Goal: Task Accomplishment & Management: Manage account settings

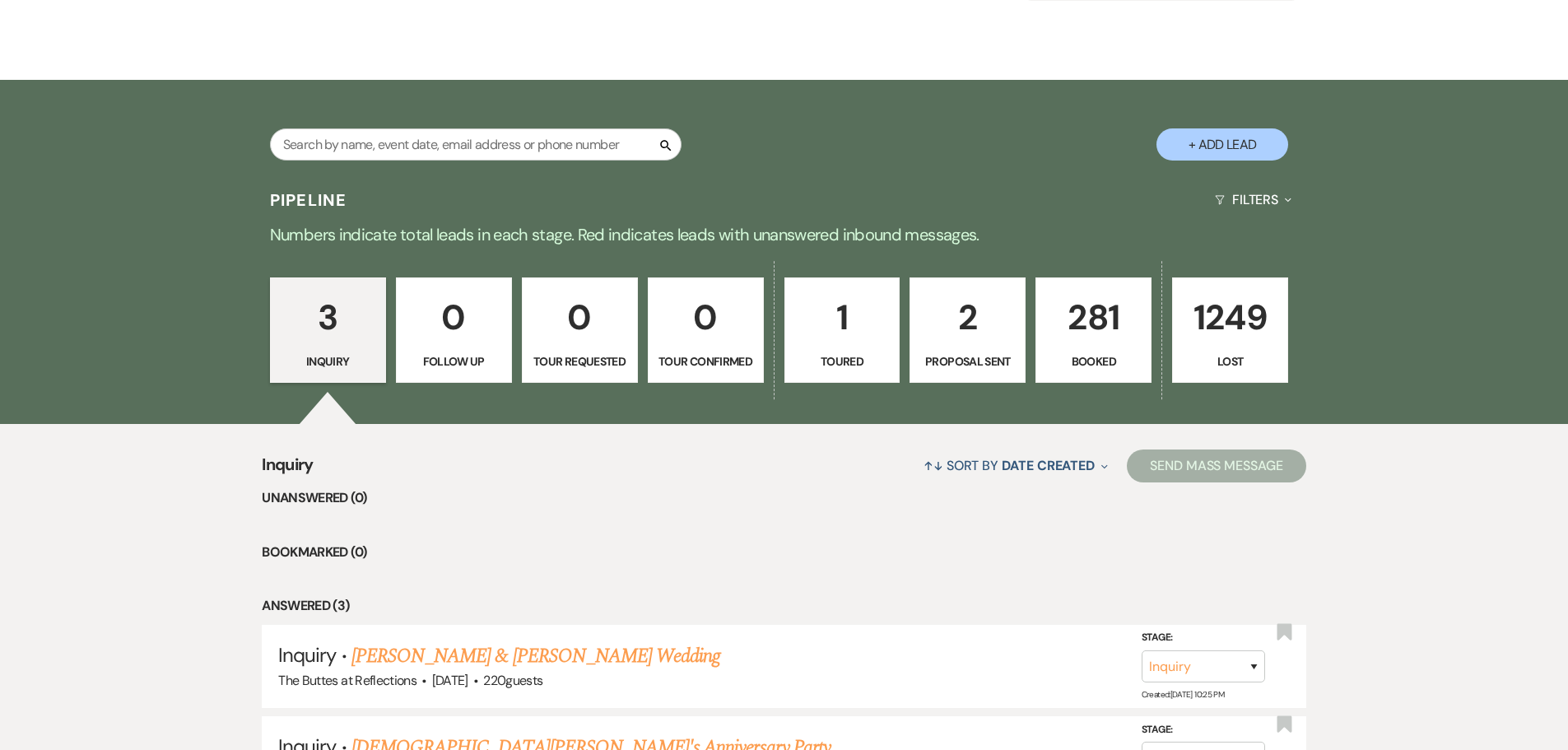
scroll to position [329, 0]
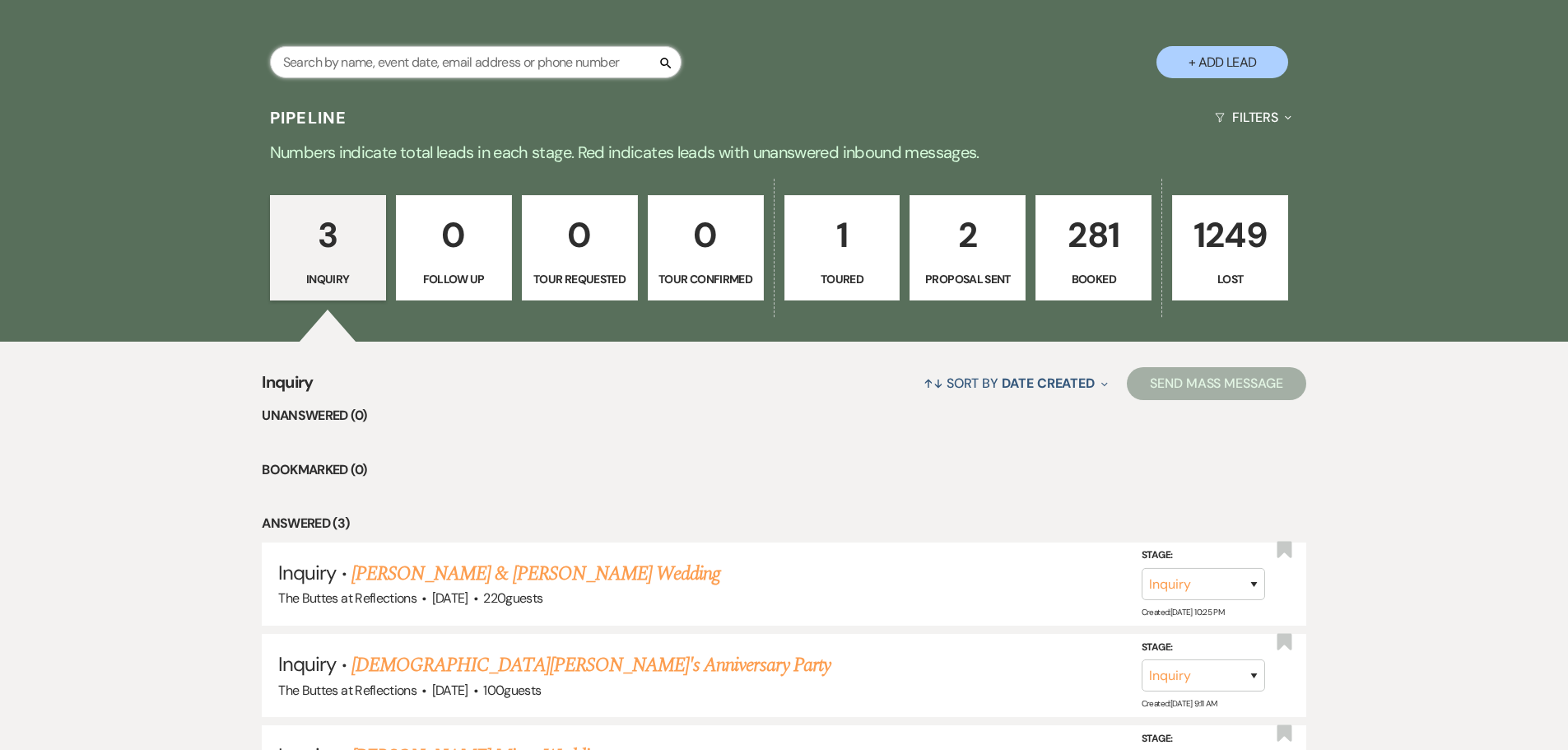
click at [432, 53] on input "text" at bounding box center [476, 61] width 412 height 32
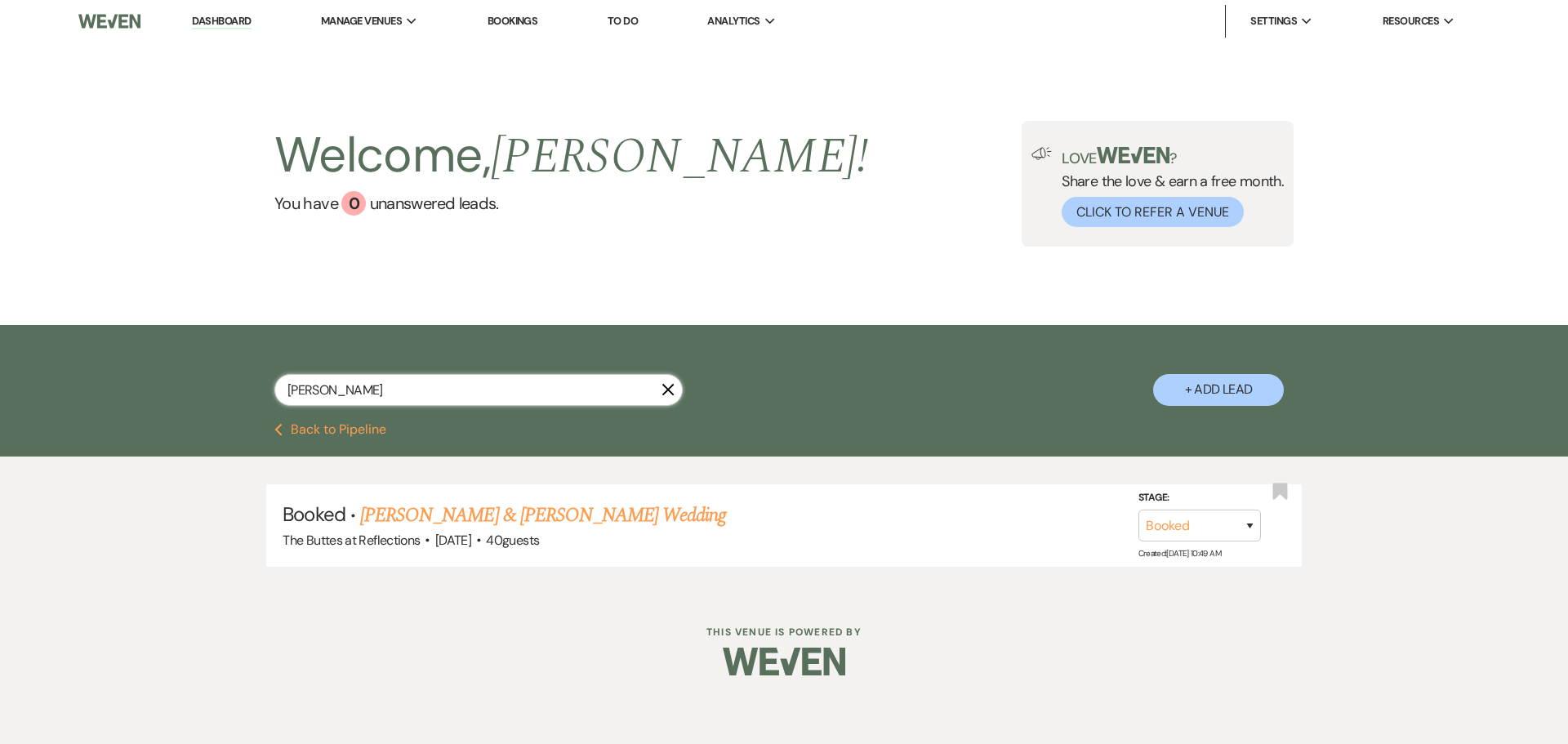
type input "[PERSON_NAME]"
click at [538, 508] on link "[PERSON_NAME] & [PERSON_NAME] Wedding" at bounding box center [543, 515] width 365 height 29
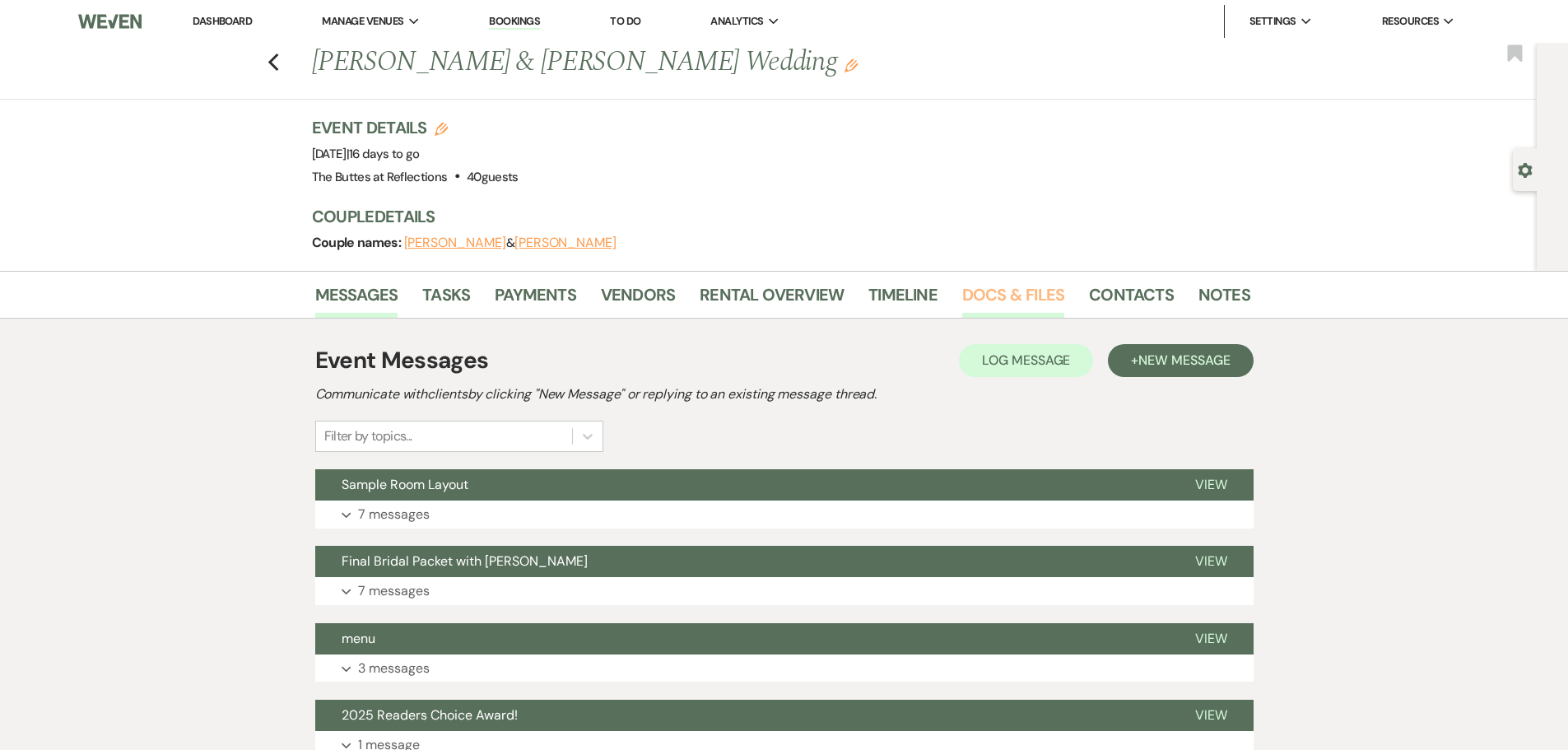
click at [1006, 300] on link "Docs & Files" at bounding box center [1012, 299] width 102 height 36
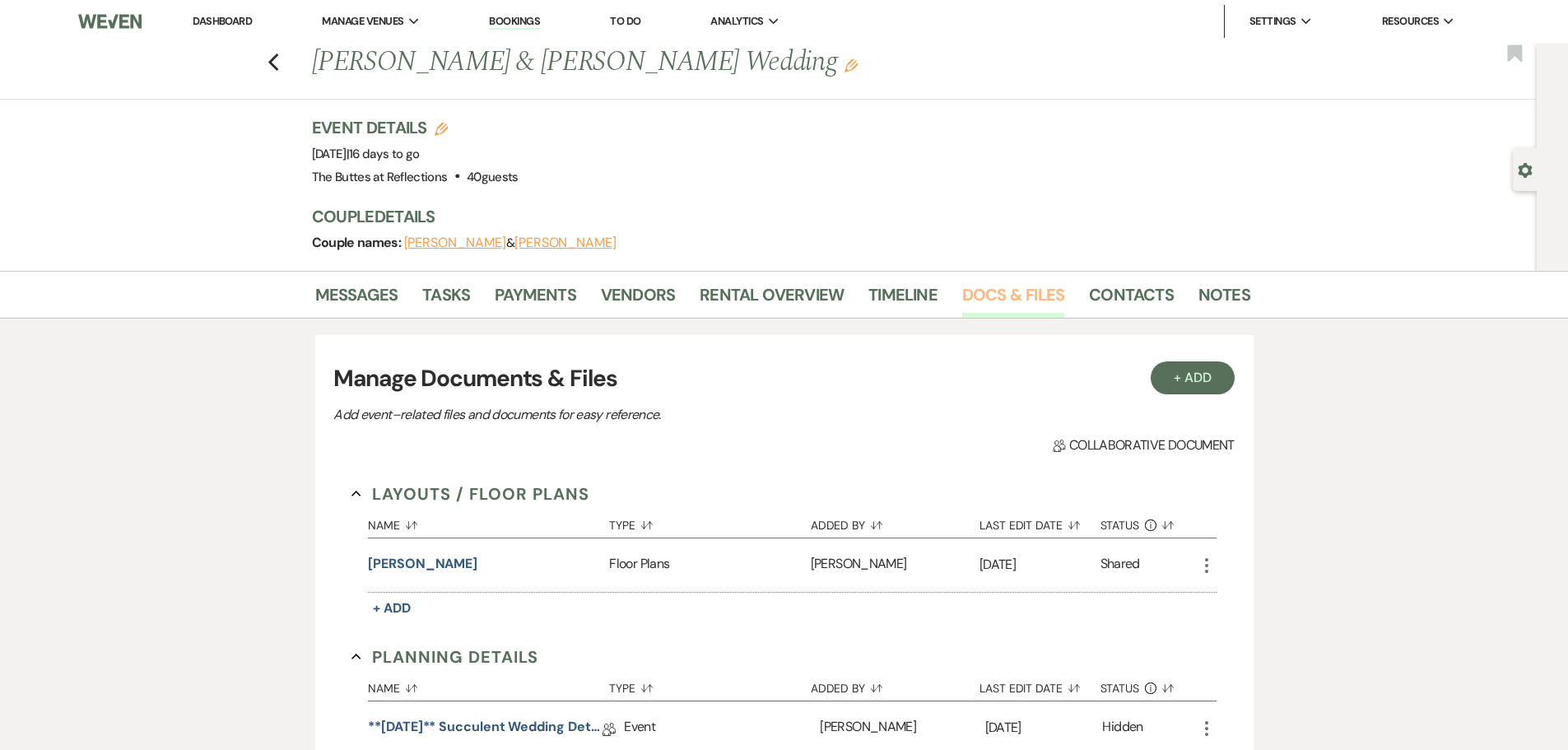
click at [976, 294] on link "Docs & Files" at bounding box center [1012, 299] width 102 height 36
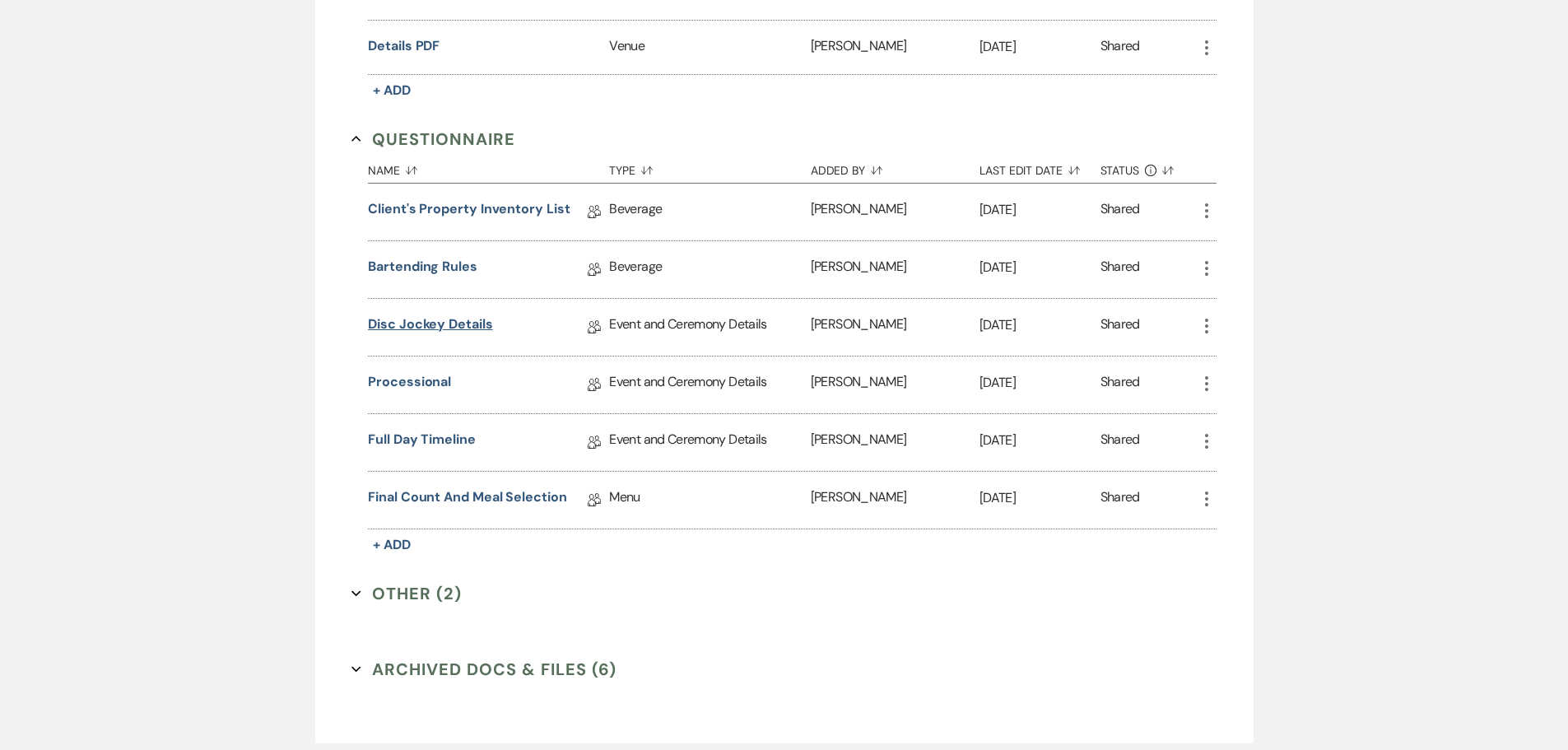
scroll to position [823, 0]
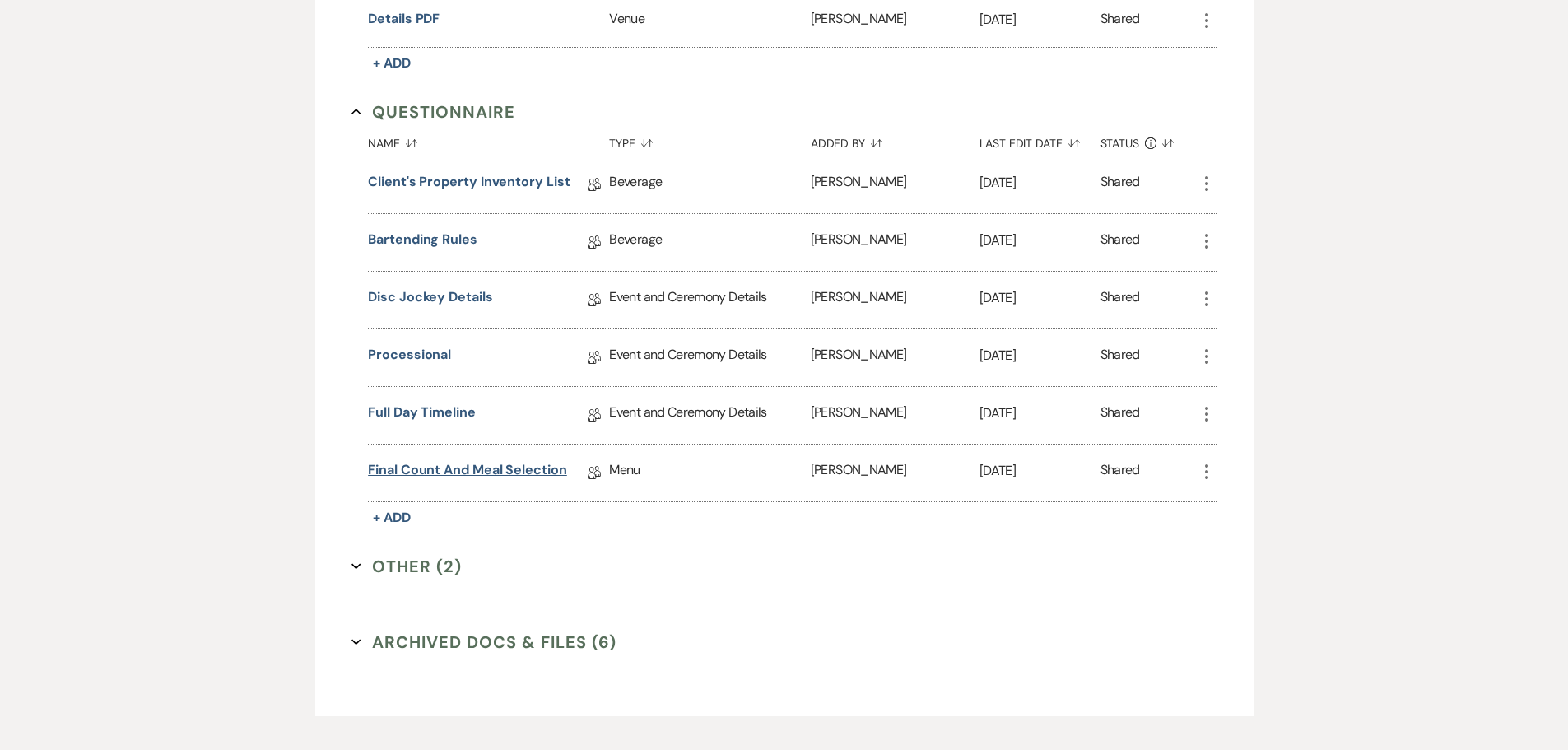
click at [449, 470] on link "Final Count and Meal Selection" at bounding box center [467, 472] width 199 height 25
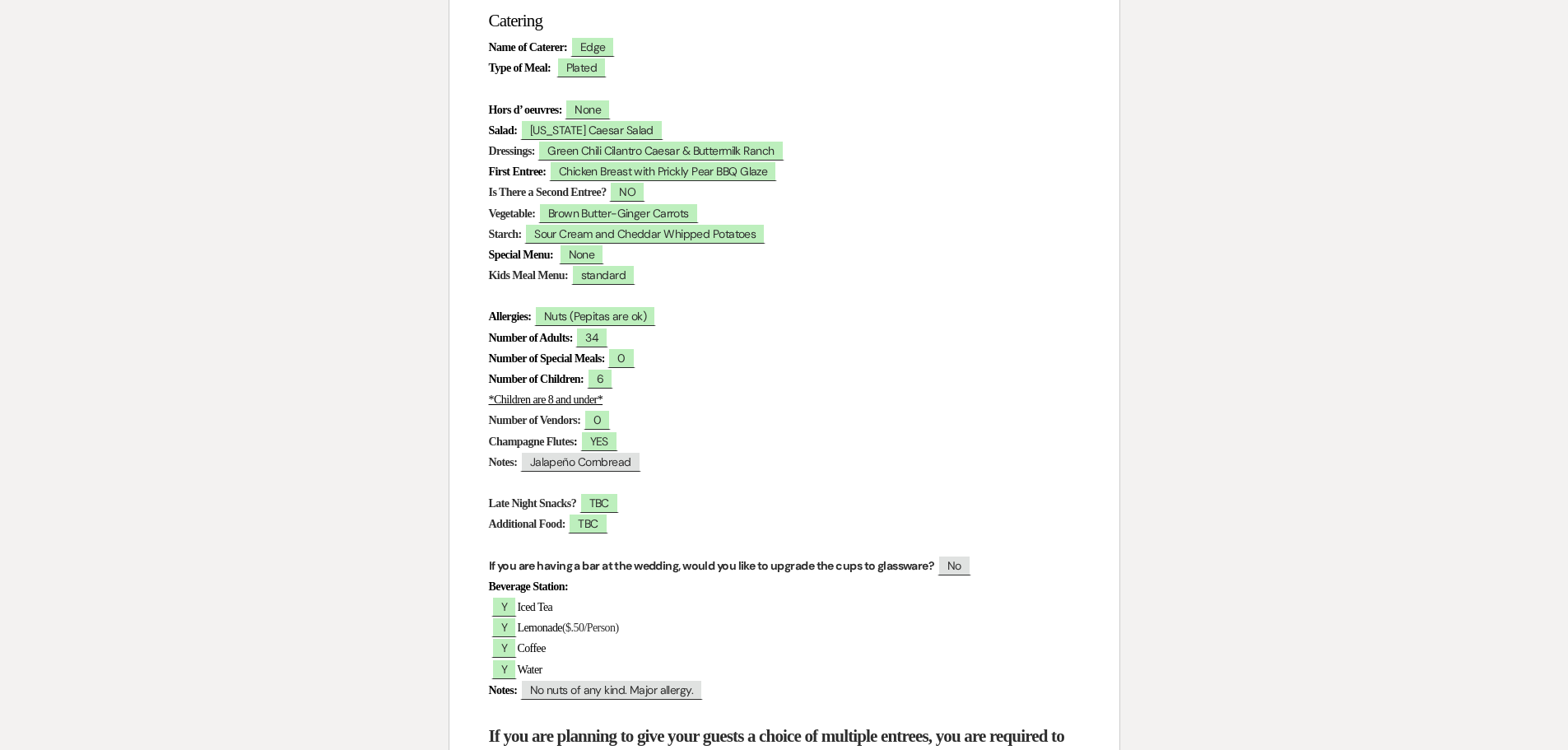
scroll to position [576, 0]
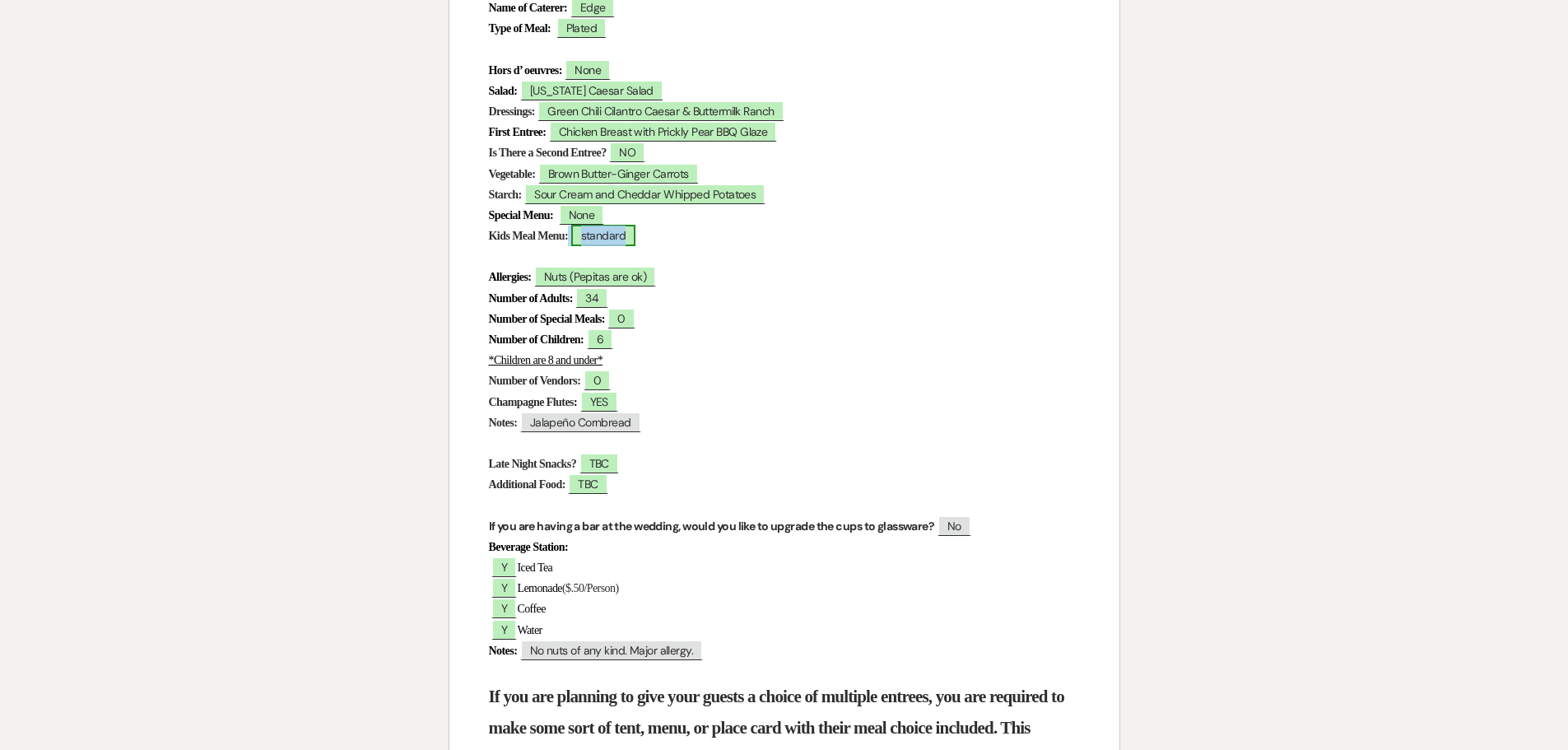
click at [626, 228] on span "standard" at bounding box center [603, 235] width 65 height 21
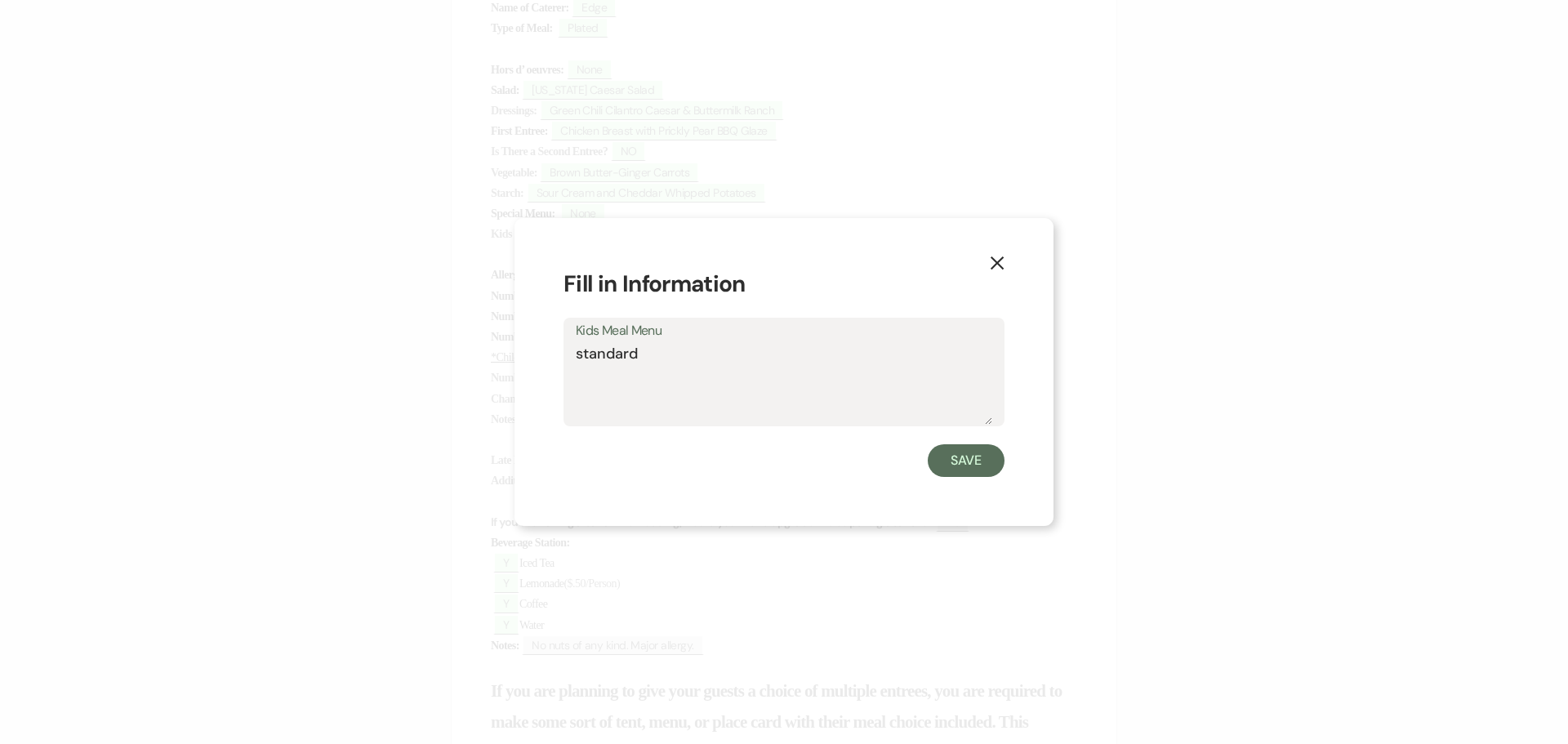
click at [581, 351] on textarea "standard" at bounding box center [784, 384] width 417 height 82
type textarea "Standard"
click at [963, 466] on button "Save" at bounding box center [966, 461] width 77 height 33
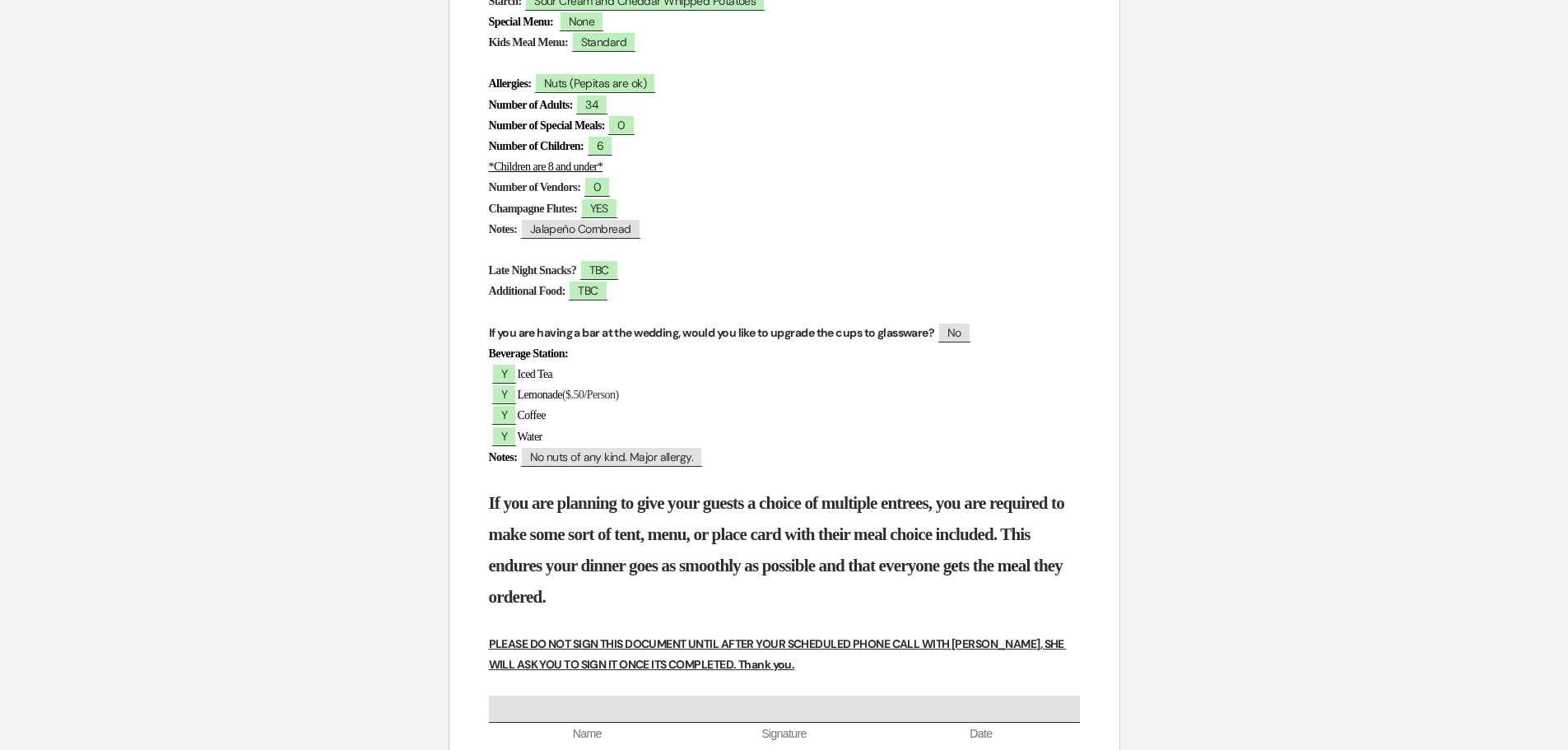
scroll to position [740, 0]
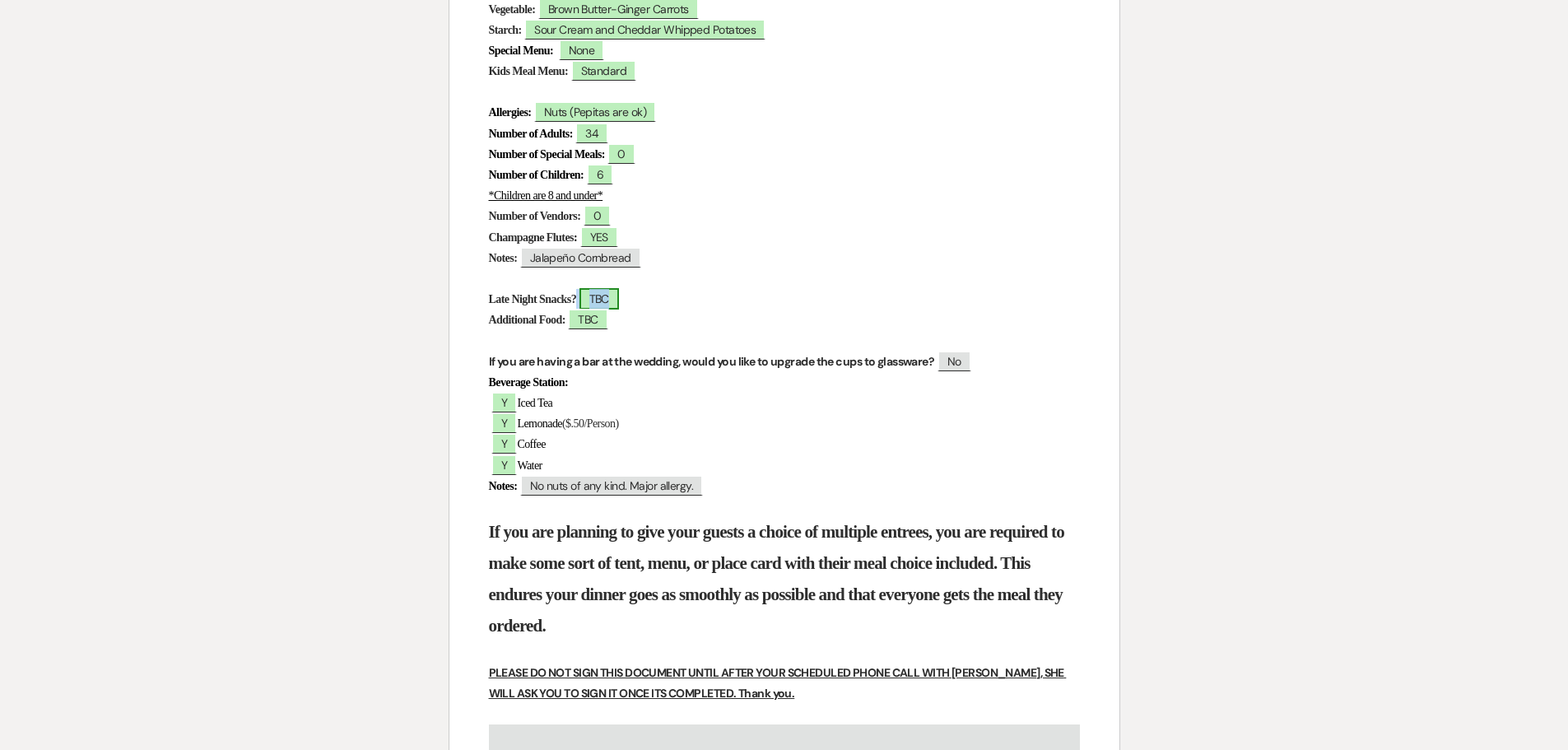
click at [619, 305] on span "TBC" at bounding box center [598, 298] width 40 height 21
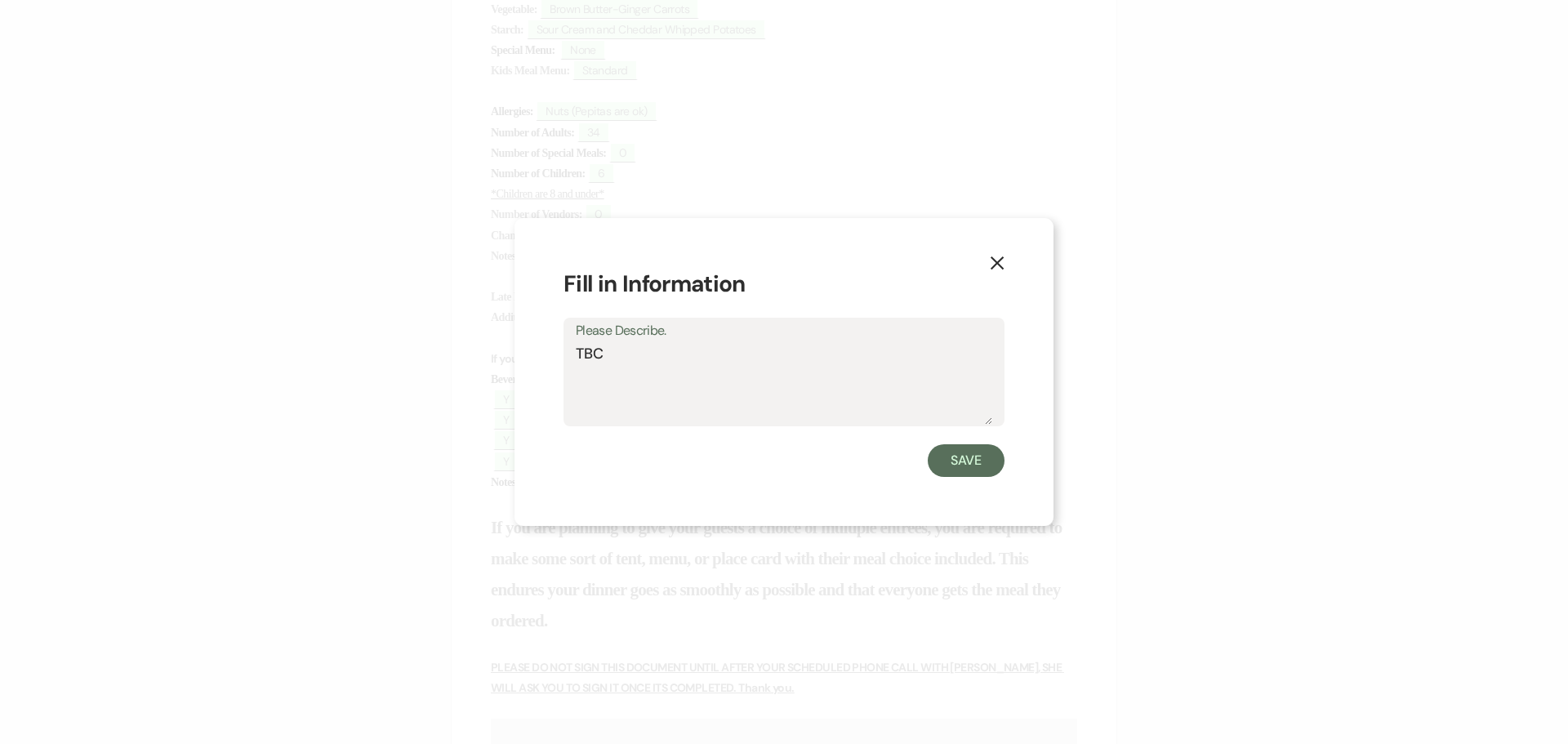
drag, startPoint x: 606, startPoint y: 350, endPoint x: 568, endPoint y: 353, distance: 38.1
click at [568, 353] on div "Please Describe. TBC" at bounding box center [783, 371] width 441 height 109
type textarea "None"
click at [974, 459] on button "Save" at bounding box center [966, 461] width 77 height 33
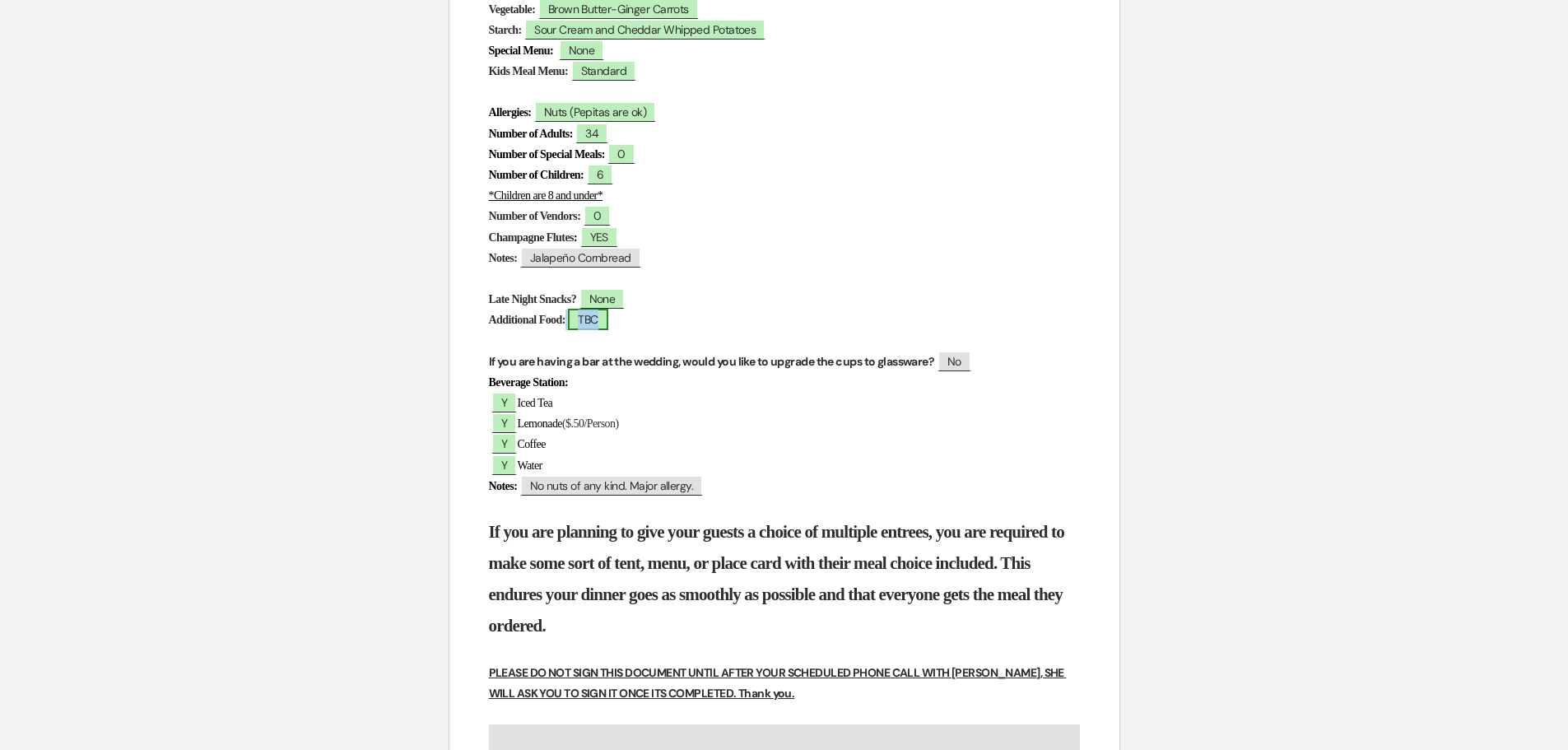
click at [607, 320] on span "TBC" at bounding box center [587, 320] width 40 height 21
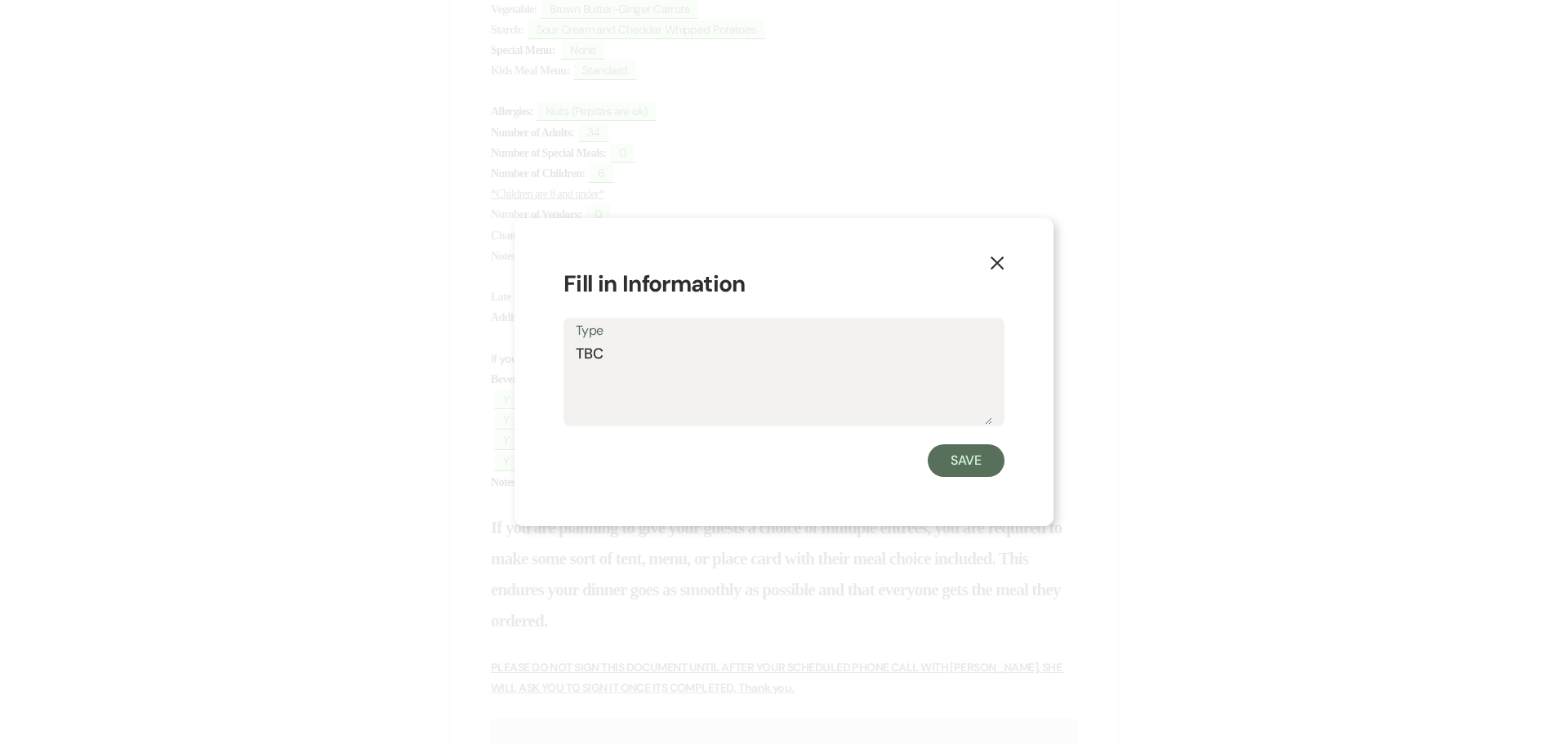
drag, startPoint x: 612, startPoint y: 356, endPoint x: 549, endPoint y: 356, distance: 63.0
click at [549, 356] on div "X Fill in Information Type TBC Save" at bounding box center [784, 371] width 539 height 307
type textarea "None"
click at [972, 461] on button "Save" at bounding box center [966, 461] width 77 height 33
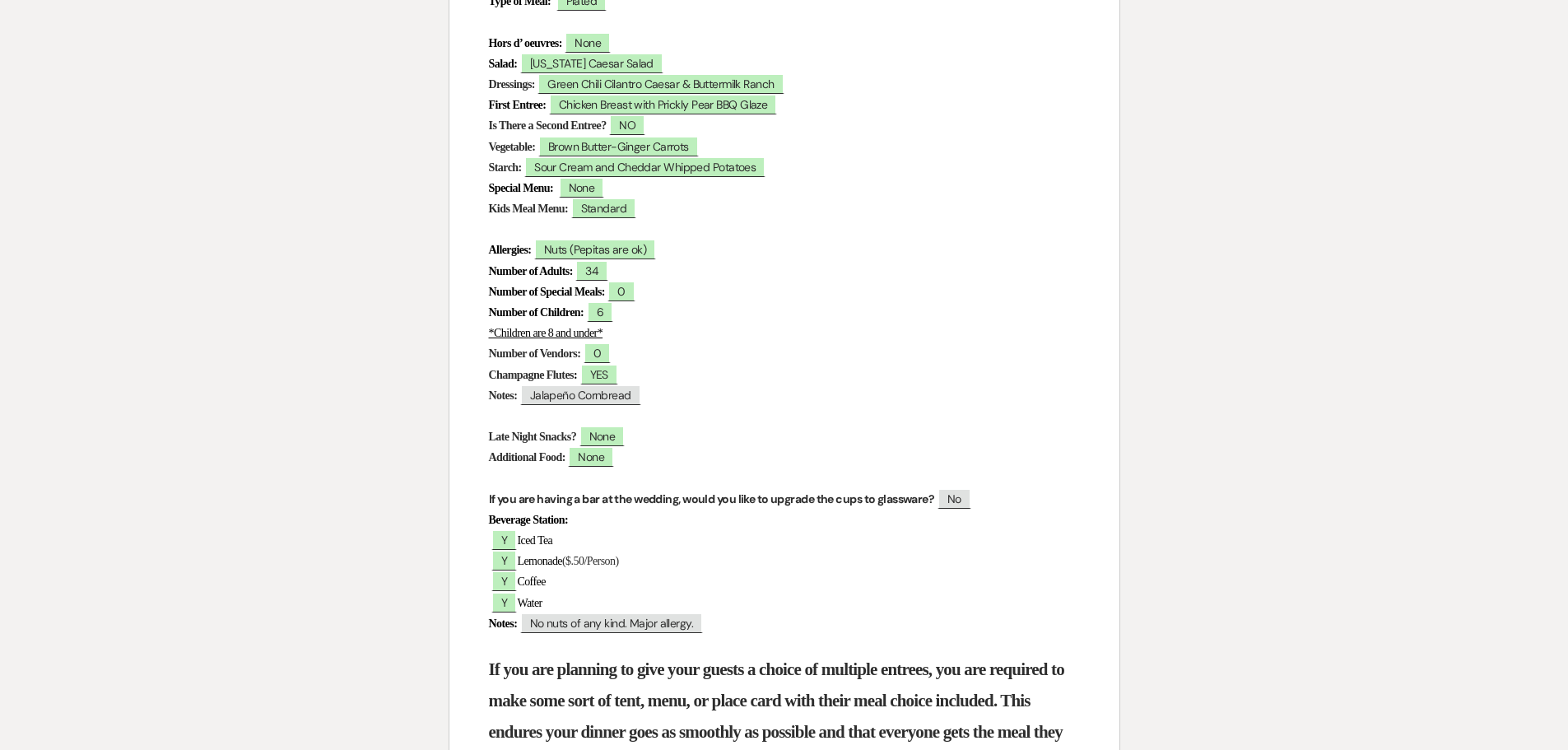
scroll to position [576, 0]
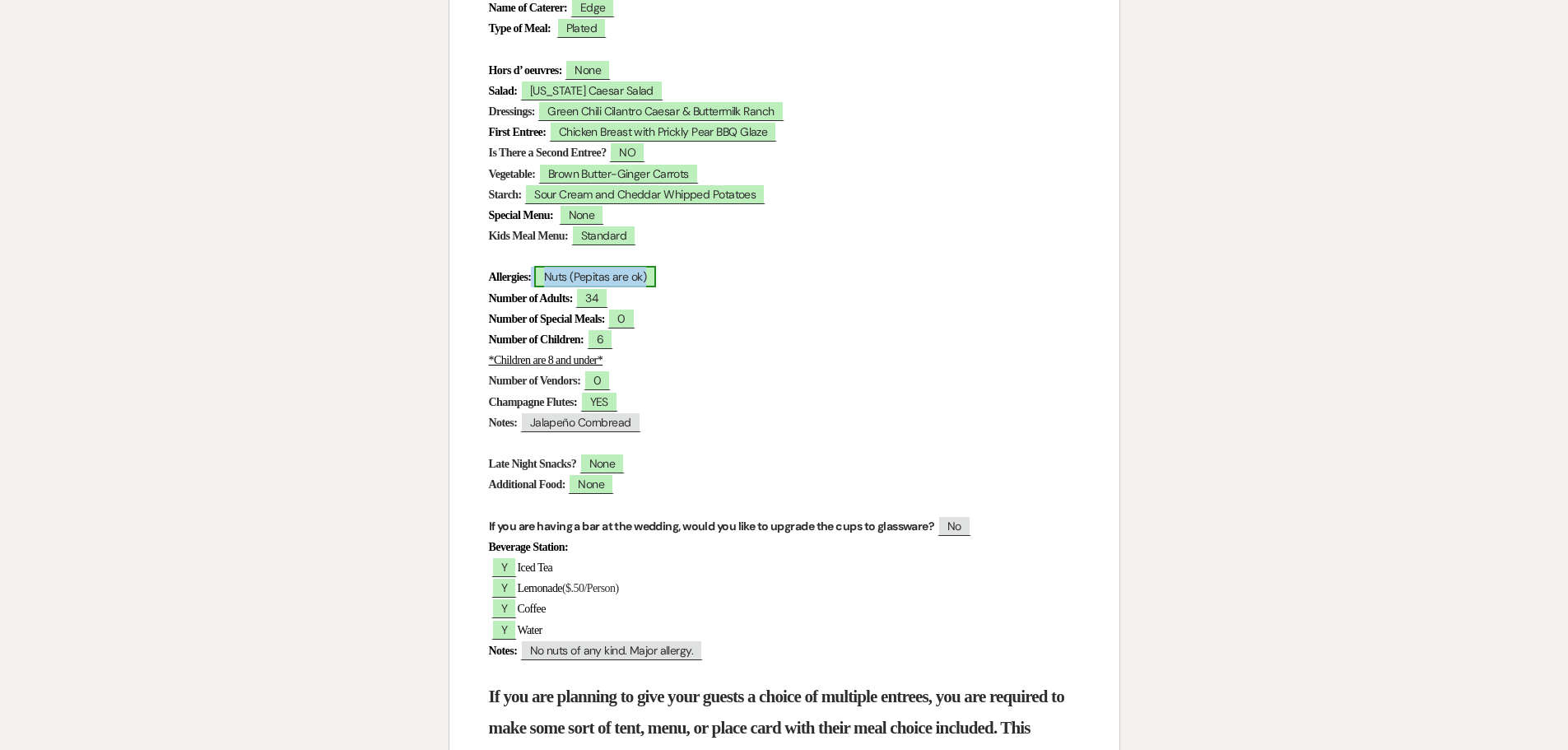
click at [553, 277] on span "Nuts (Pepitas are ok)" at bounding box center [595, 277] width 121 height 21
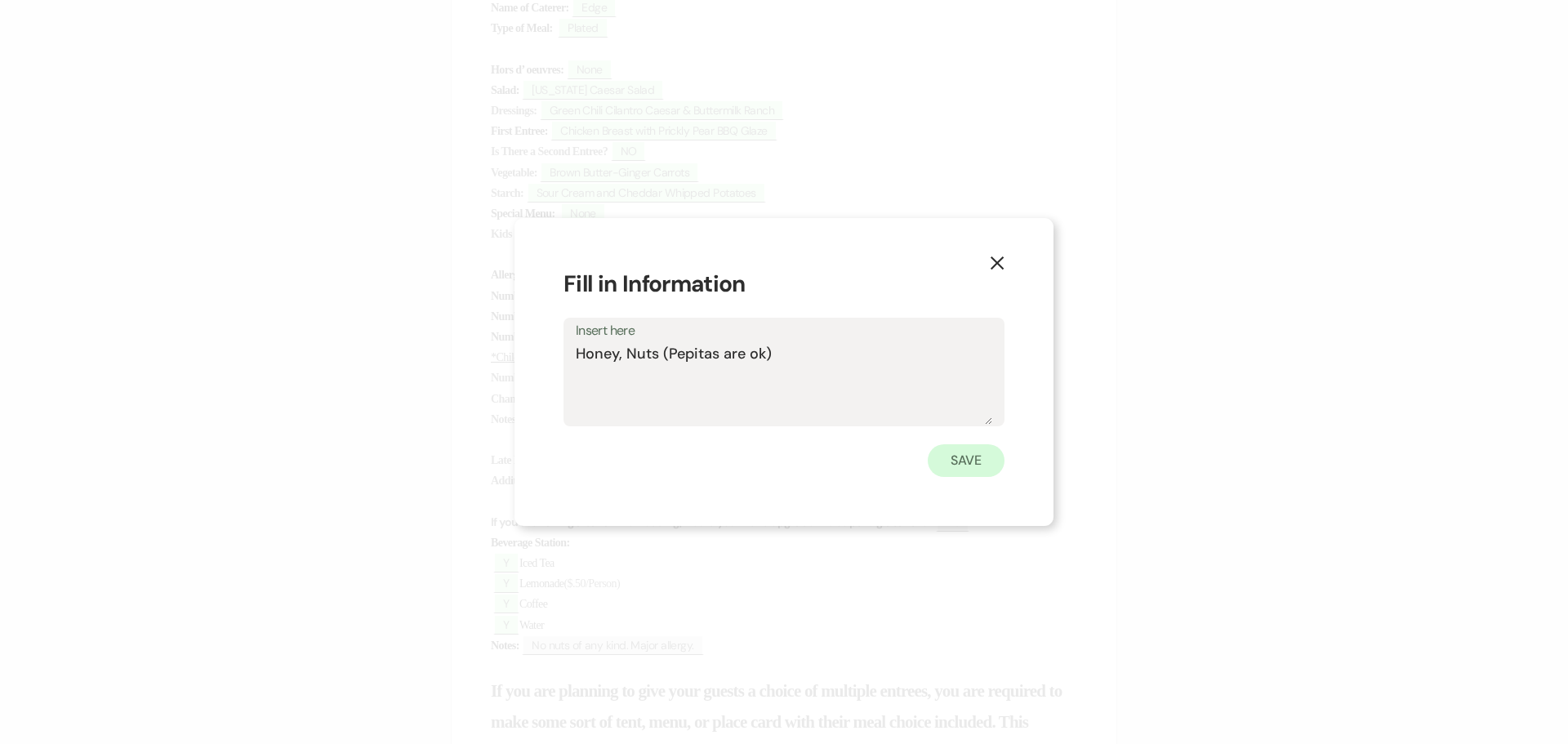
type textarea "Honey, Nuts (Pepitas are ok)"
click at [983, 455] on button "Save" at bounding box center [966, 461] width 77 height 33
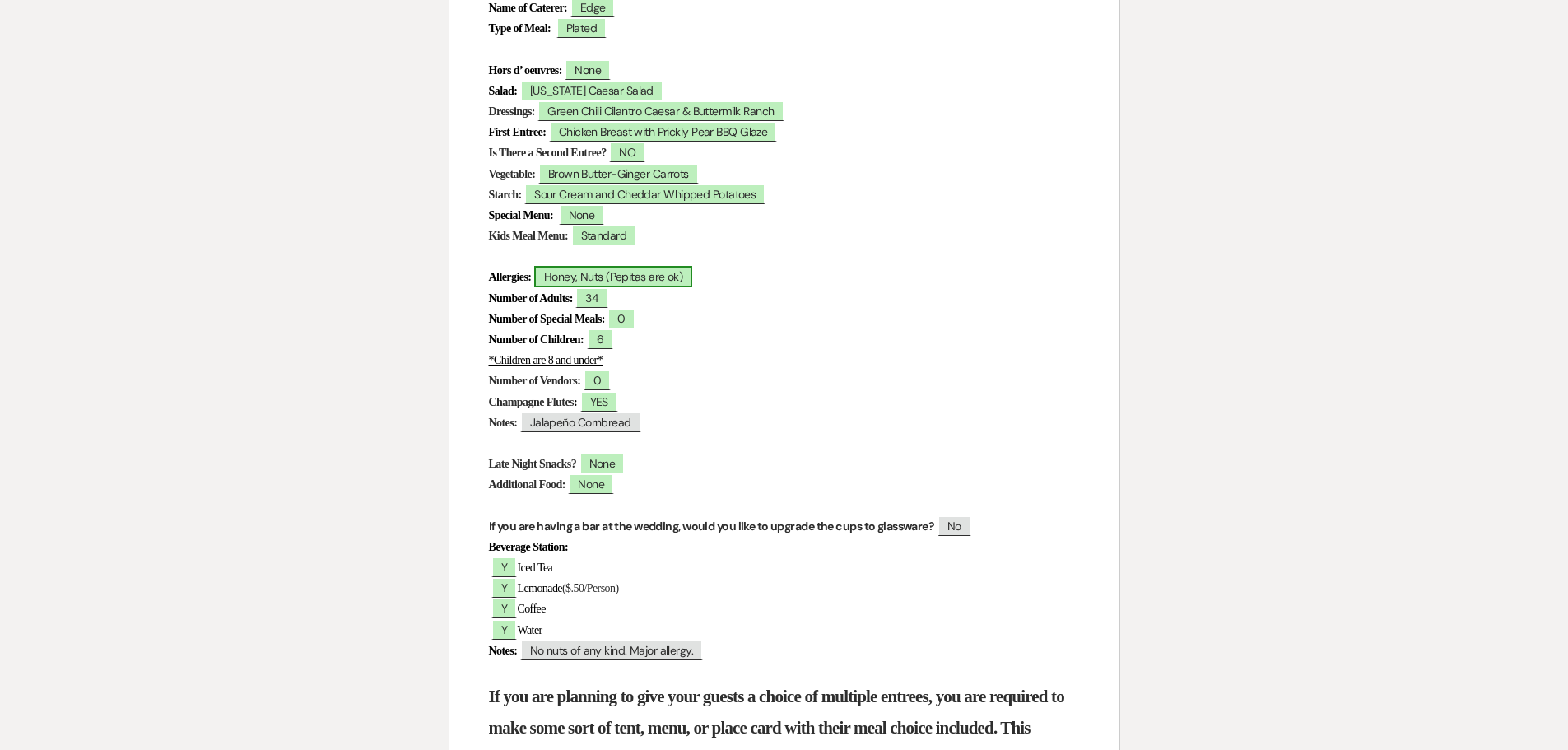
click at [553, 279] on span "Honey, Nuts (Pepitas are ok)" at bounding box center [613, 277] width 158 height 21
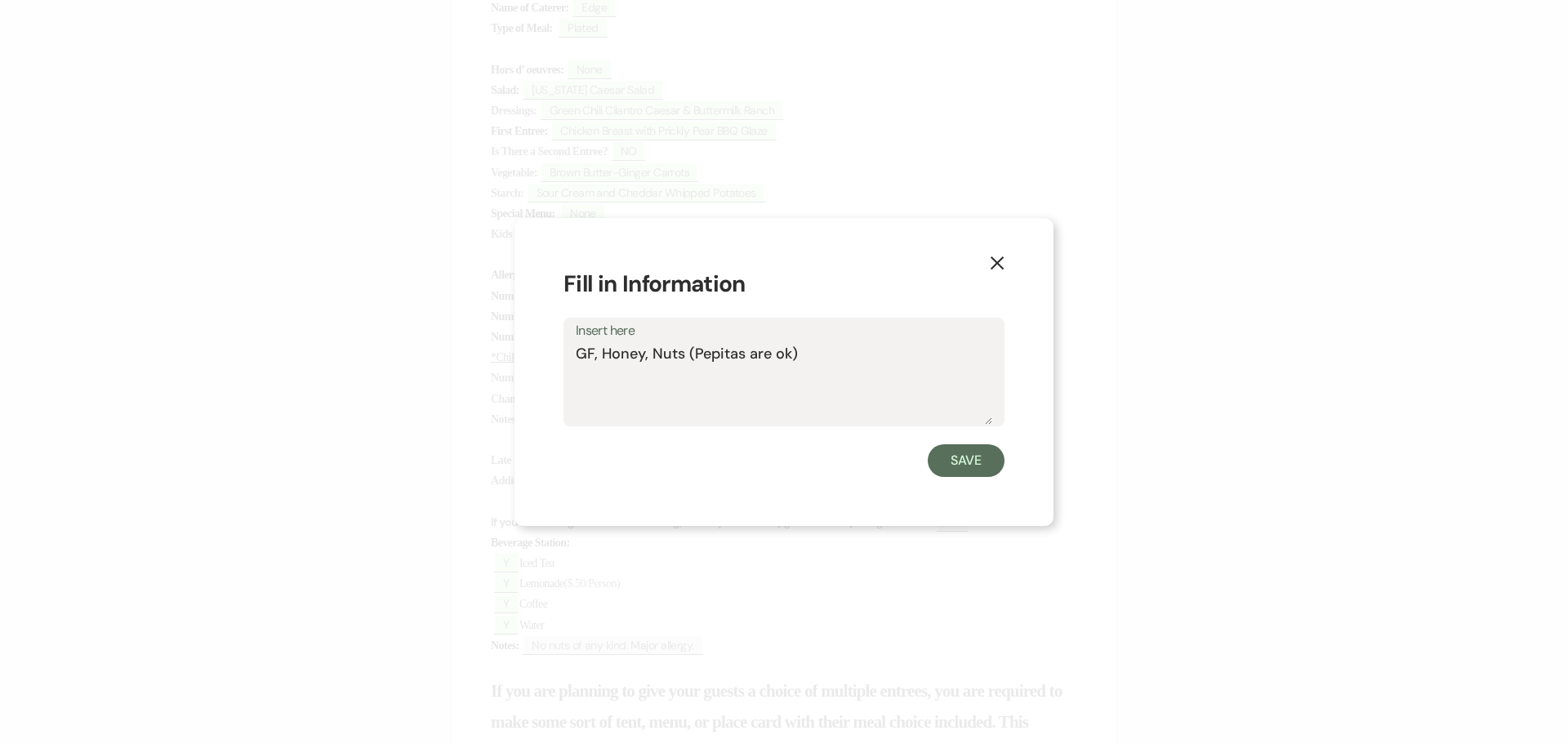
drag, startPoint x: 599, startPoint y: 356, endPoint x: 588, endPoint y: 358, distance: 11.2
click at [588, 358] on textarea "GF, Honey, Nuts (Pepitas are ok)" at bounding box center [784, 384] width 417 height 82
type textarea "Honey, Nuts (Pepitas are ok)"
click at [949, 457] on button "Save" at bounding box center [966, 461] width 77 height 33
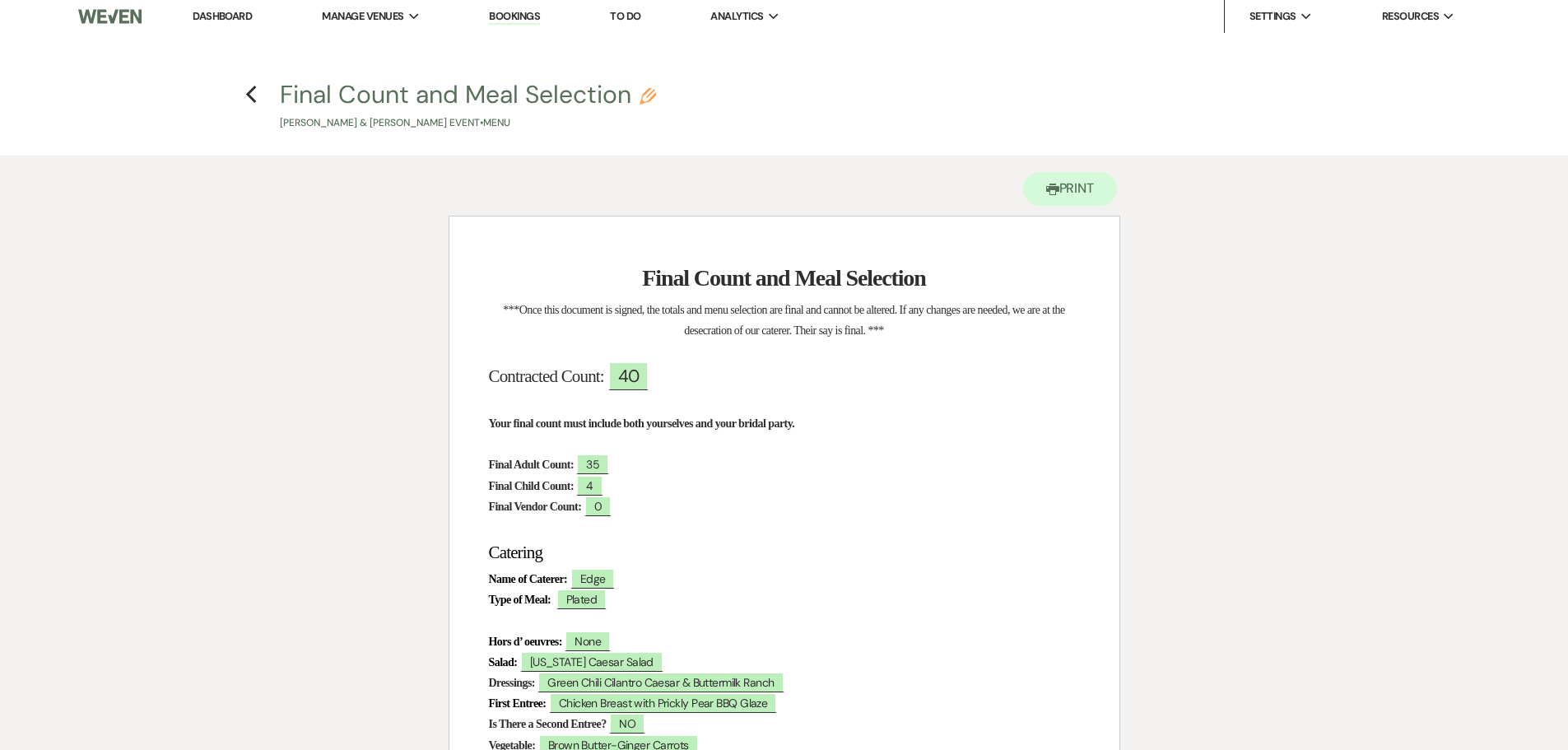
scroll to position [0, 0]
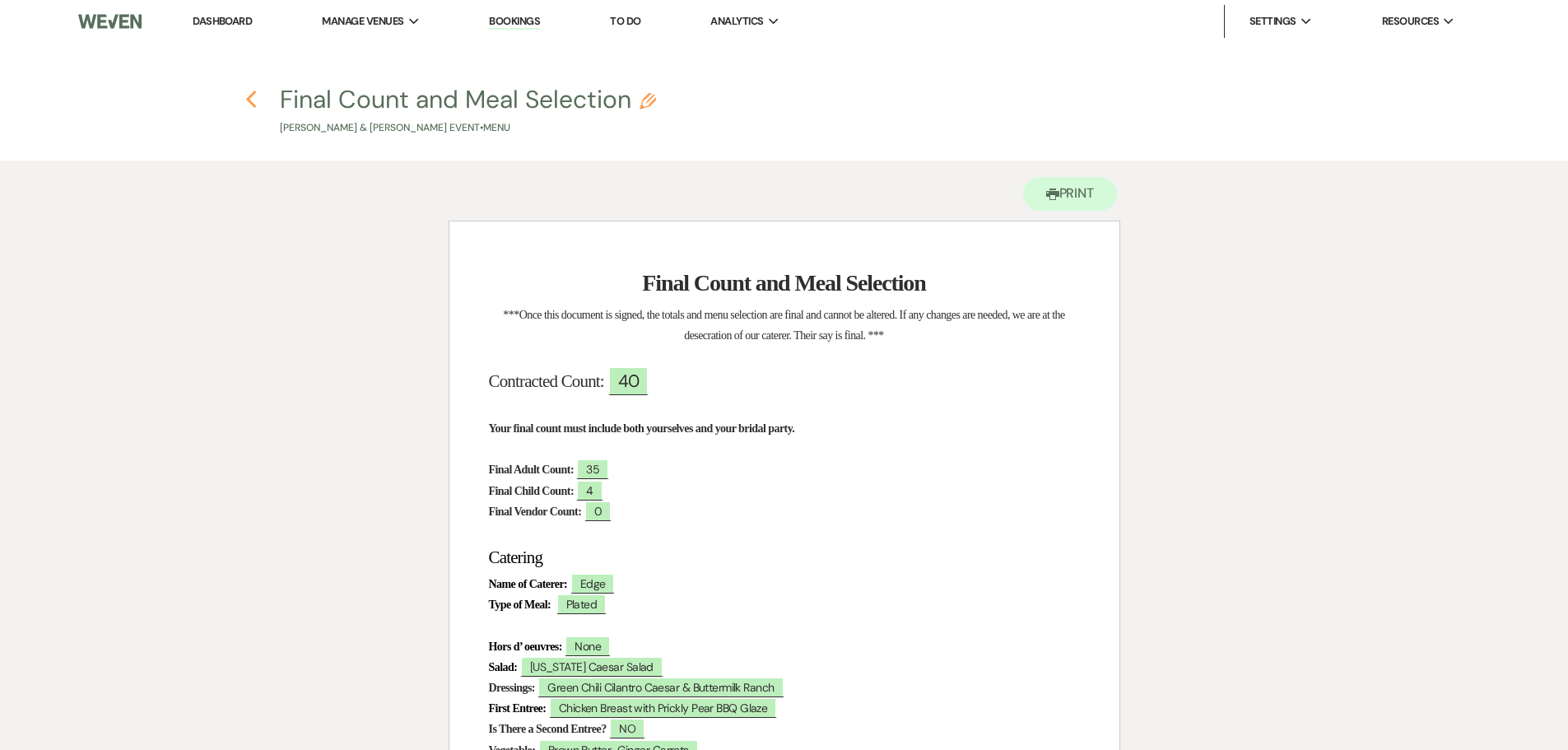
click at [248, 99] on use "button" at bounding box center [251, 99] width 11 height 18
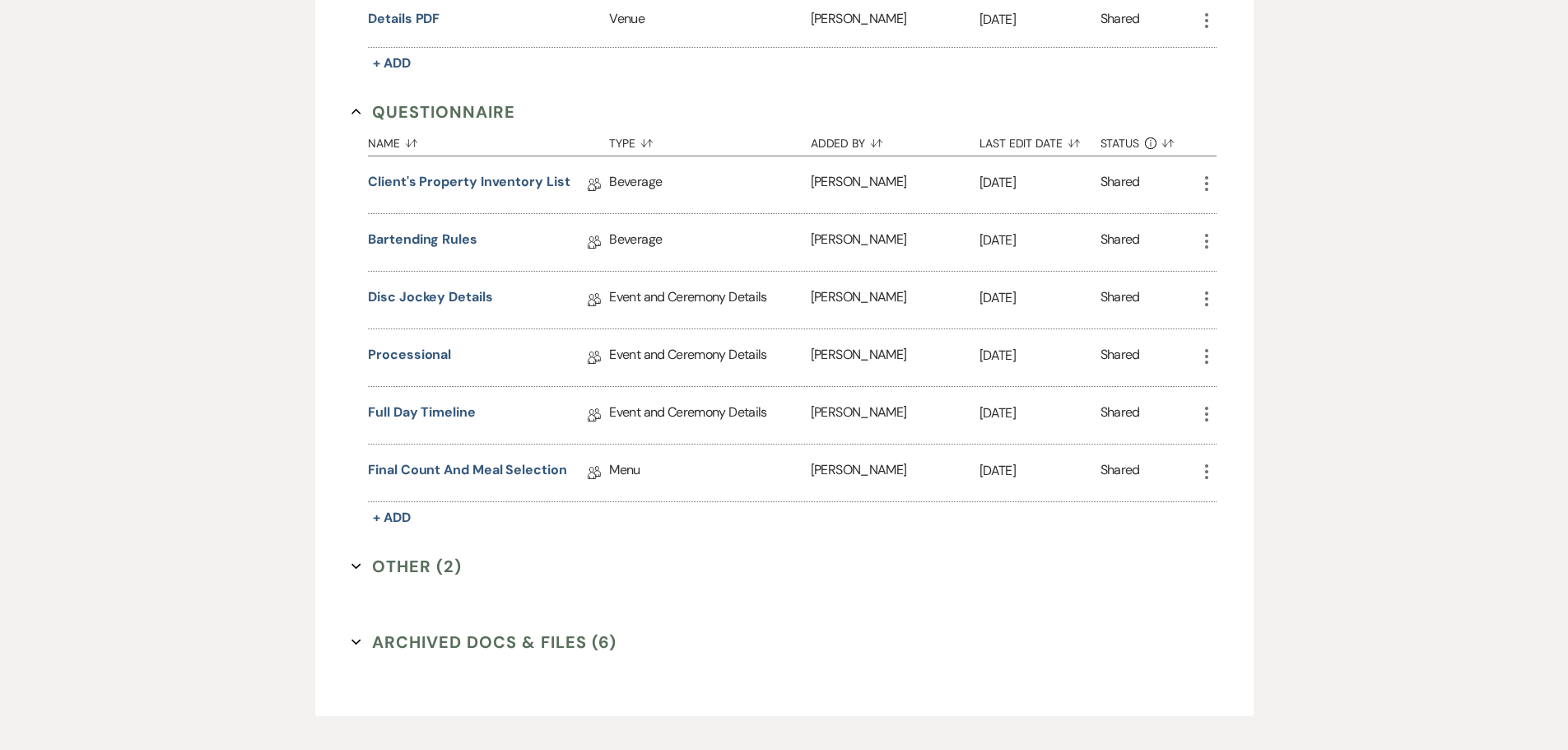
drag, startPoint x: 410, startPoint y: 118, endPoint x: 395, endPoint y: 120, distance: 15.1
click at [399, 122] on button "Questionnaire Collapse" at bounding box center [433, 111] width 164 height 24
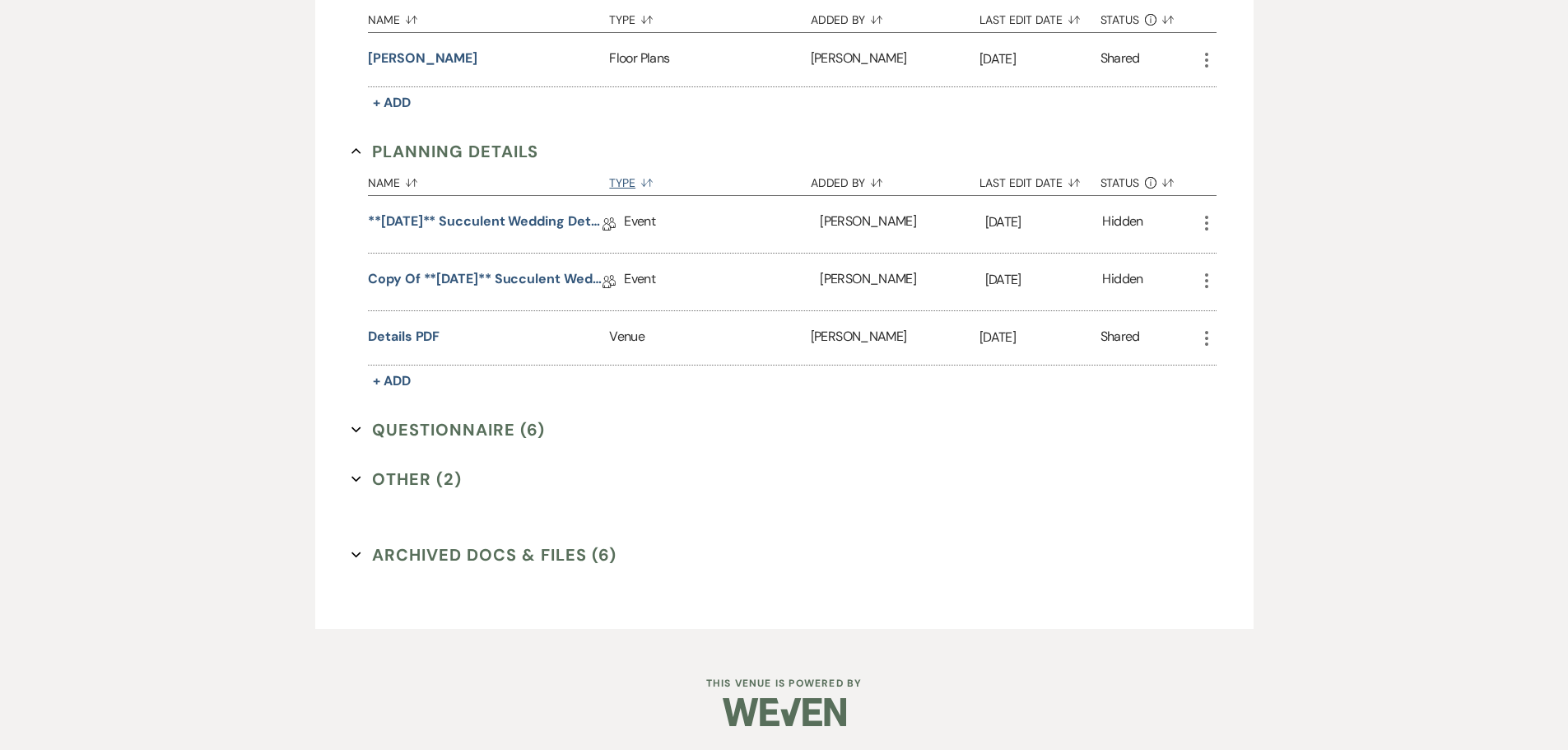
scroll to position [506, 0]
click at [399, 337] on button "Details PDF" at bounding box center [404, 335] width 72 height 19
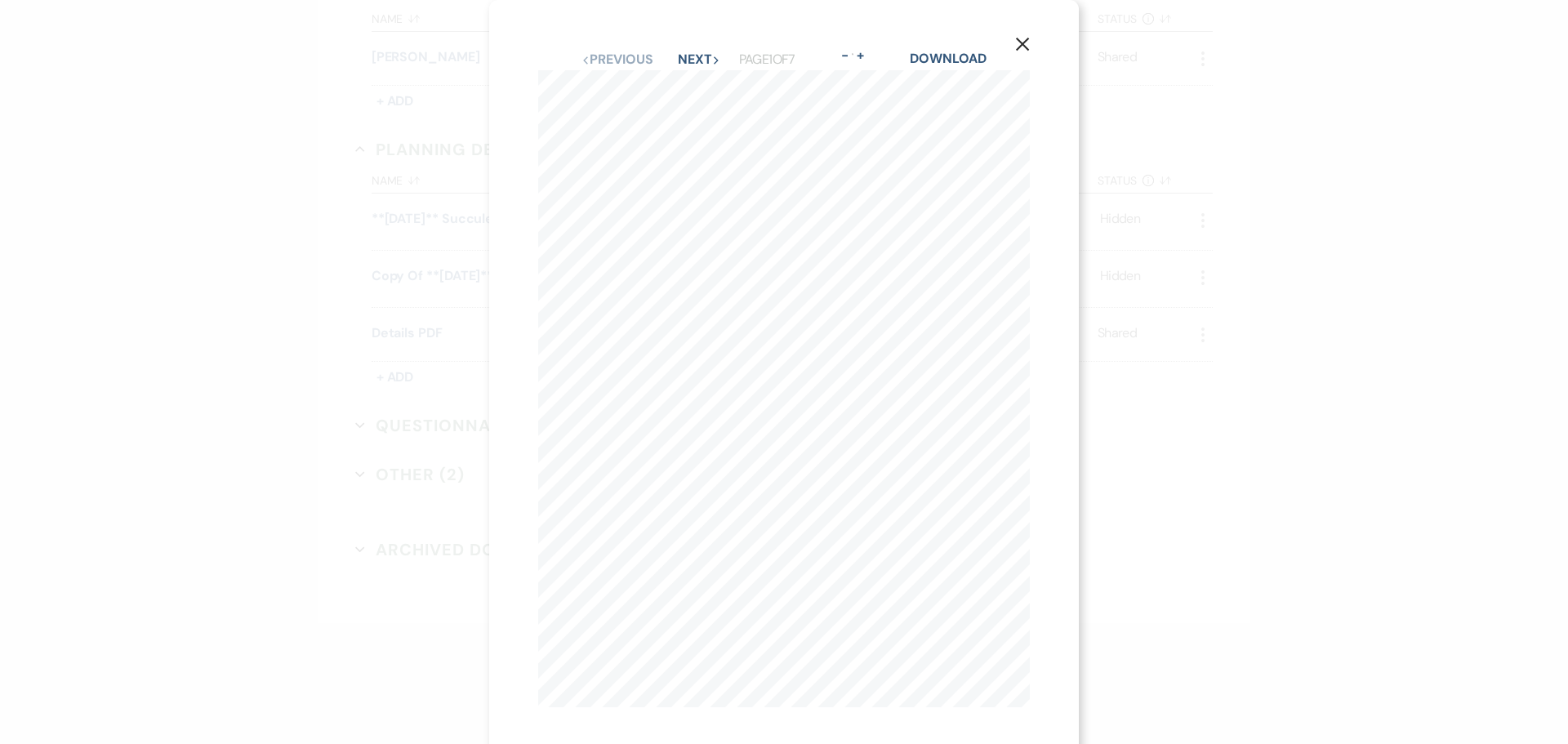
click at [1020, 41] on use "button" at bounding box center [1023, 44] width 14 height 13
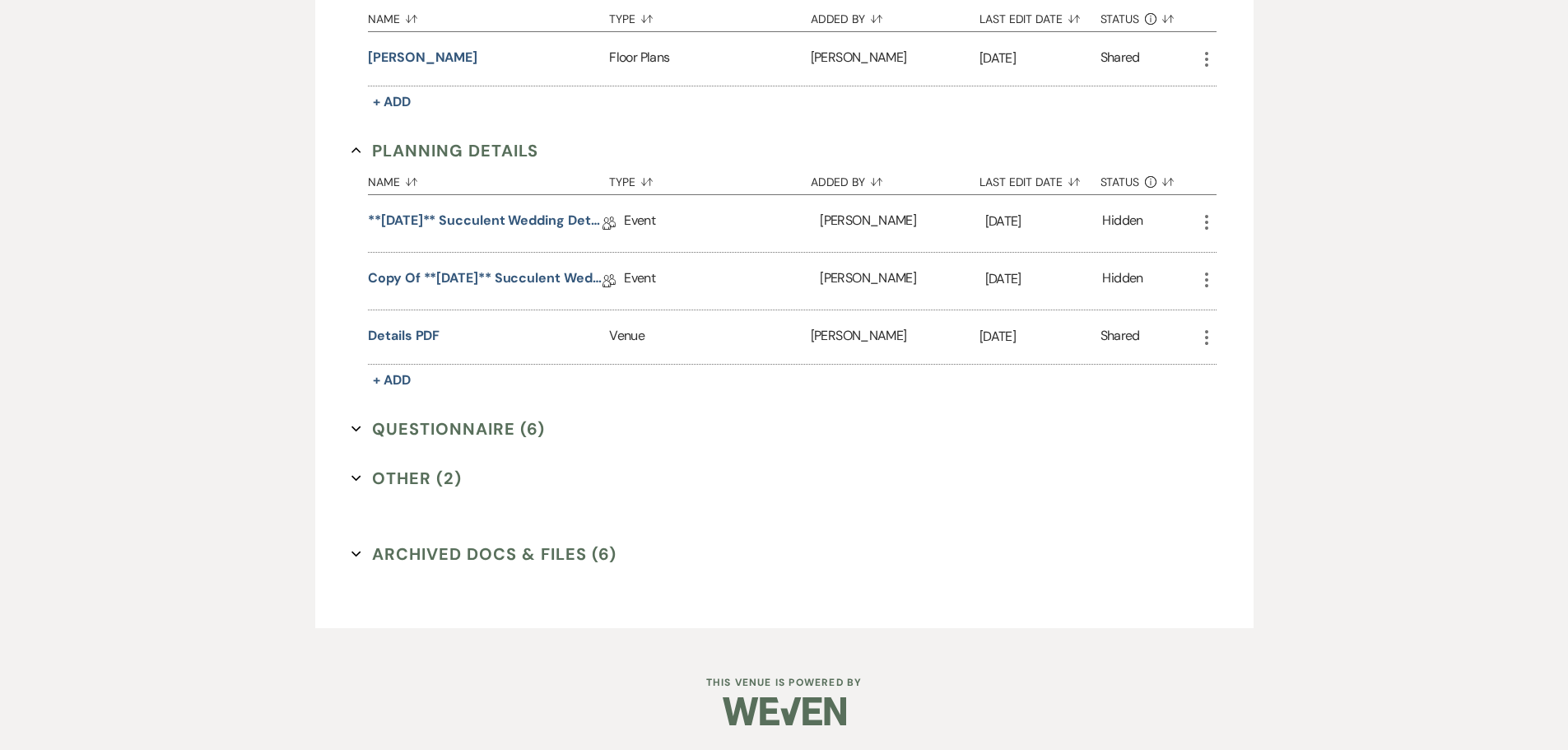
click at [465, 426] on button "Questionnaire (6) Expand" at bounding box center [448, 428] width 193 height 24
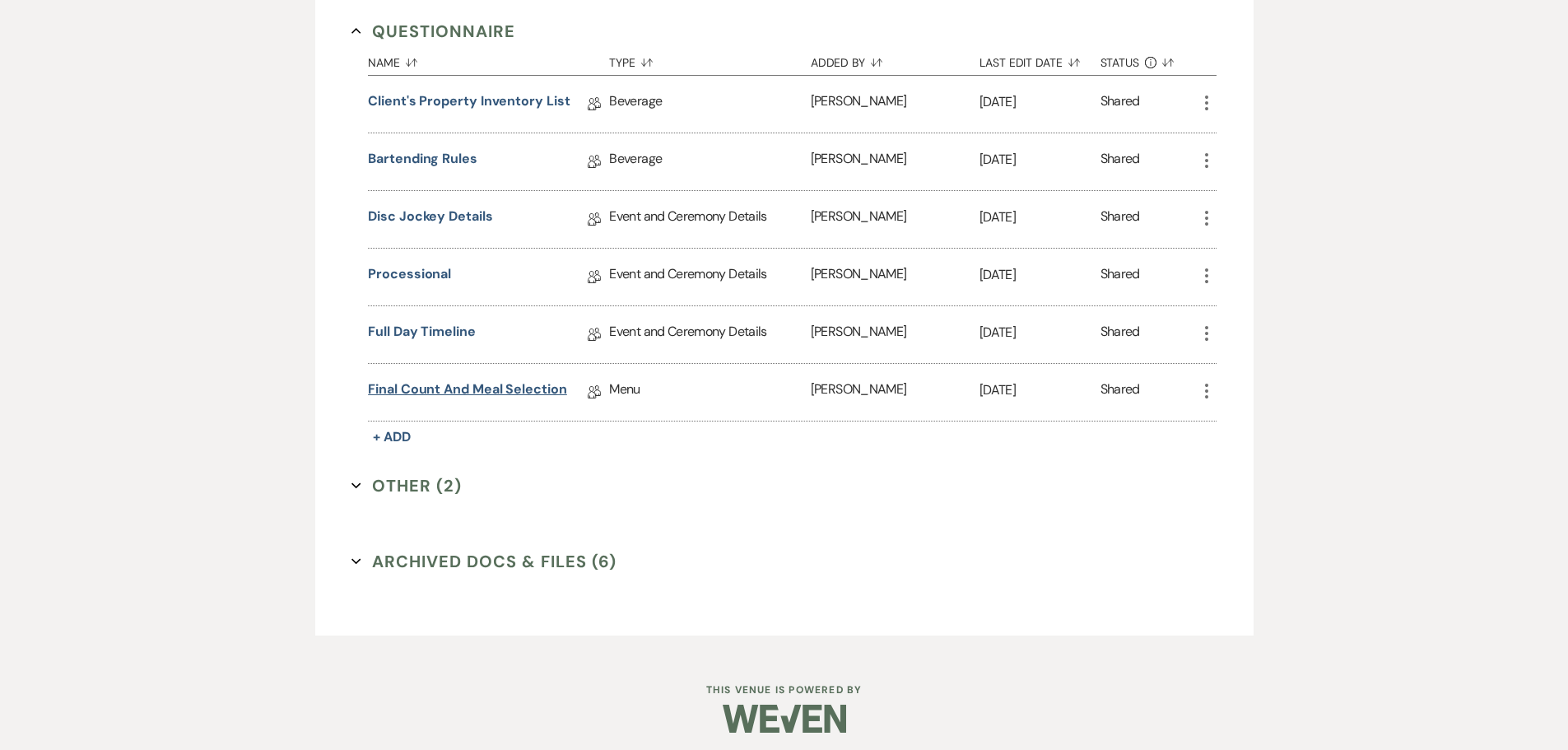
scroll to position [911, 0]
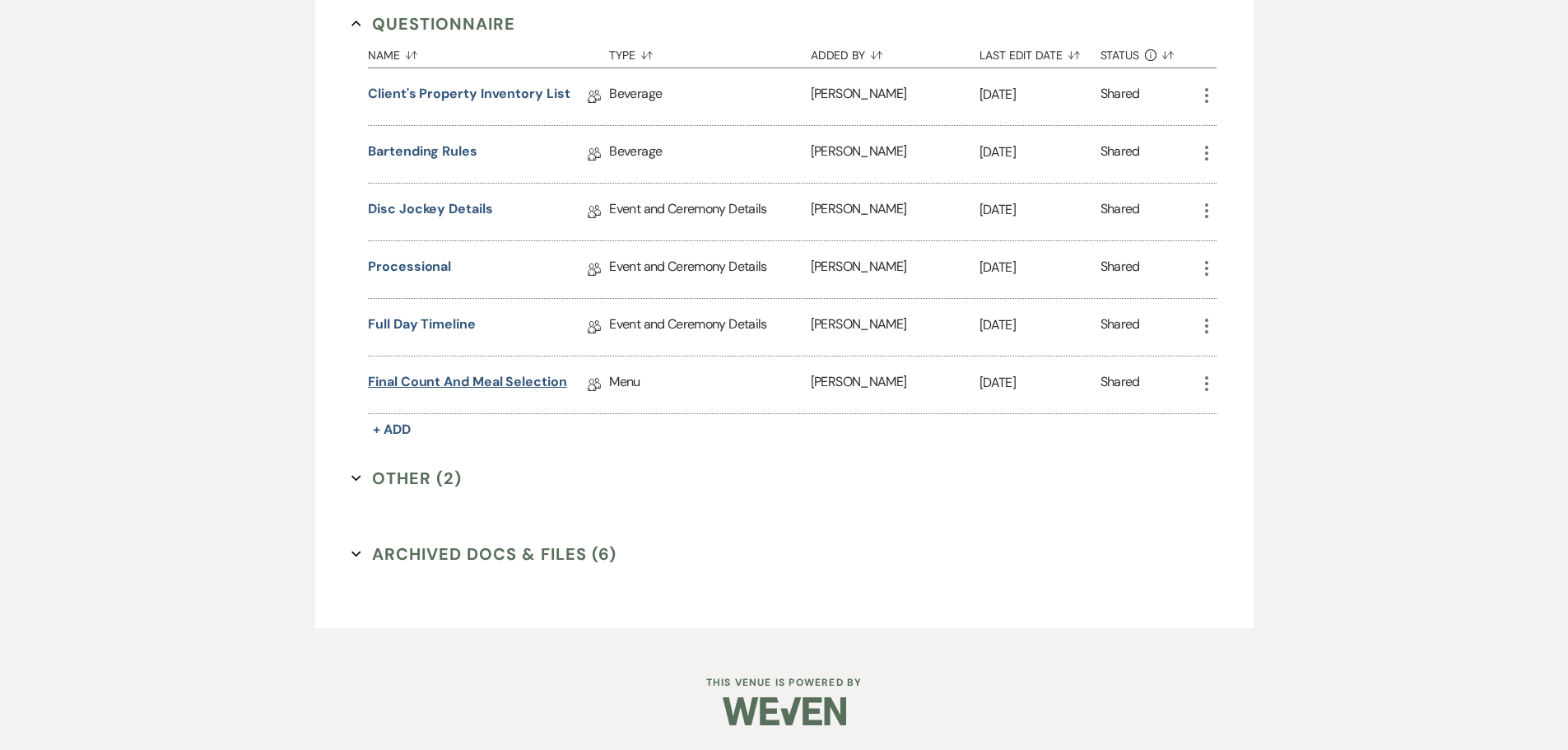
click at [501, 380] on link "Final Count and Meal Selection" at bounding box center [467, 385] width 199 height 25
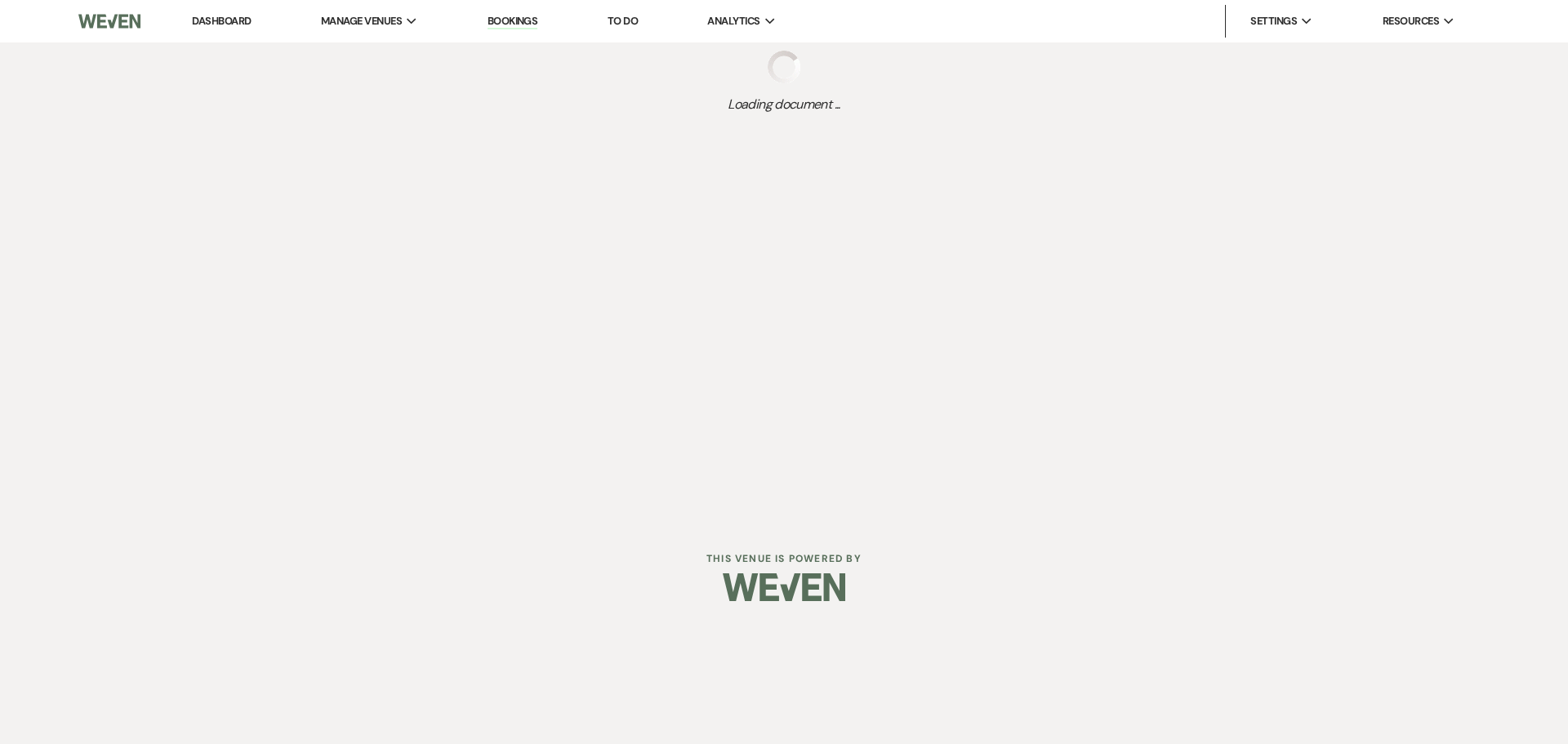
click at [219, 22] on link "Dashboard" at bounding box center [221, 20] width 59 height 13
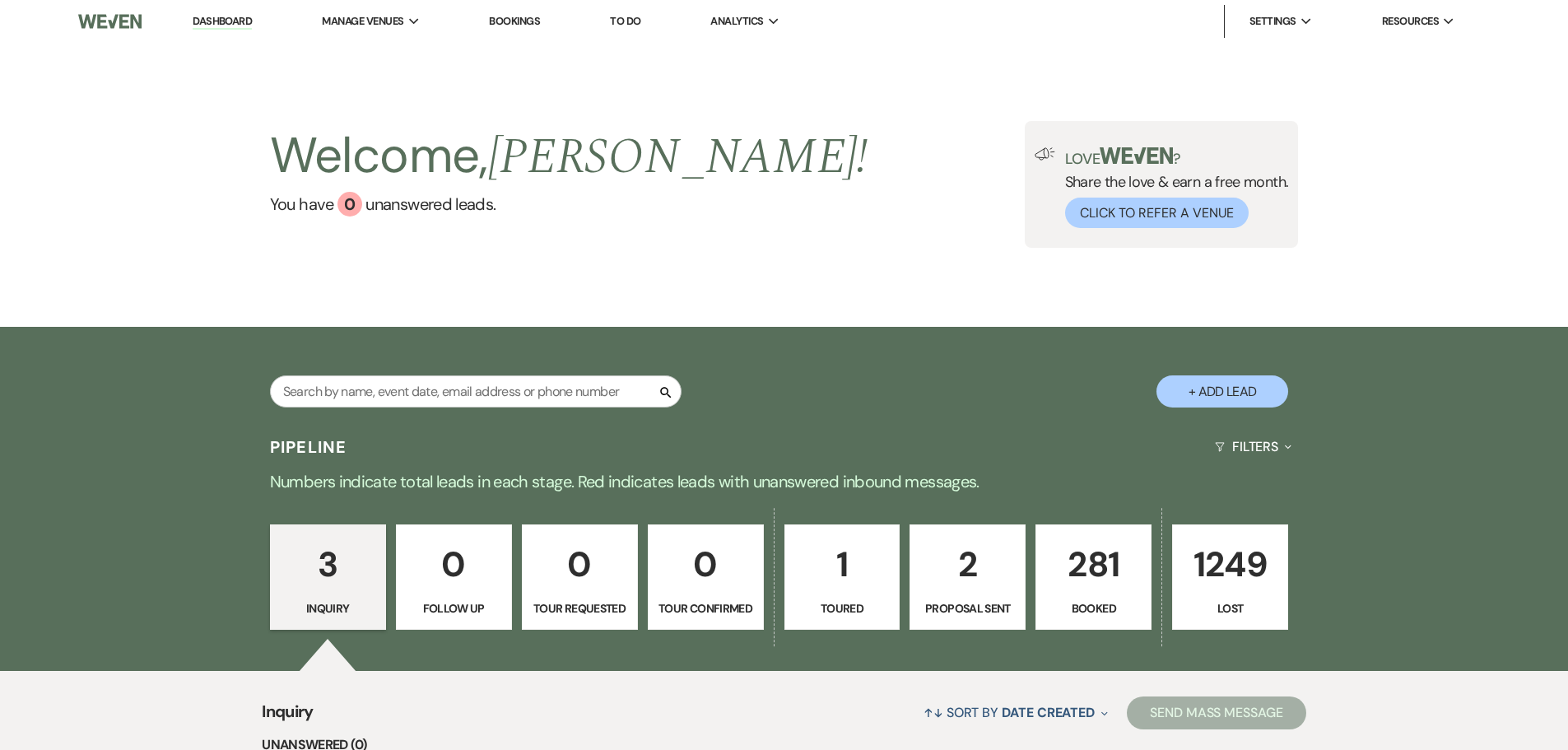
click at [204, 18] on link "Dashboard" at bounding box center [222, 21] width 59 height 16
click at [225, 24] on link "Dashboard" at bounding box center [222, 21] width 59 height 16
click at [1088, 582] on p "281" at bounding box center [1093, 563] width 94 height 55
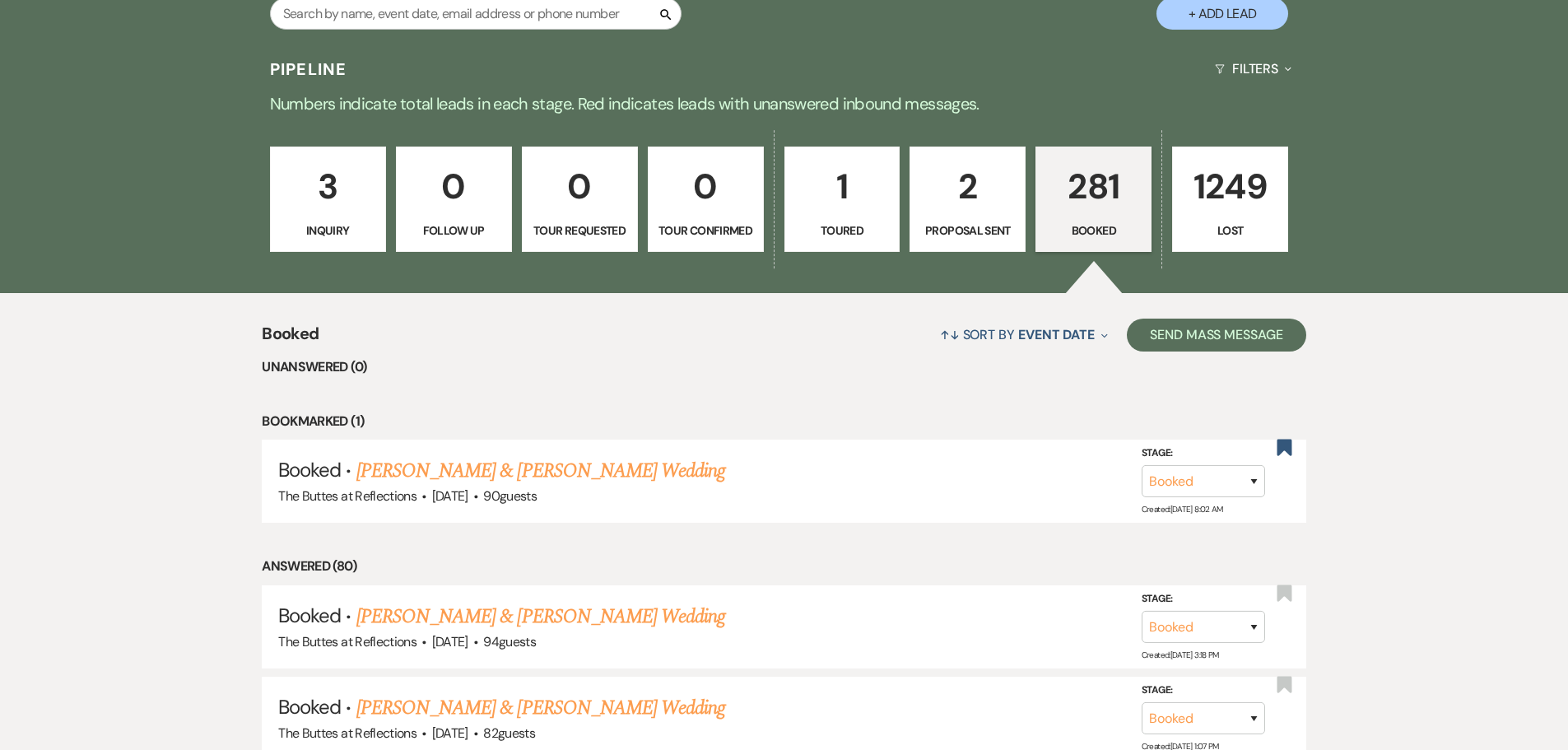
scroll to position [371, 0]
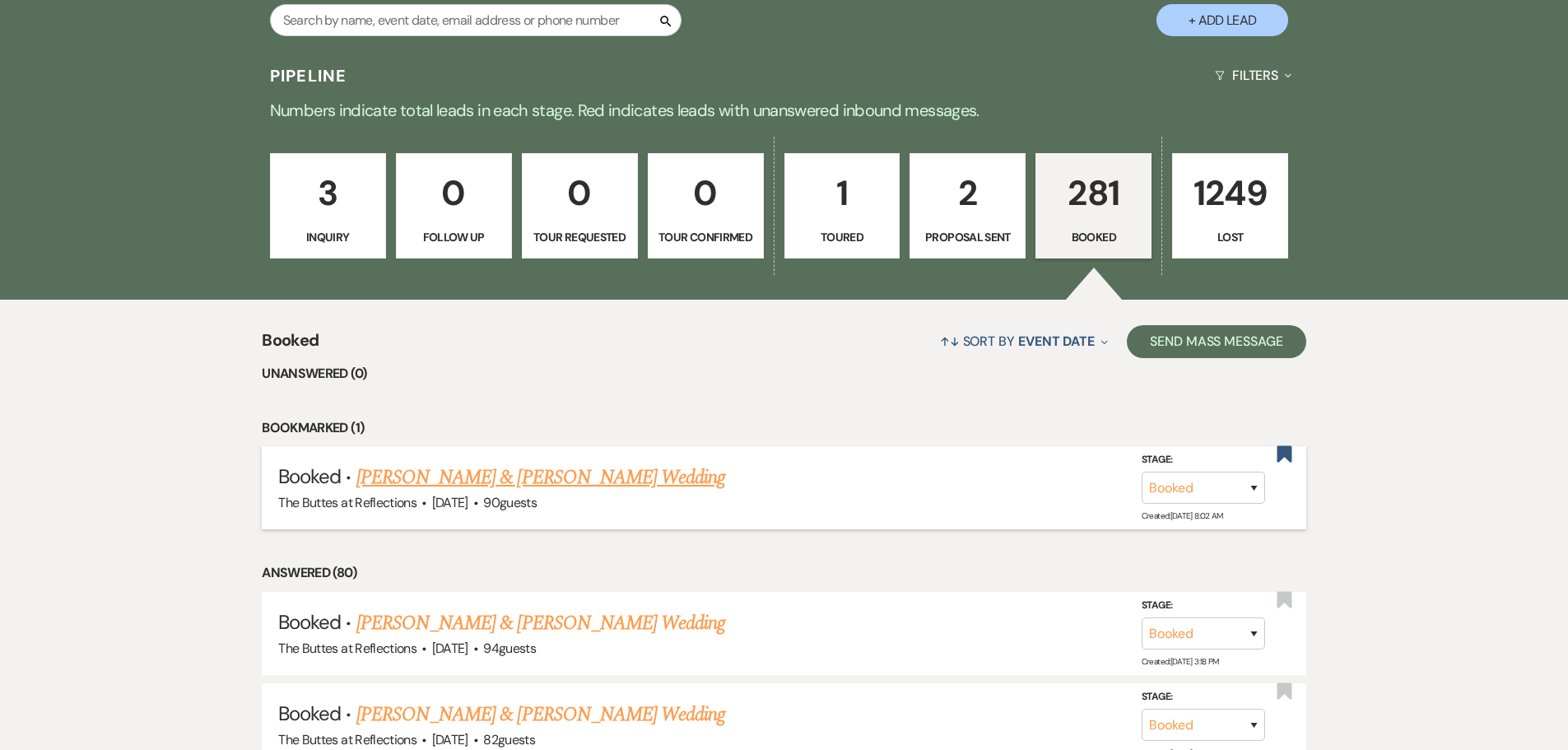
click at [509, 482] on link "[PERSON_NAME] & [PERSON_NAME] Wedding" at bounding box center [540, 477] width 368 height 29
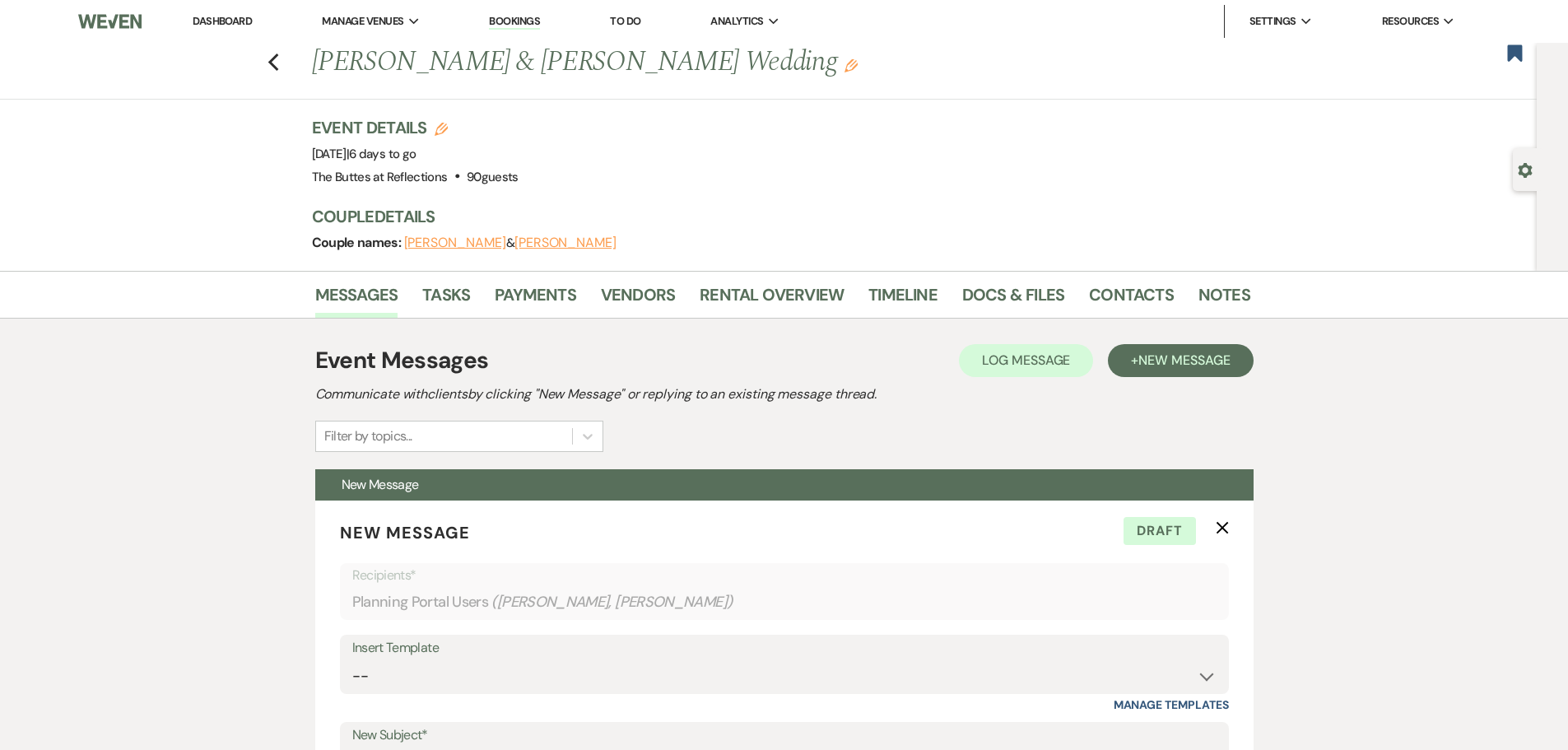
click at [289, 60] on div "Previous [PERSON_NAME] & [PERSON_NAME] Wedding Edit Bookmark" at bounding box center [765, 71] width 1545 height 56
click at [276, 62] on use "button" at bounding box center [272, 62] width 11 height 18
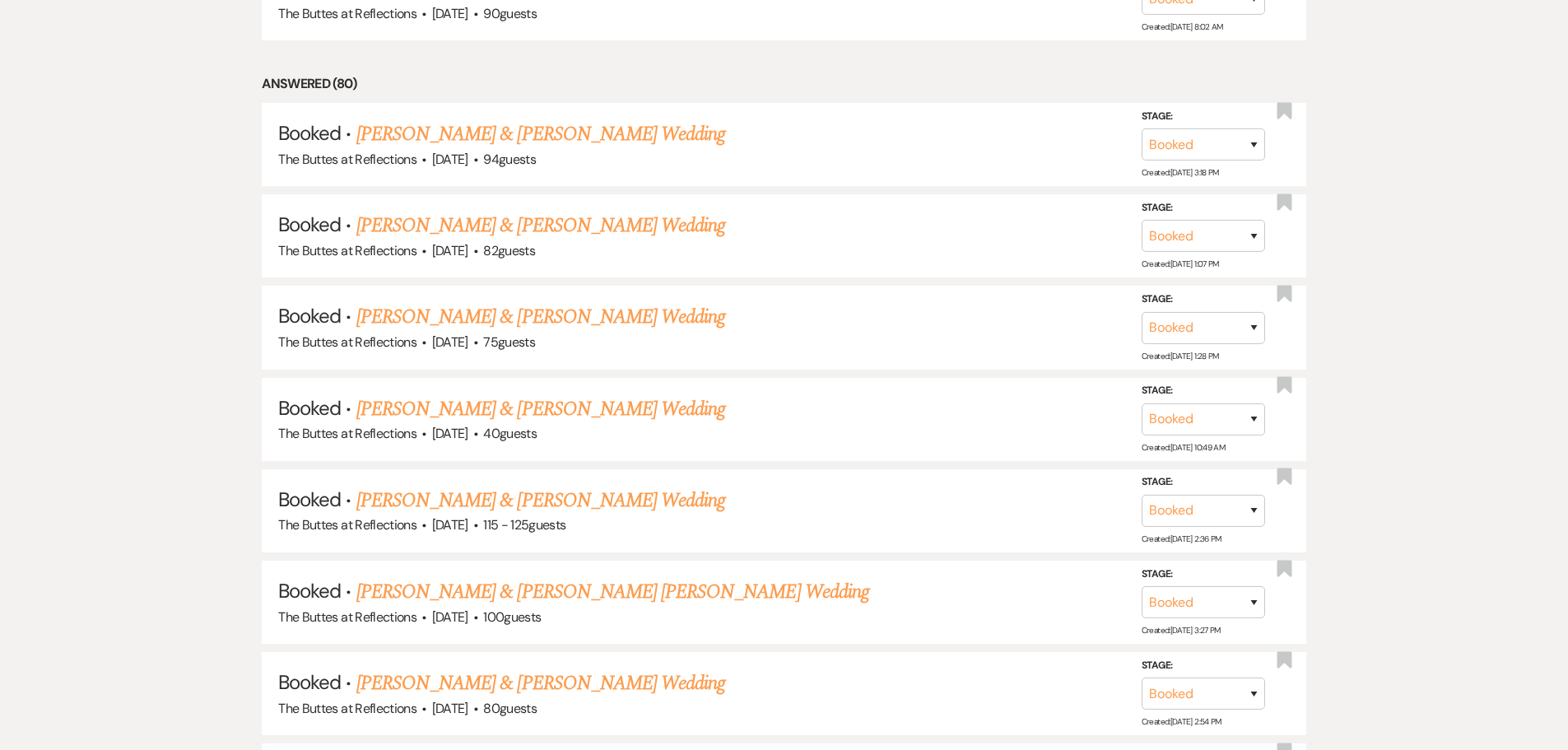
scroll to position [865, 0]
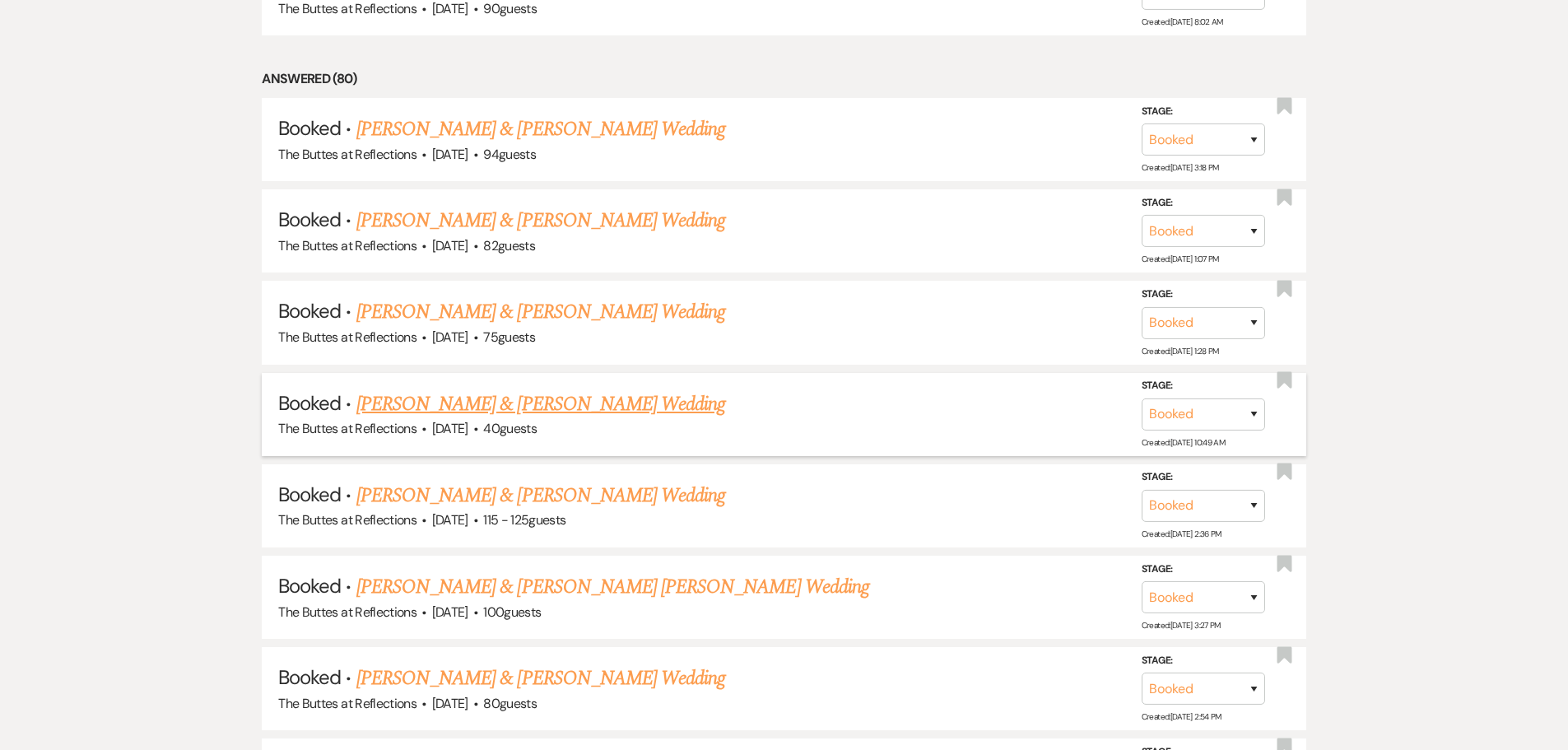
click at [561, 401] on link "[PERSON_NAME] & [PERSON_NAME] Wedding" at bounding box center [540, 404] width 368 height 29
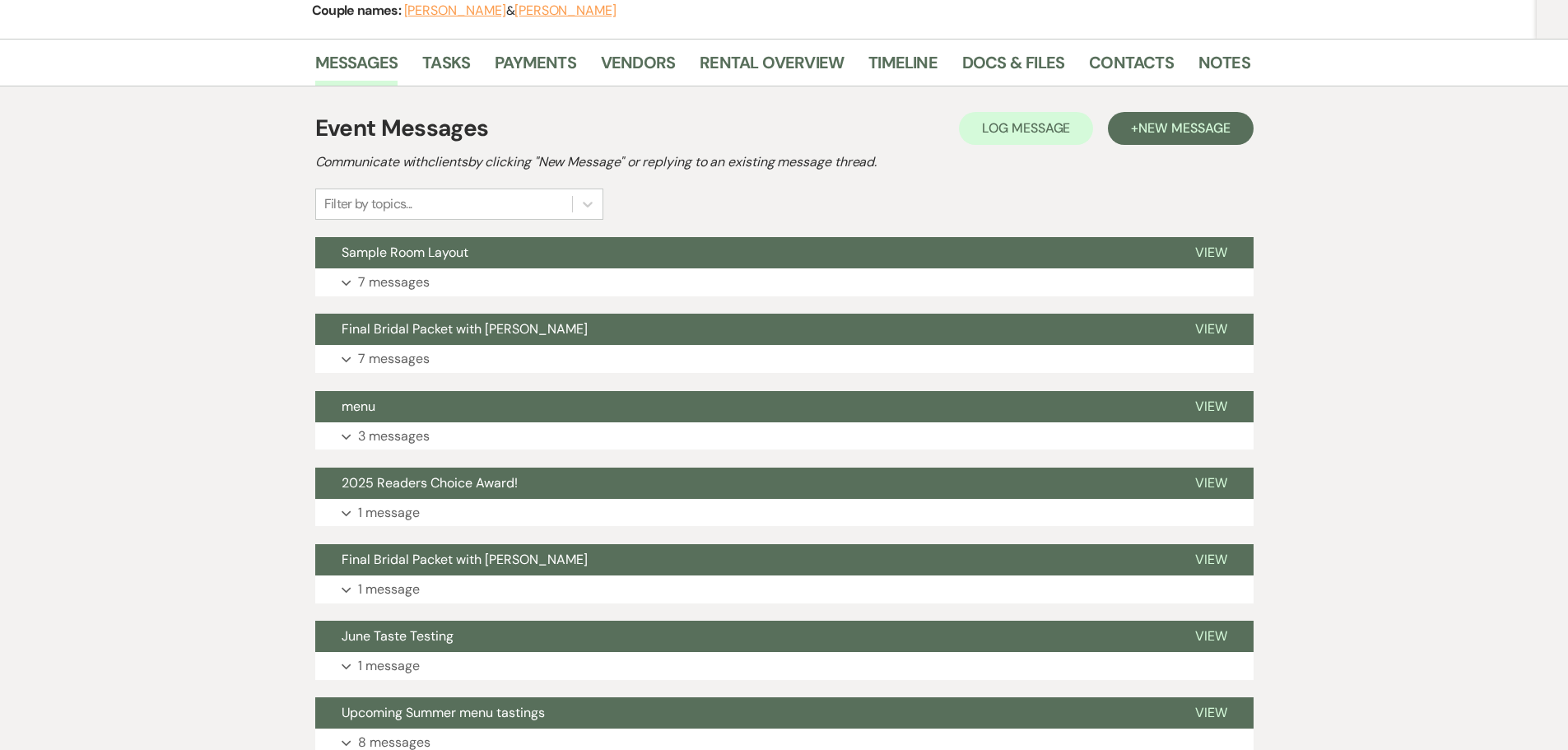
scroll to position [247, 0]
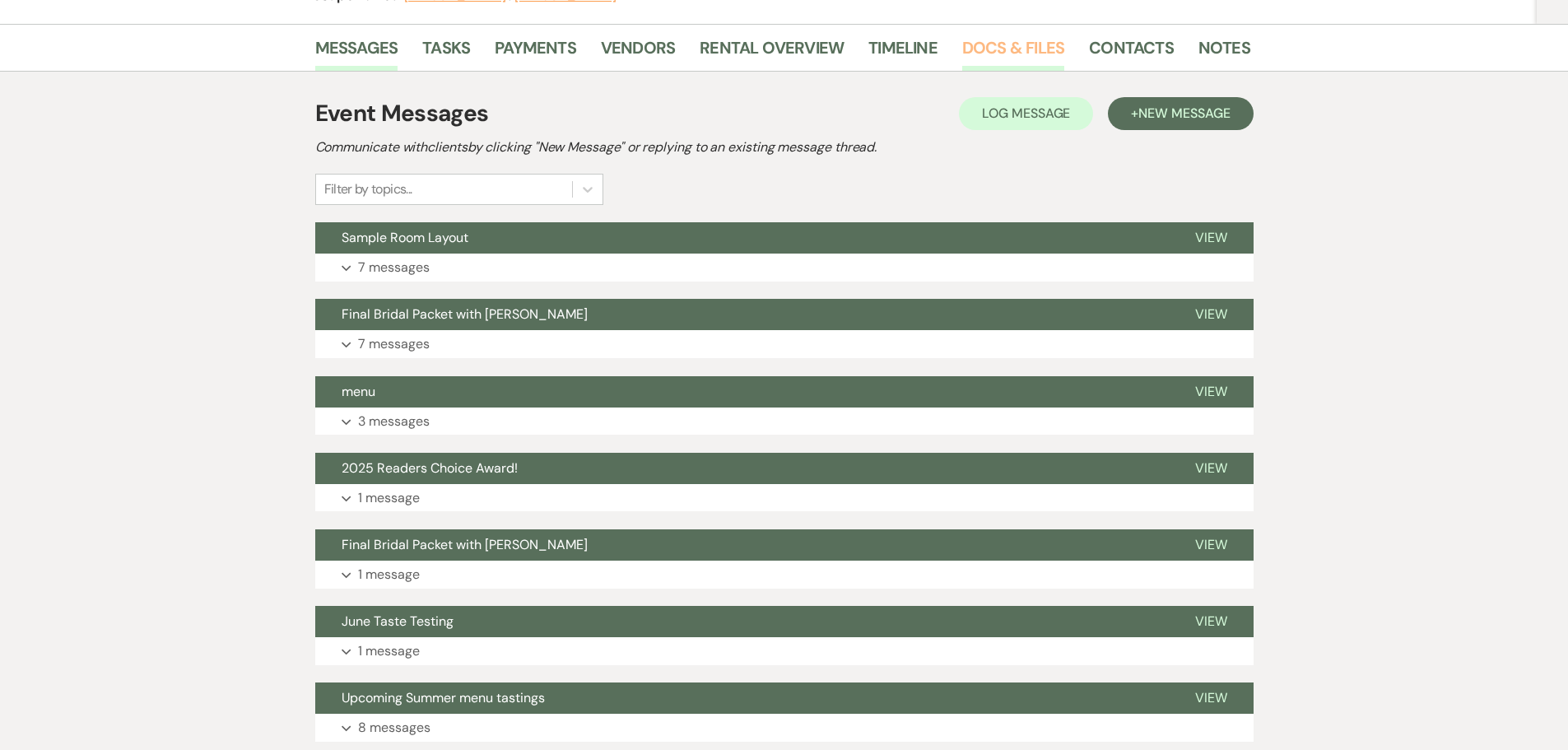
click at [1012, 51] on link "Docs & Files" at bounding box center [1012, 52] width 102 height 36
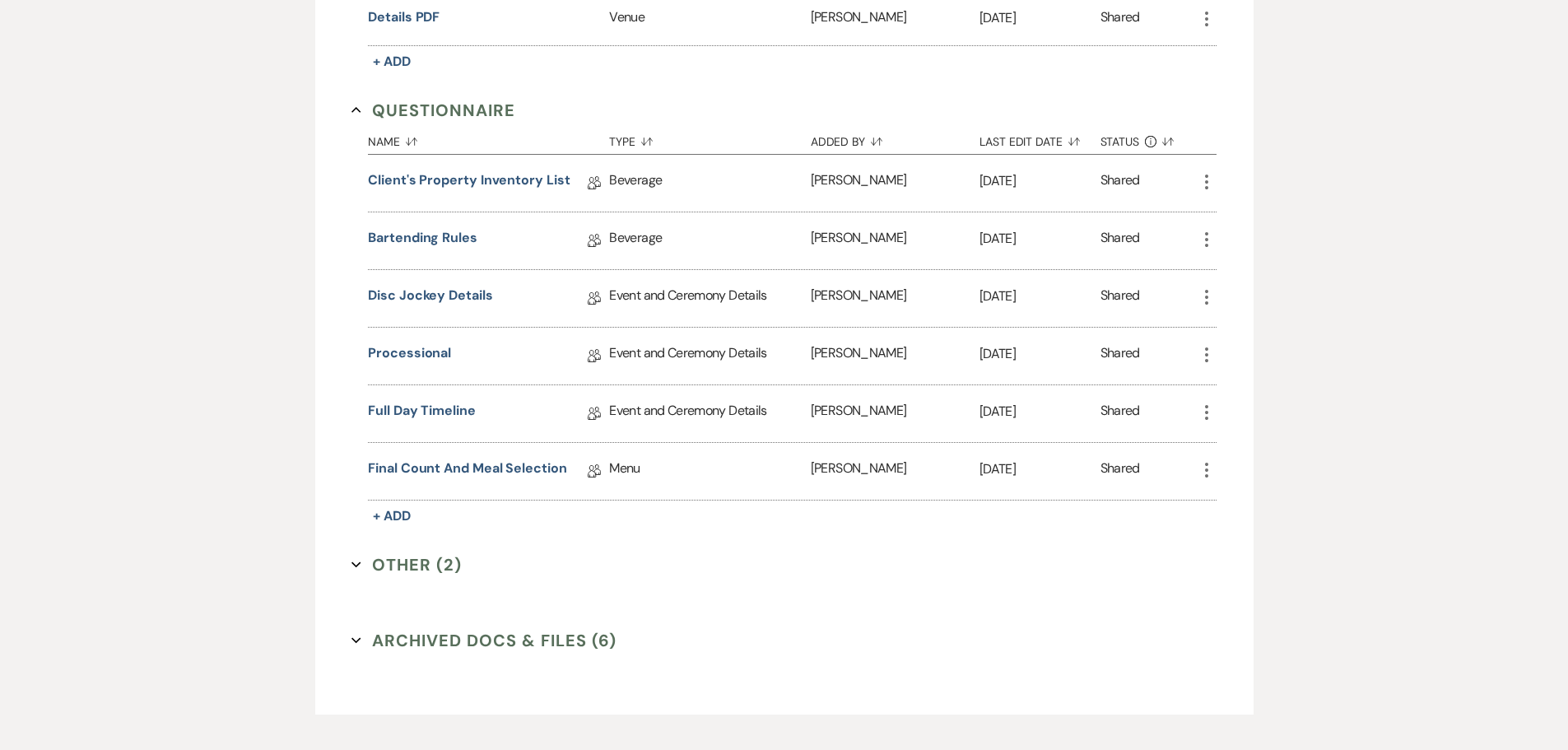
scroll to position [829, 0]
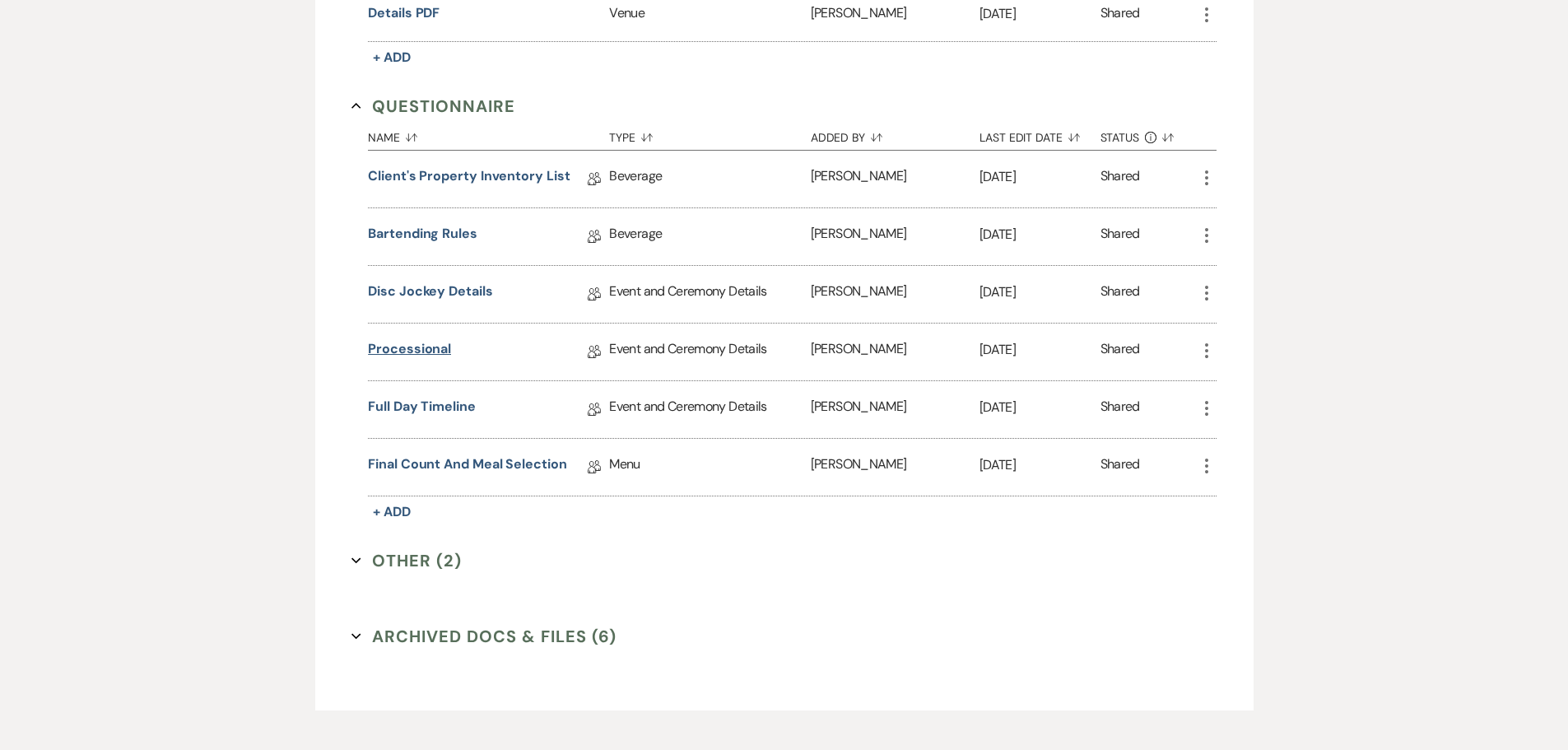
click at [412, 351] on link "Processional" at bounding box center [410, 352] width 84 height 25
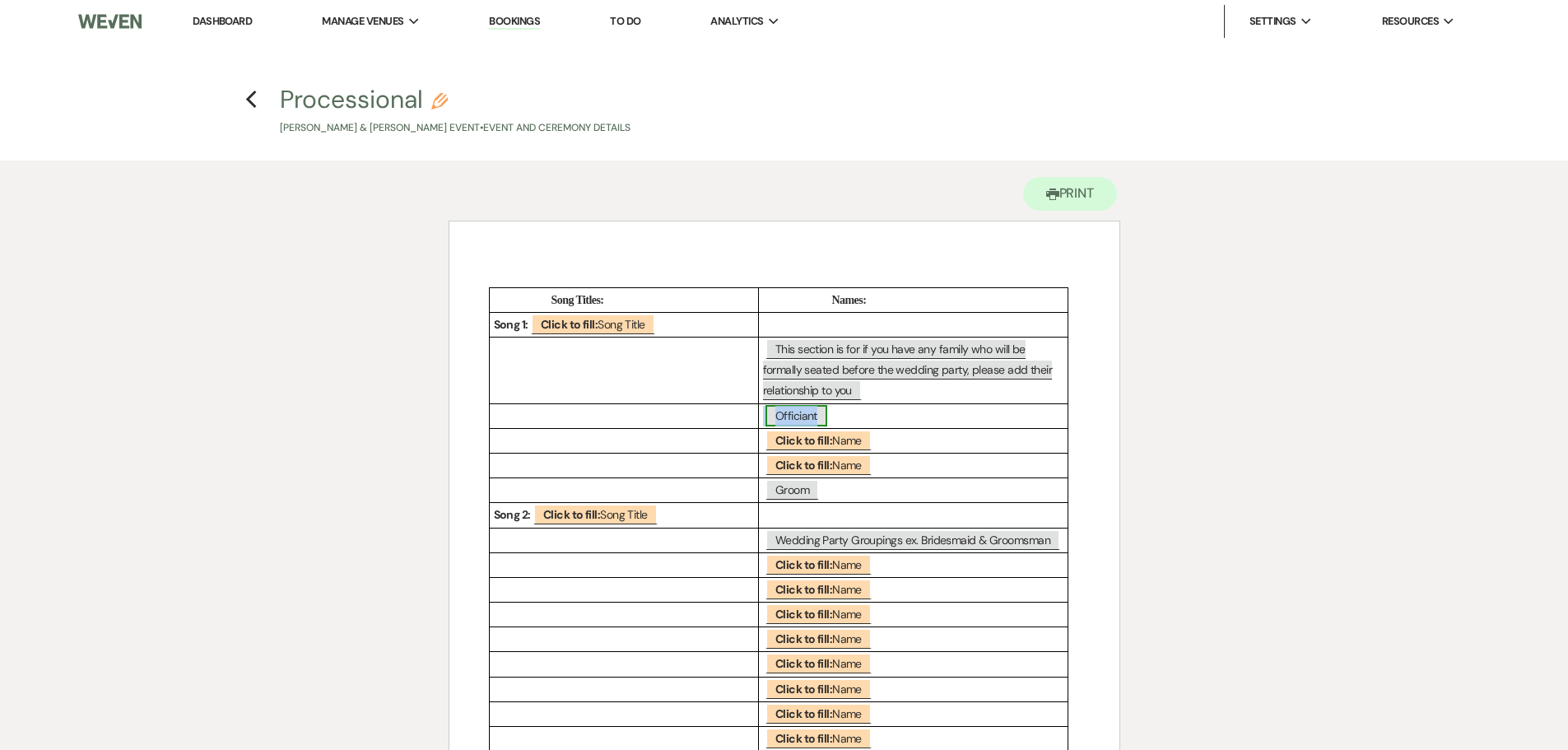
click at [814, 417] on span "Officiant" at bounding box center [797, 416] width 62 height 21
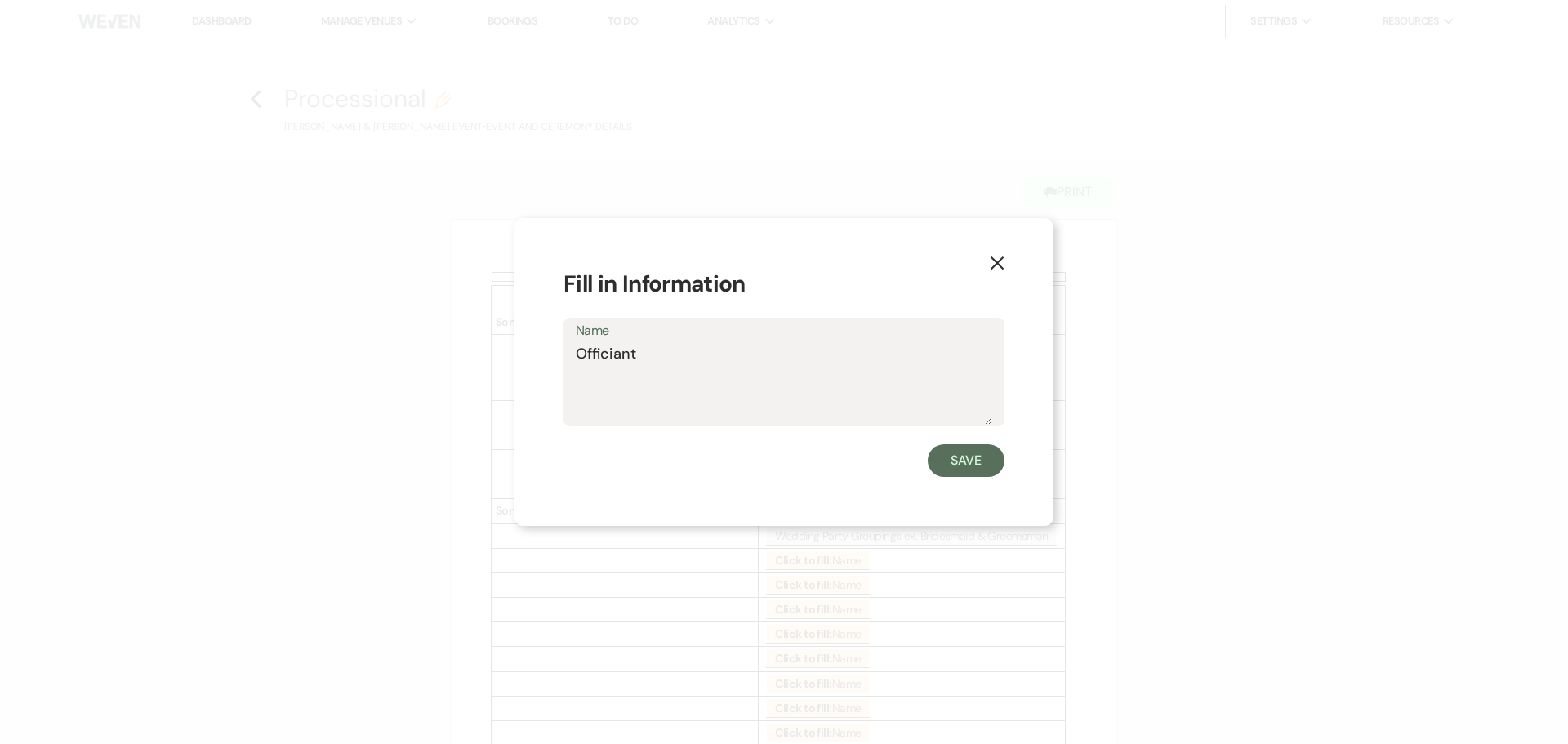
drag, startPoint x: 638, startPoint y: 352, endPoint x: 559, endPoint y: 356, distance: 79.1
click at [559, 356] on div "X Fill in Information Name Officiant Save" at bounding box center [784, 371] width 539 height 307
type textarea "-"
click at [961, 456] on button "Save" at bounding box center [966, 461] width 77 height 33
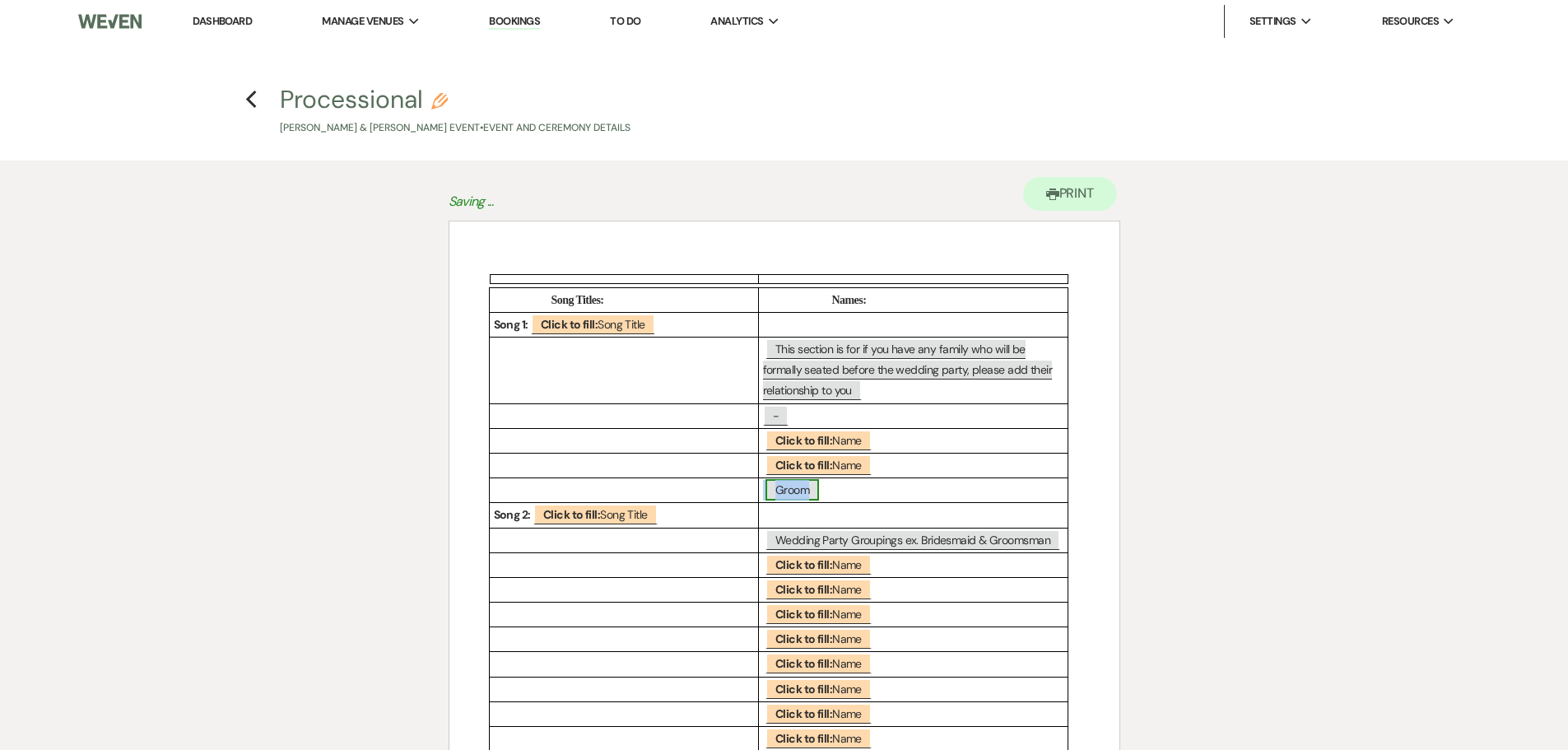
click at [795, 487] on span "Groom" at bounding box center [792, 490] width 53 height 21
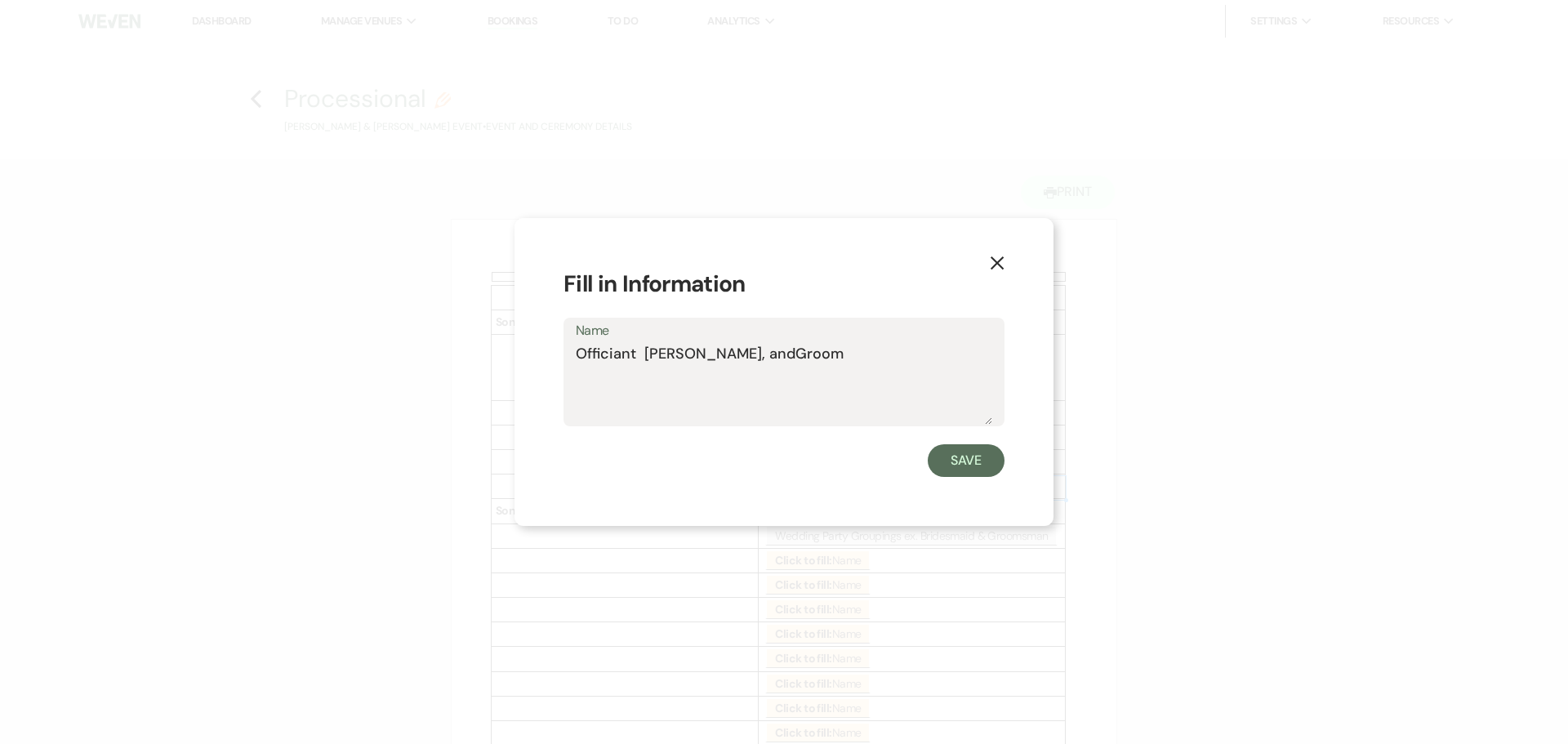
click at [635, 355] on textarea "Officiant [PERSON_NAME], andGroom" at bounding box center [784, 384] width 417 height 82
click at [750, 357] on textarea "Officiant: [PERSON_NAME], andGroom" at bounding box center [784, 384] width 417 height 82
click at [750, 358] on textarea "Officiant: [PERSON_NAME], andGroom" at bounding box center [784, 384] width 417 height 82
click at [754, 355] on textarea "Officiant: [PERSON_NAME], andGroom" at bounding box center [784, 384] width 417 height 82
click at [781, 355] on textarea "Officiant: [PERSON_NAME] andGroom" at bounding box center [784, 384] width 417 height 82
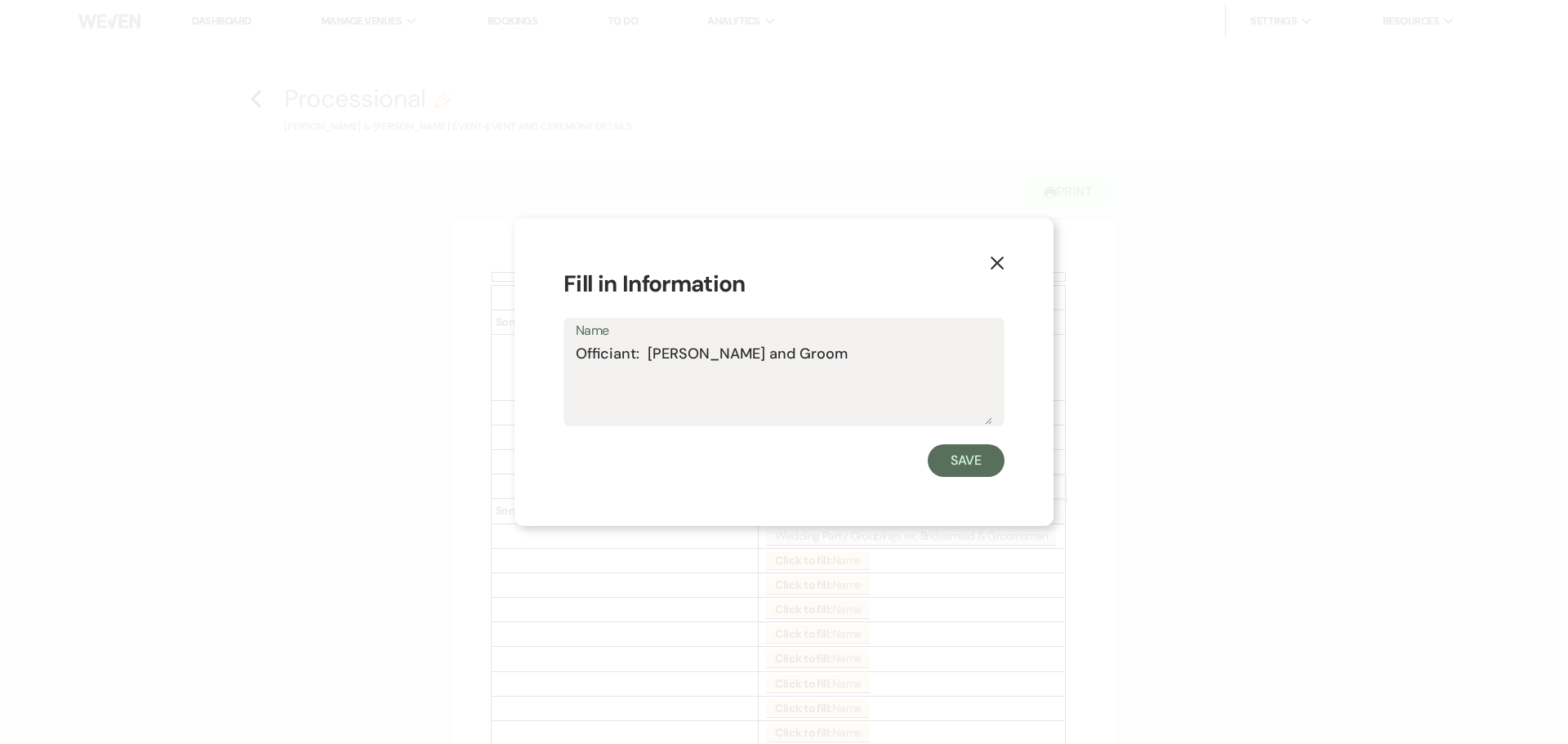
click at [843, 352] on textarea "Officiant: [PERSON_NAME] and Groom" at bounding box center [784, 384] width 417 height 82
click at [830, 353] on textarea "Officiant: [PERSON_NAME] and Groom [PERSON_NAME]" at bounding box center [784, 384] width 417 height 82
type textarea "Officiant: [PERSON_NAME] and Groom: [PERSON_NAME]"
click at [972, 454] on button "Save" at bounding box center [966, 461] width 77 height 33
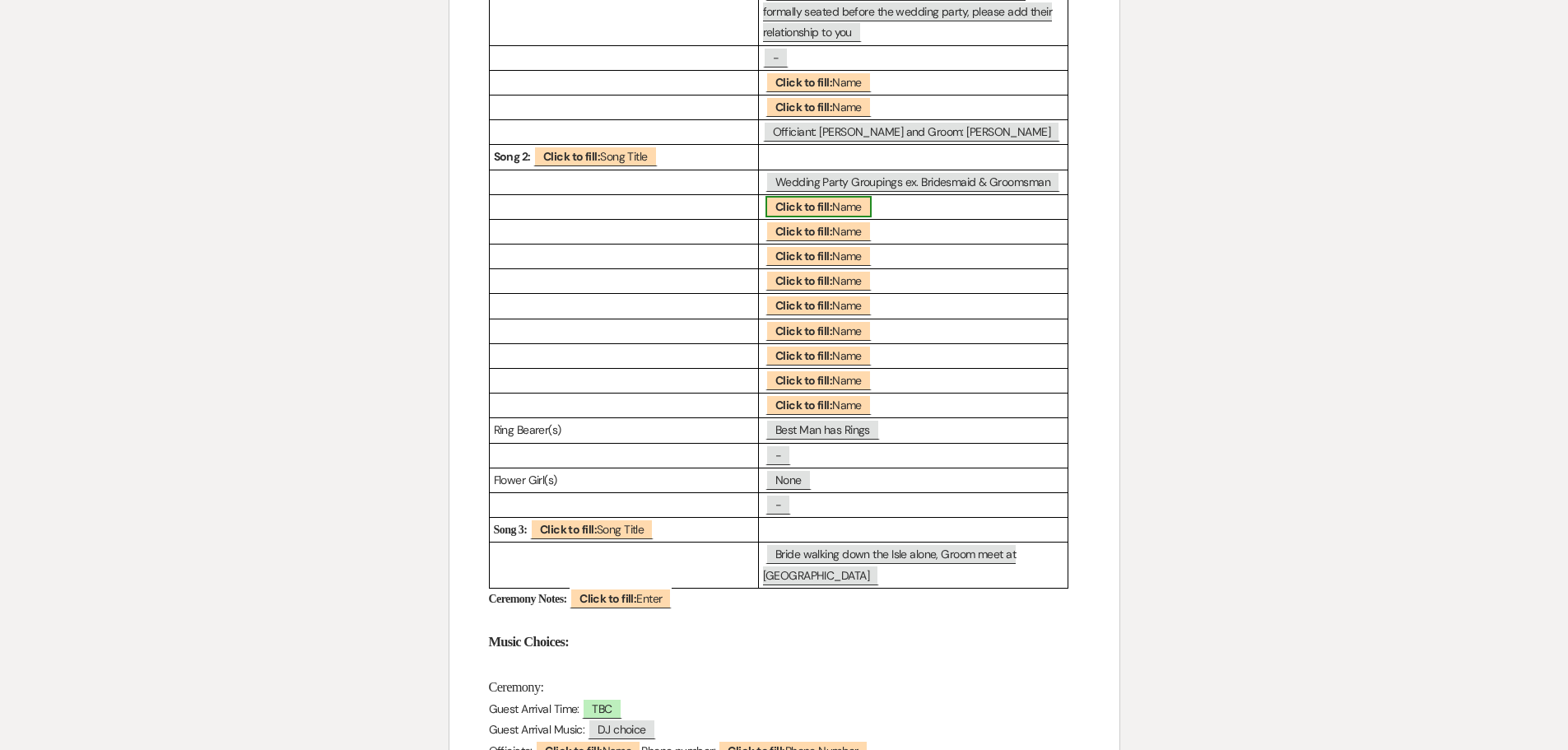
scroll to position [412, 0]
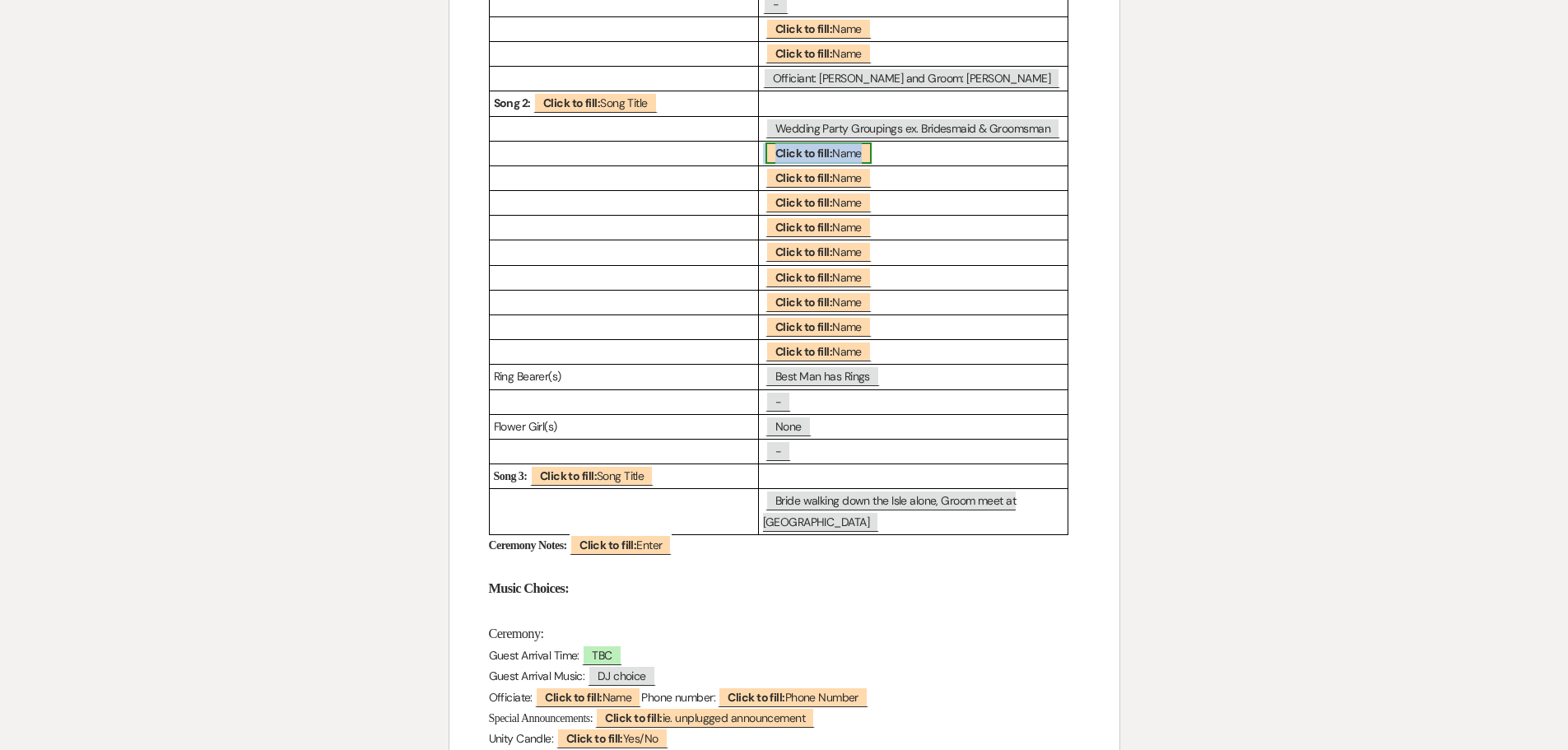
click at [833, 148] on span "Click to fill: Name" at bounding box center [818, 153] width 106 height 21
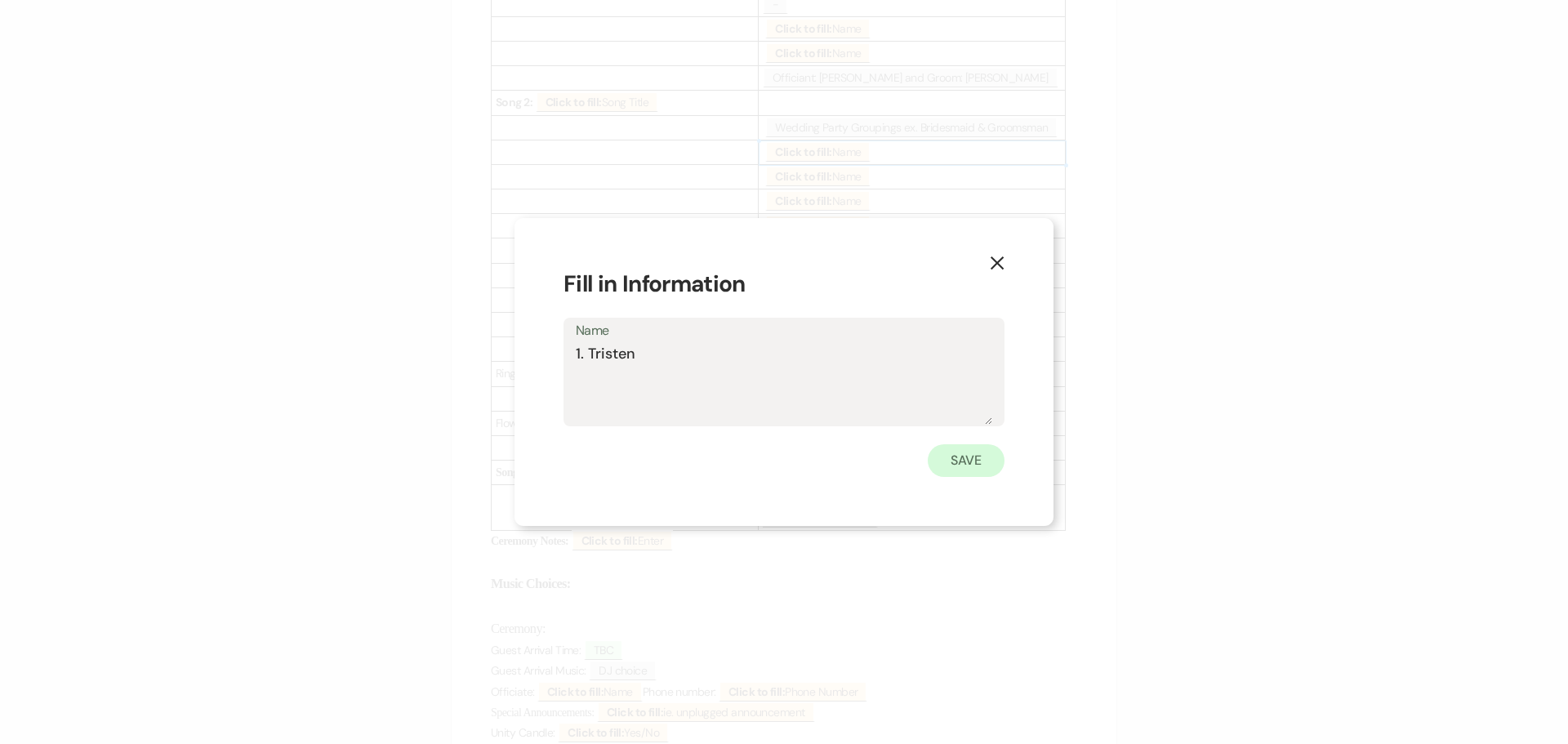
type textarea "1. Tristen"
click at [967, 459] on button "Save" at bounding box center [966, 461] width 77 height 33
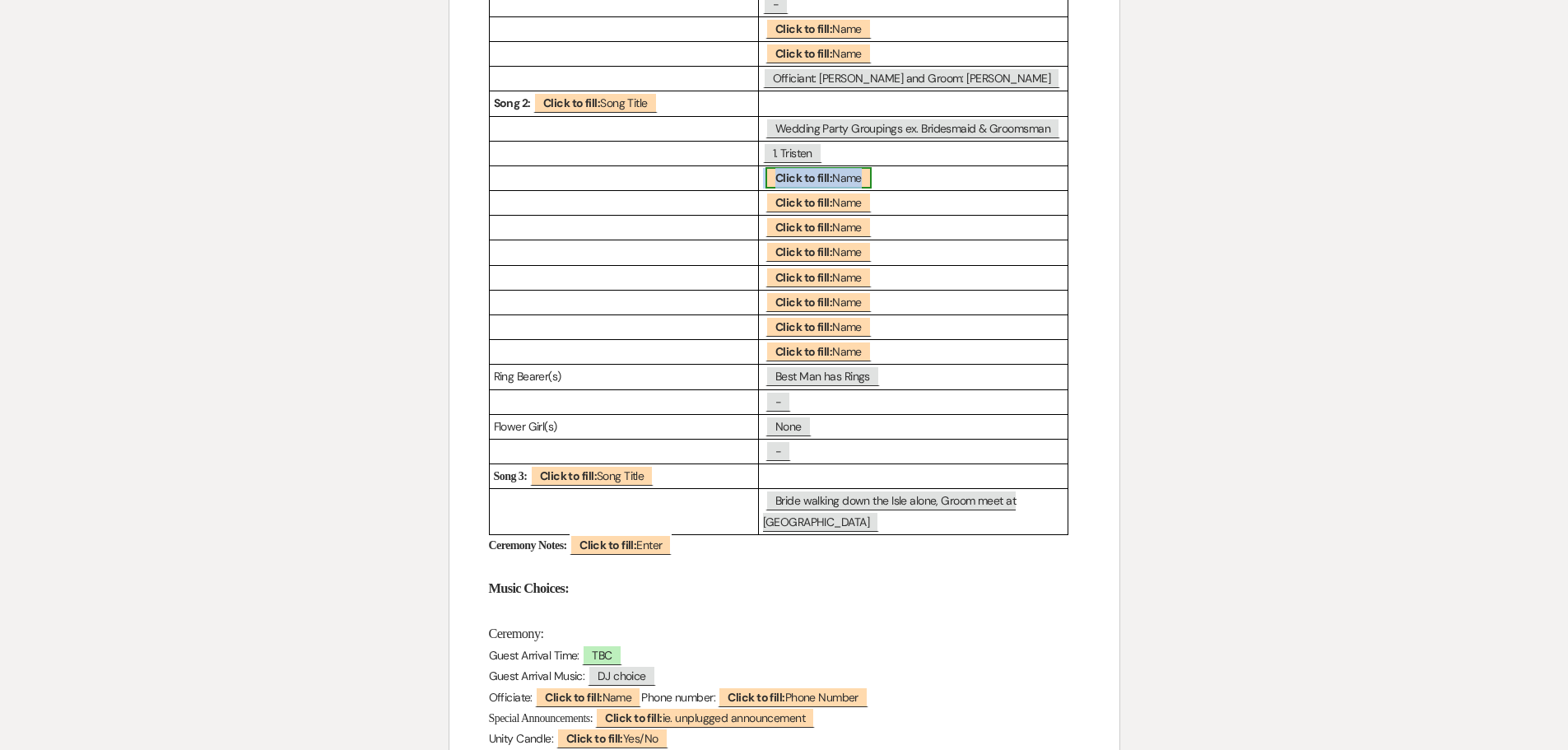
click at [839, 175] on span "Click to fill: Name" at bounding box center [818, 178] width 106 height 21
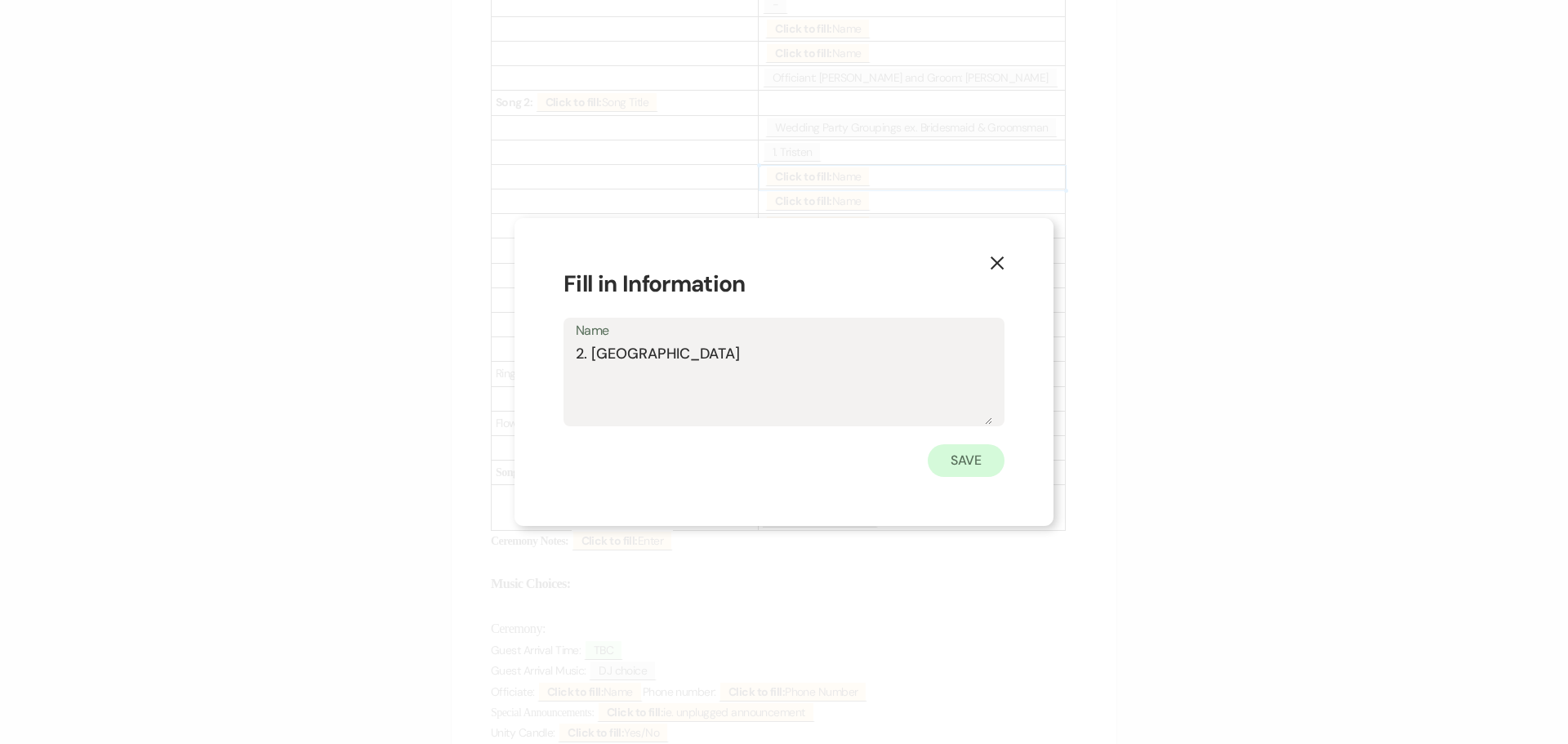
type textarea "2. [GEOGRAPHIC_DATA]"
click at [976, 472] on button "Save" at bounding box center [966, 461] width 77 height 33
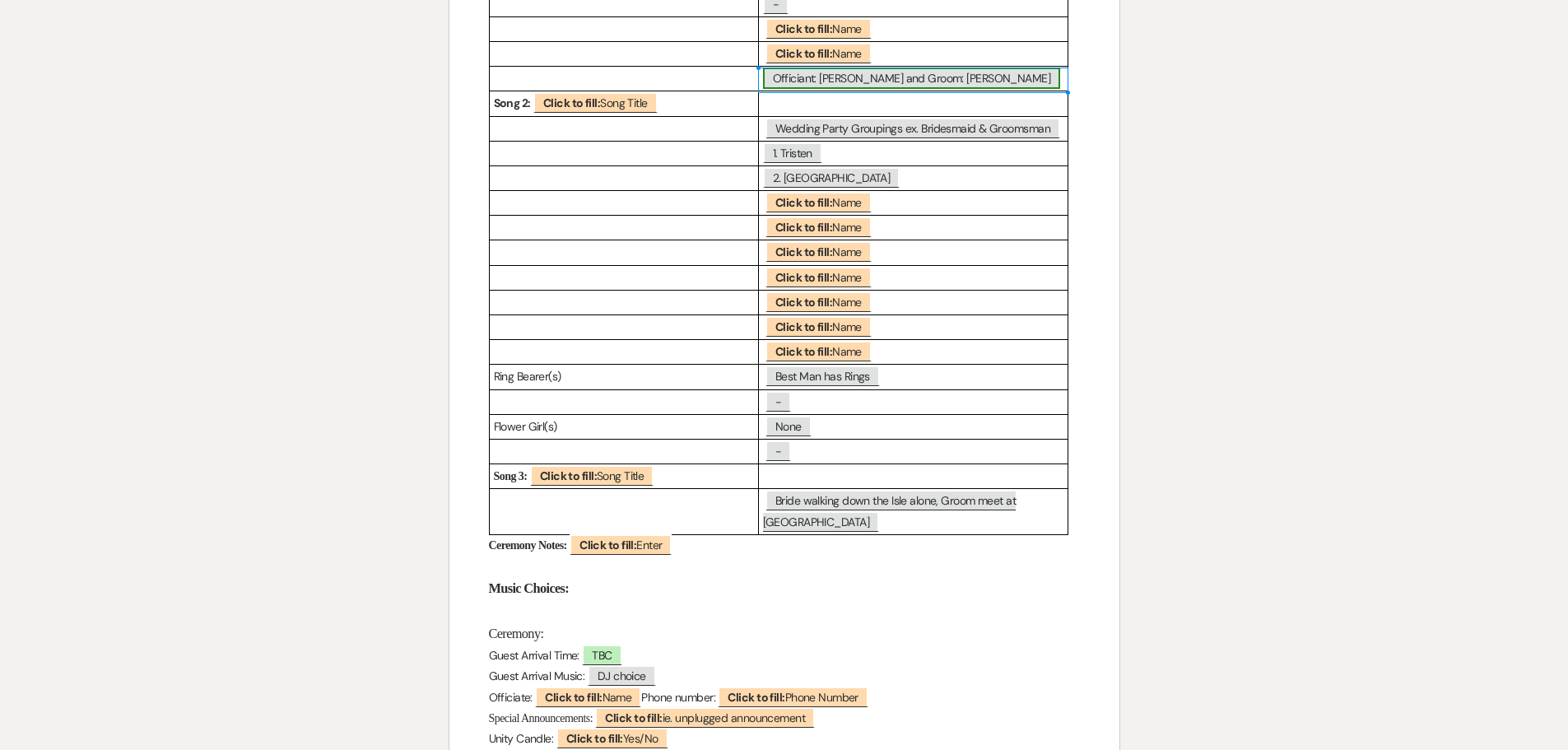
click at [775, 83] on span "Officiant: [PERSON_NAME] and Groom: [PERSON_NAME]" at bounding box center [911, 78] width 298 height 21
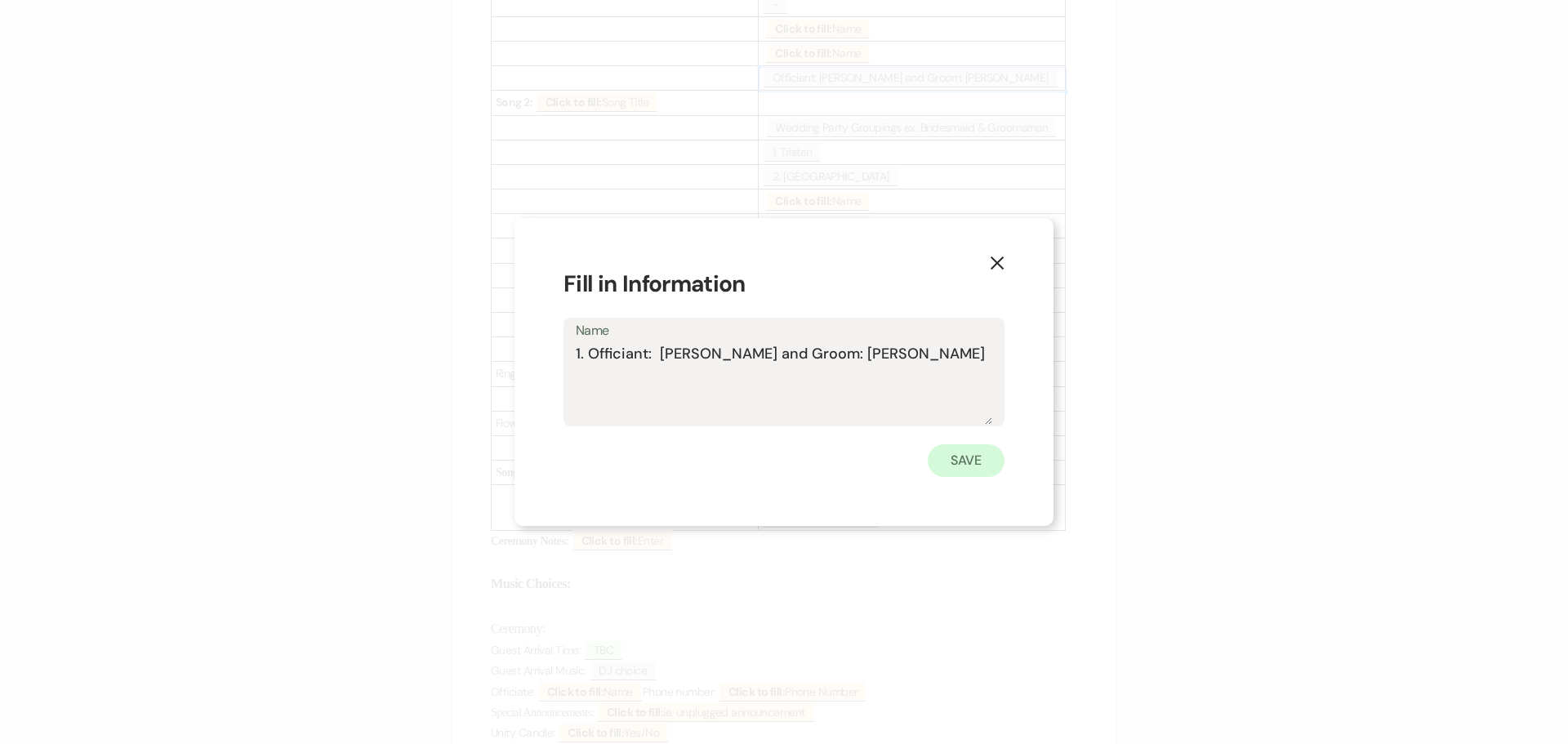
type textarea "1. Officiant: [PERSON_NAME] and Groom: [PERSON_NAME]"
click at [969, 451] on button "Save" at bounding box center [966, 461] width 77 height 33
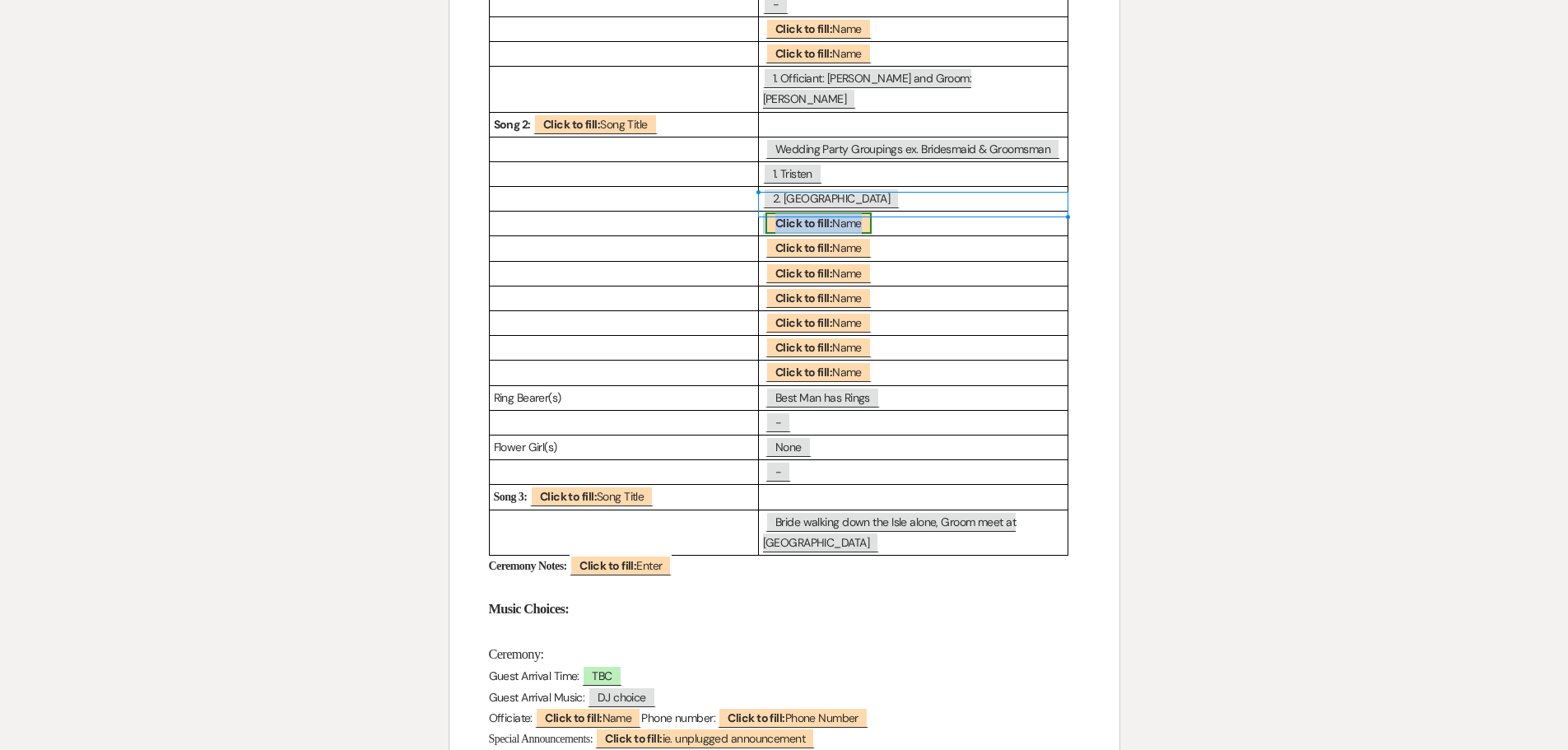
click at [788, 216] on b "Click to fill:" at bounding box center [803, 222] width 56 height 15
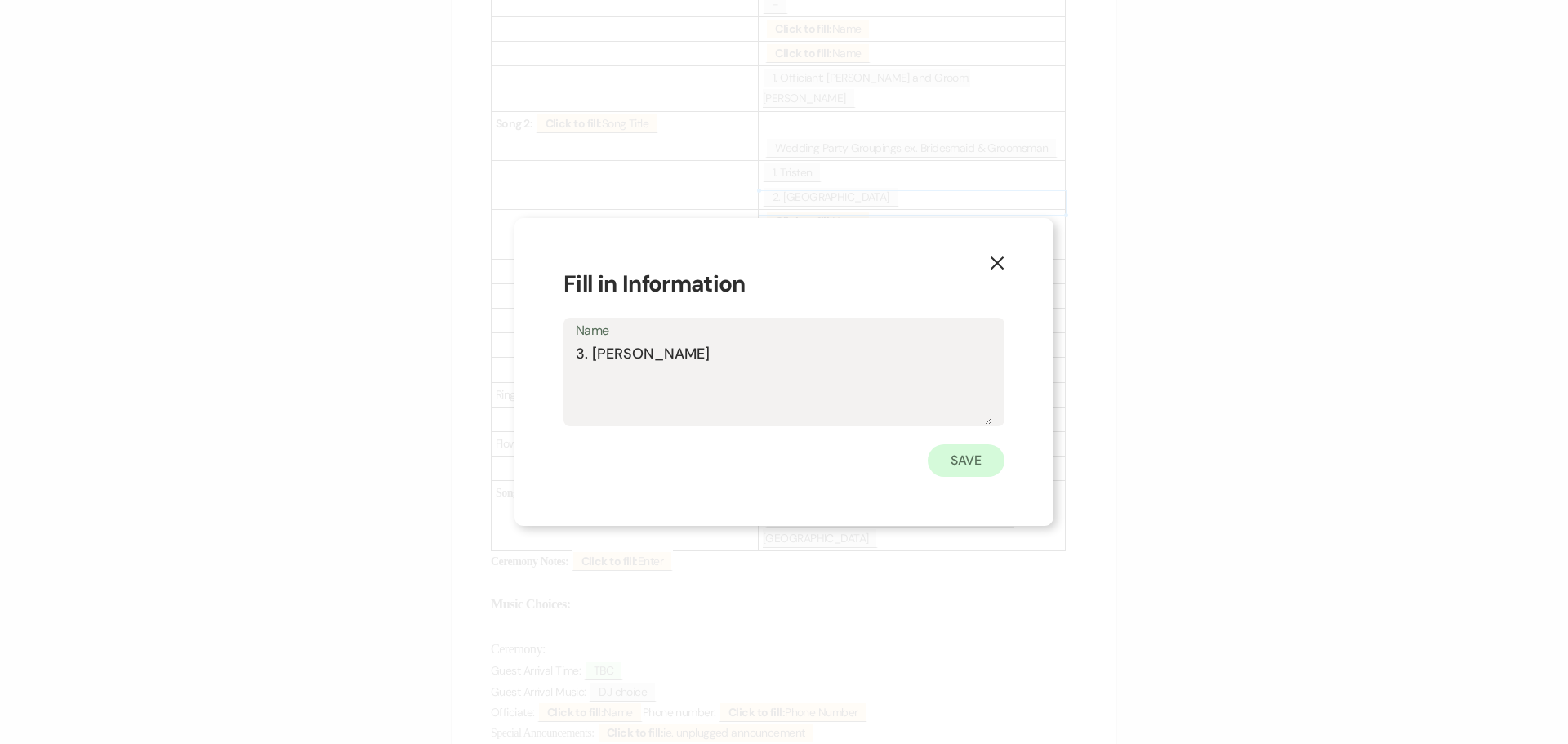
type textarea "3. [PERSON_NAME]"
click at [960, 463] on button "Save" at bounding box center [966, 461] width 77 height 33
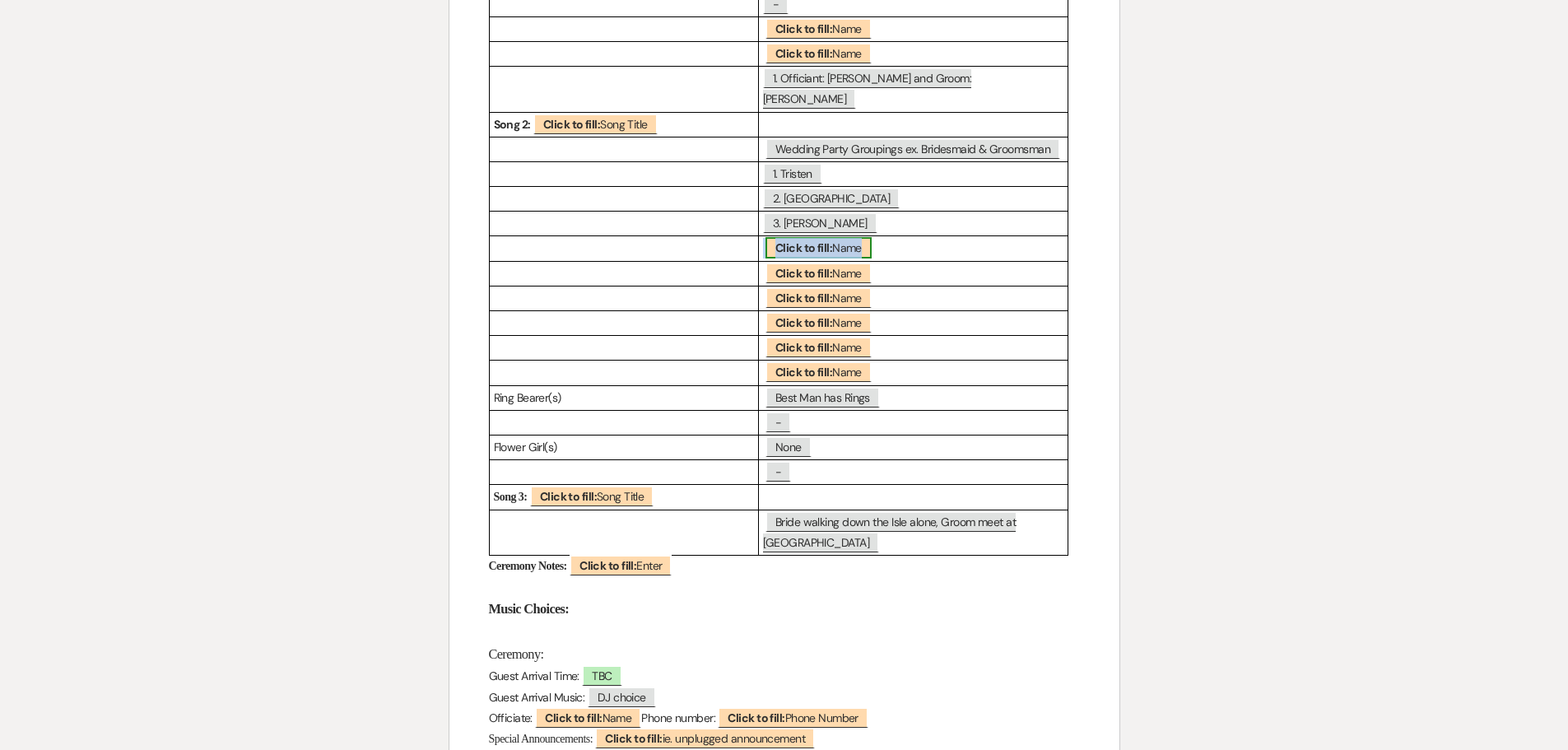
click at [794, 240] on b "Click to fill:" at bounding box center [803, 247] width 56 height 15
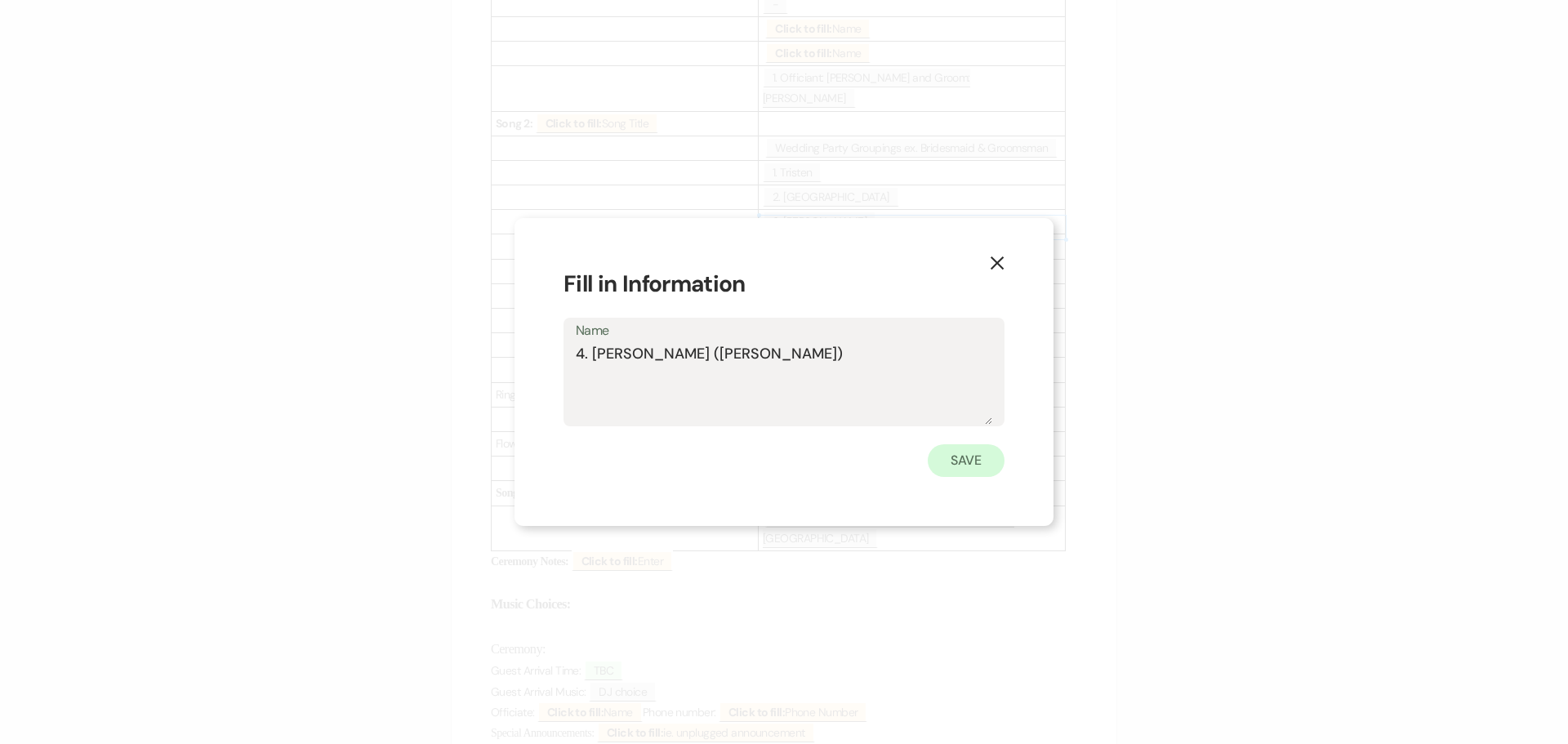
type textarea "4. [PERSON_NAME] ([PERSON_NAME])"
click at [965, 463] on button "Save" at bounding box center [966, 461] width 77 height 33
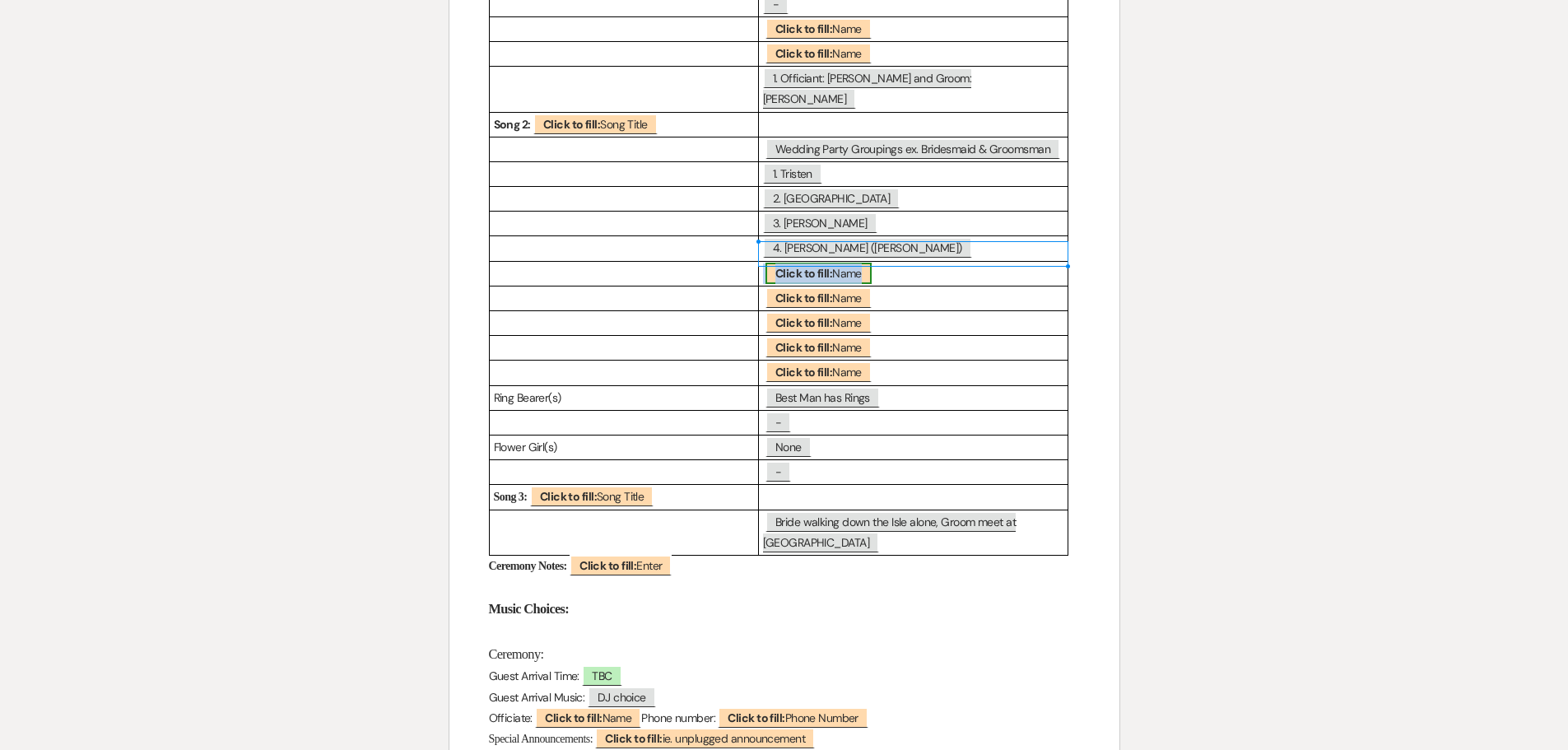
click at [802, 266] on b "Click to fill:" at bounding box center [803, 273] width 56 height 15
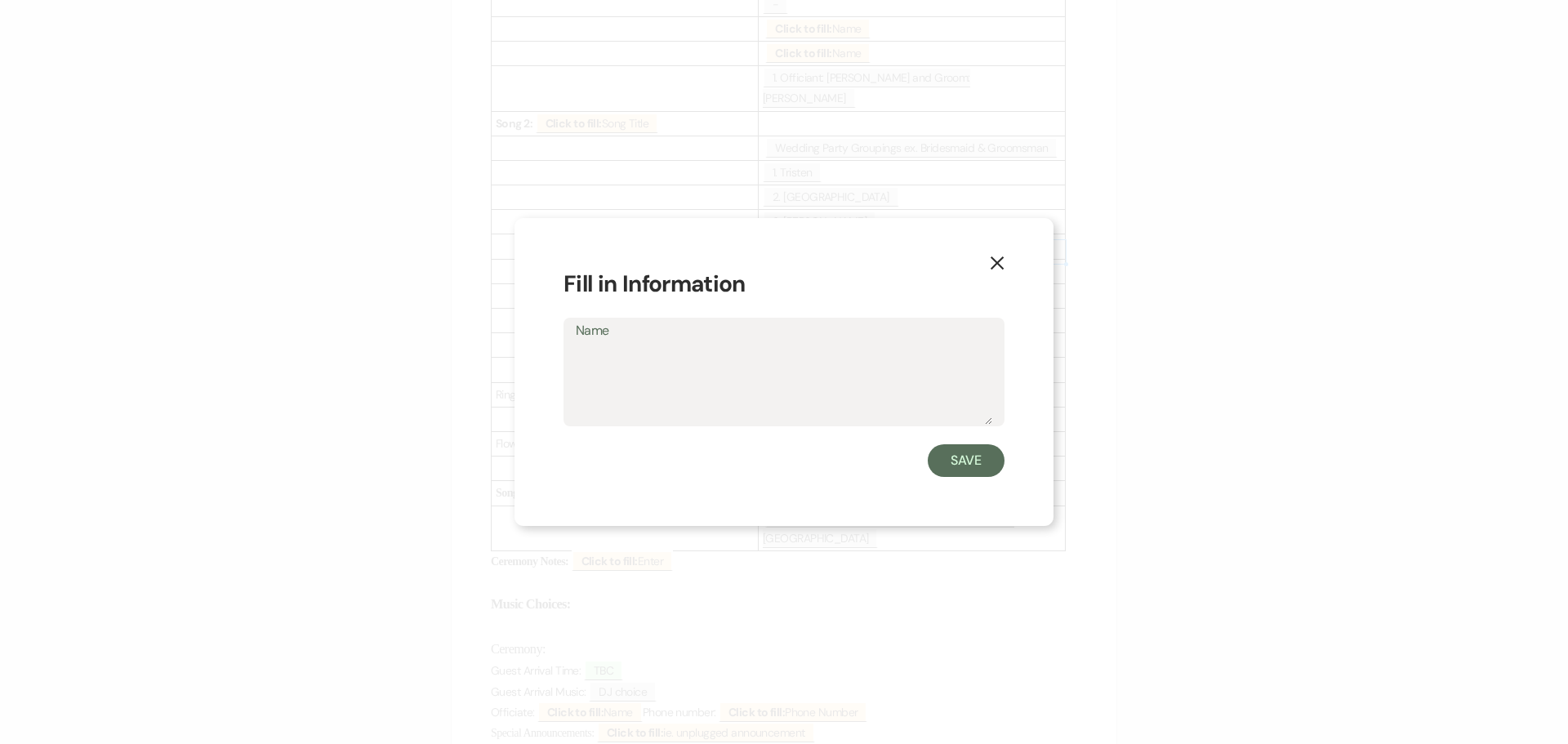
click at [999, 264] on use "button" at bounding box center [997, 263] width 14 height 13
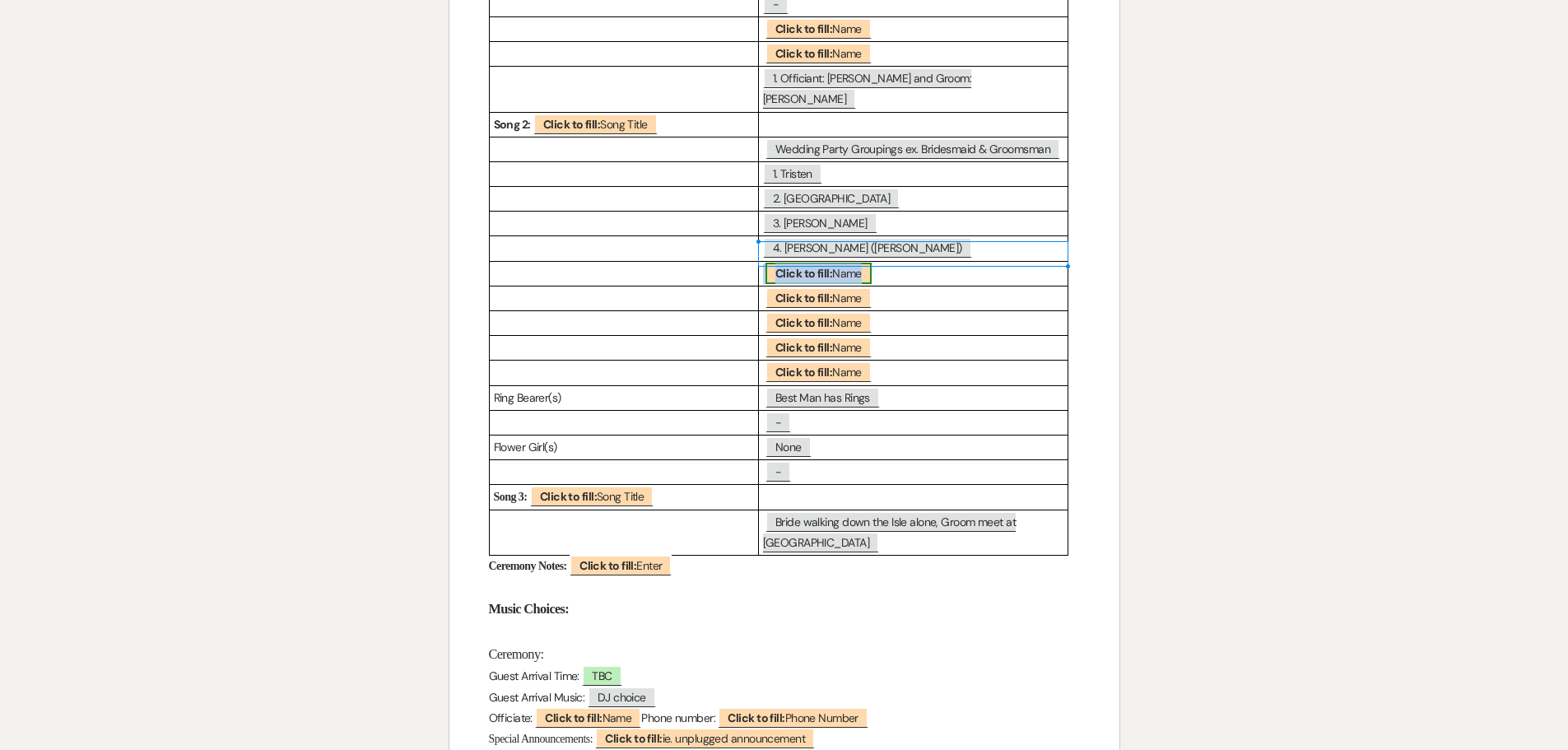
click at [810, 266] on b "Click to fill:" at bounding box center [803, 273] width 56 height 15
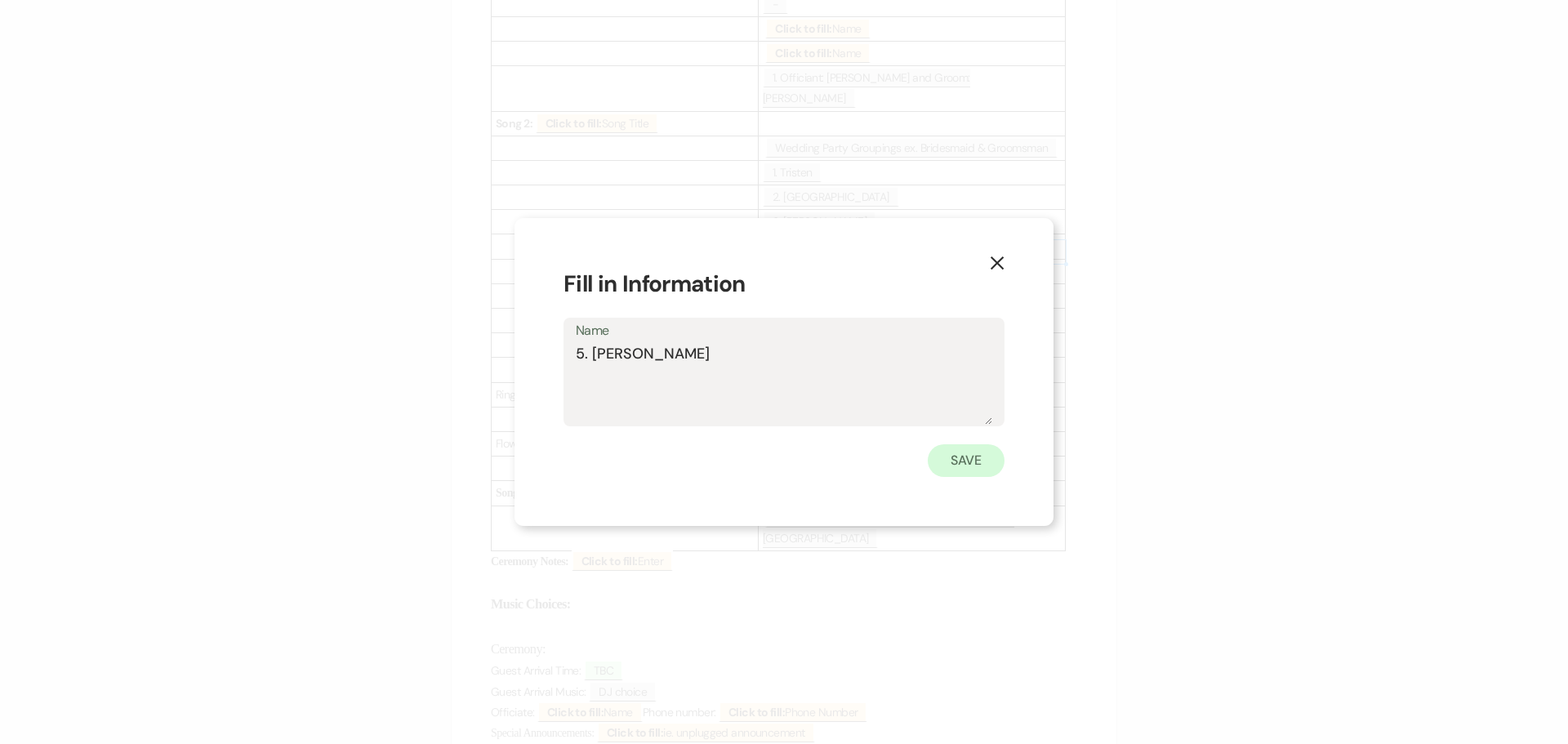
type textarea "5. [PERSON_NAME]"
click at [969, 461] on button "Save" at bounding box center [966, 461] width 77 height 33
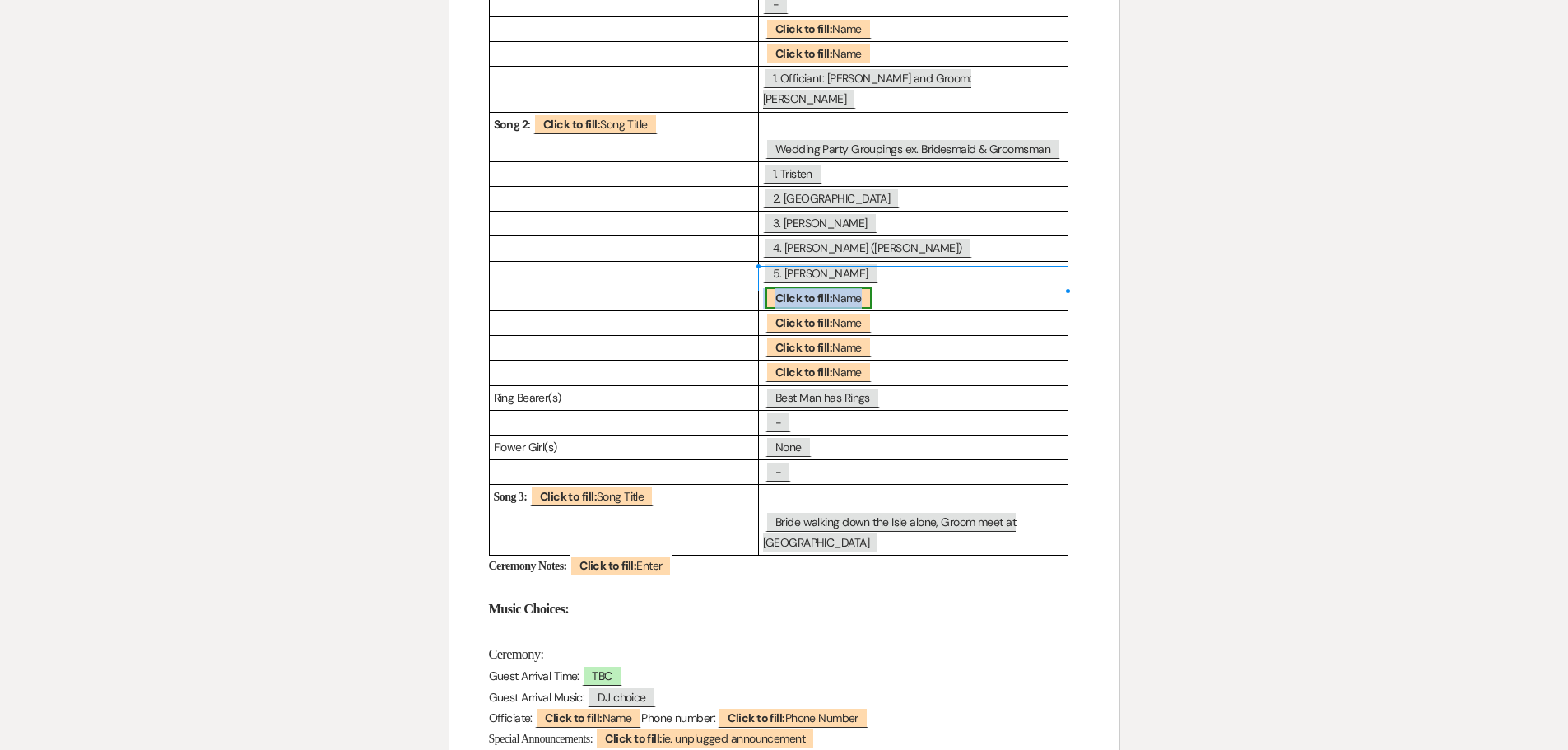
click at [822, 290] on b "Click to fill:" at bounding box center [803, 297] width 56 height 15
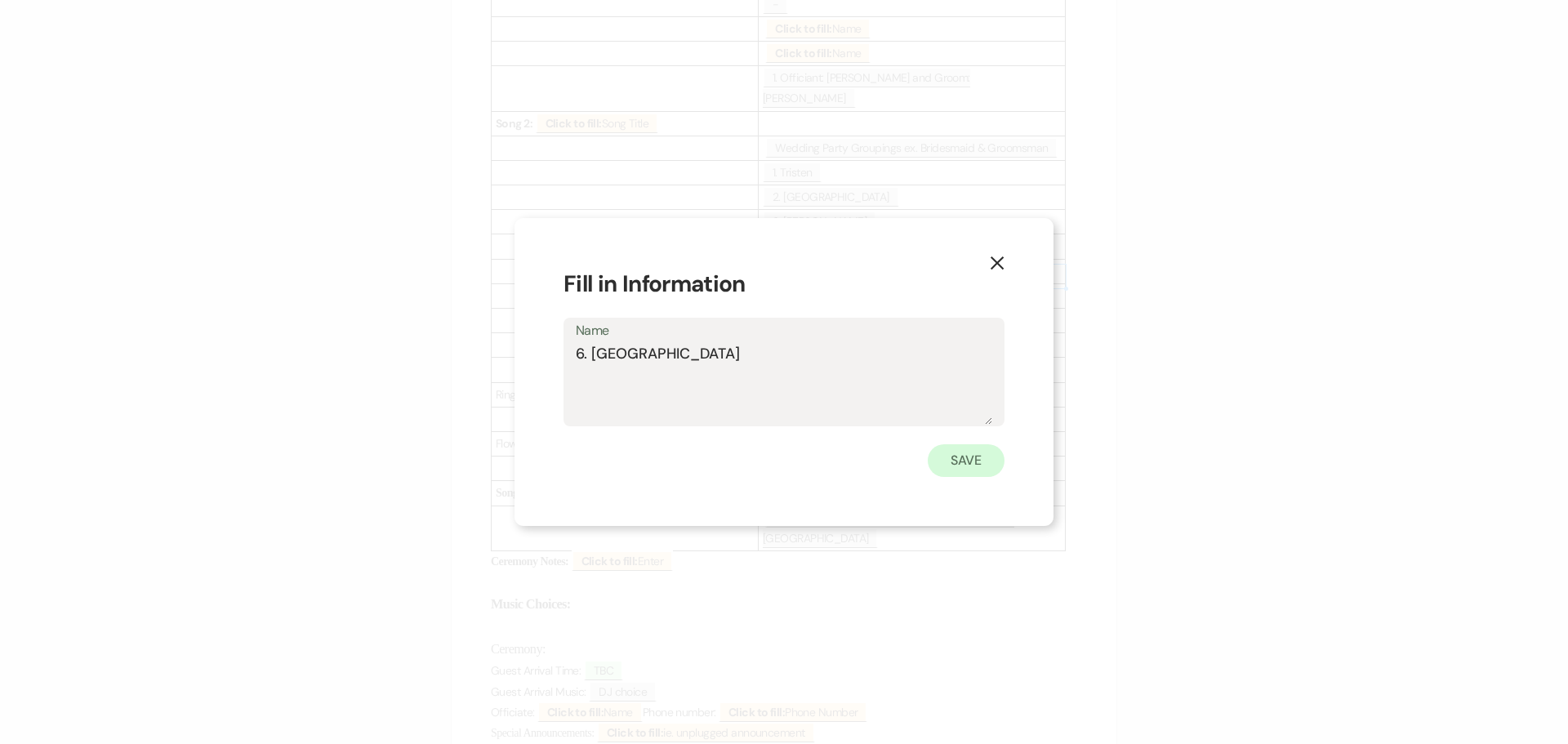
type textarea "6. [GEOGRAPHIC_DATA]"
click at [955, 456] on button "Save" at bounding box center [966, 461] width 77 height 33
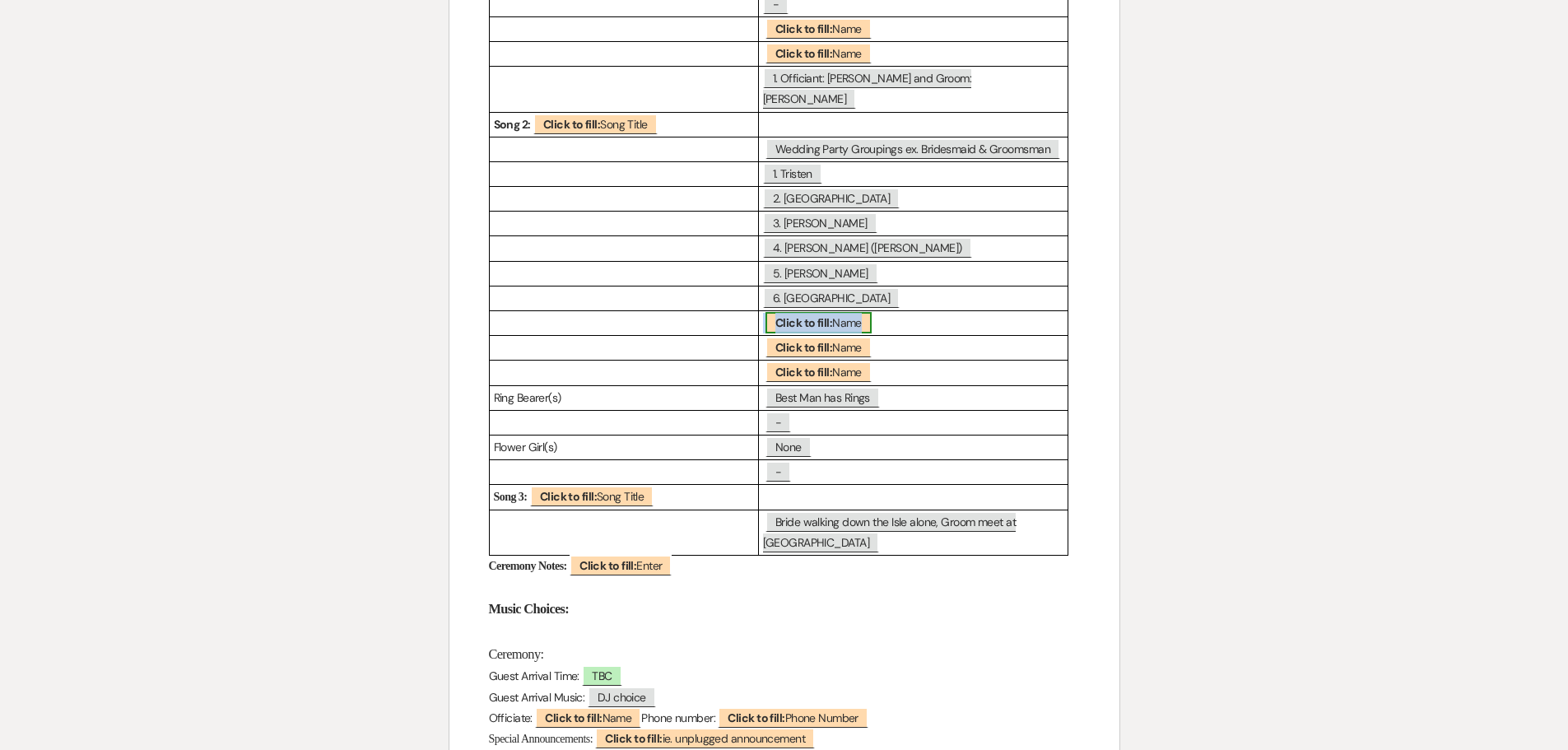
click at [807, 315] on b "Click to fill:" at bounding box center [803, 322] width 56 height 15
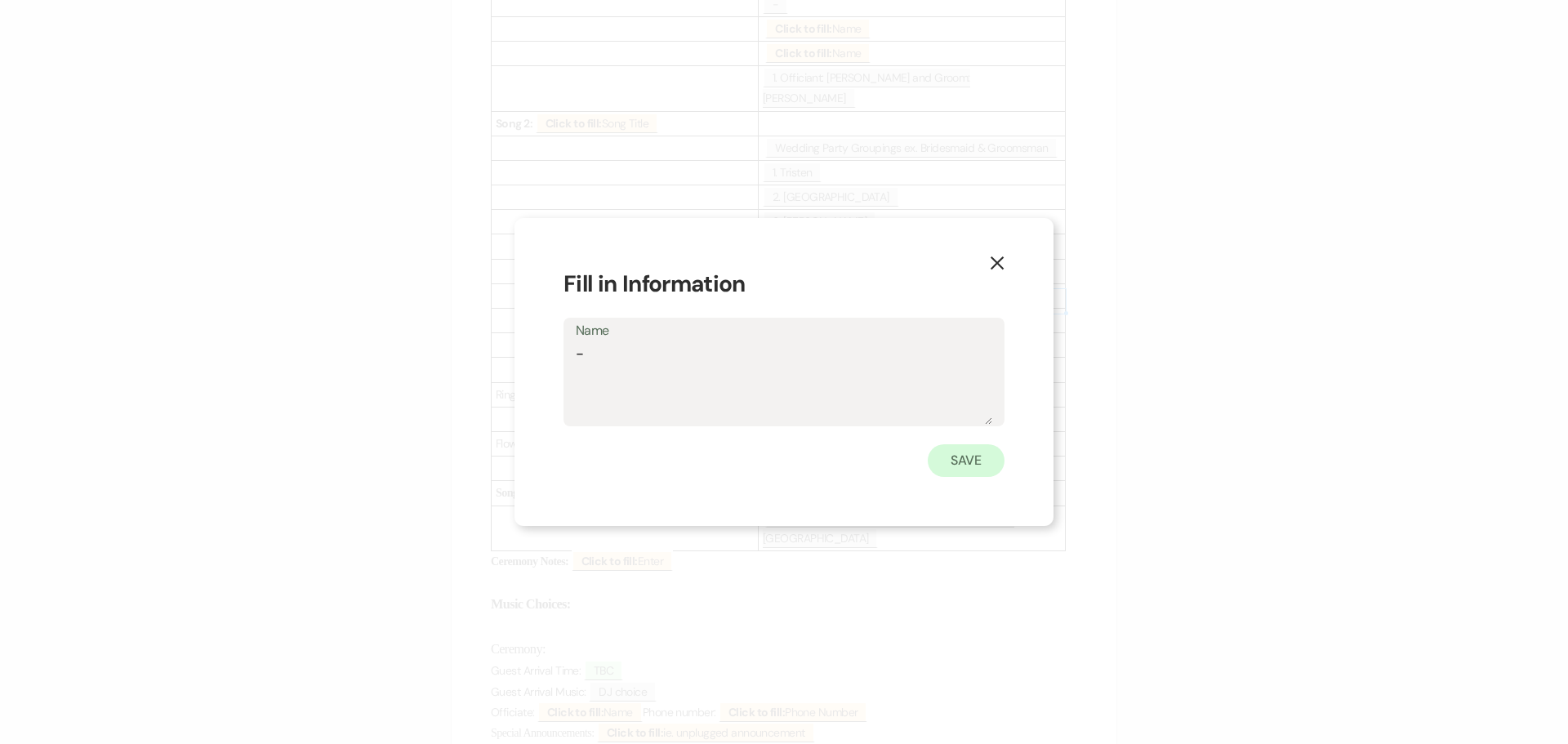
type textarea "-"
click at [978, 459] on button "Save" at bounding box center [966, 461] width 77 height 33
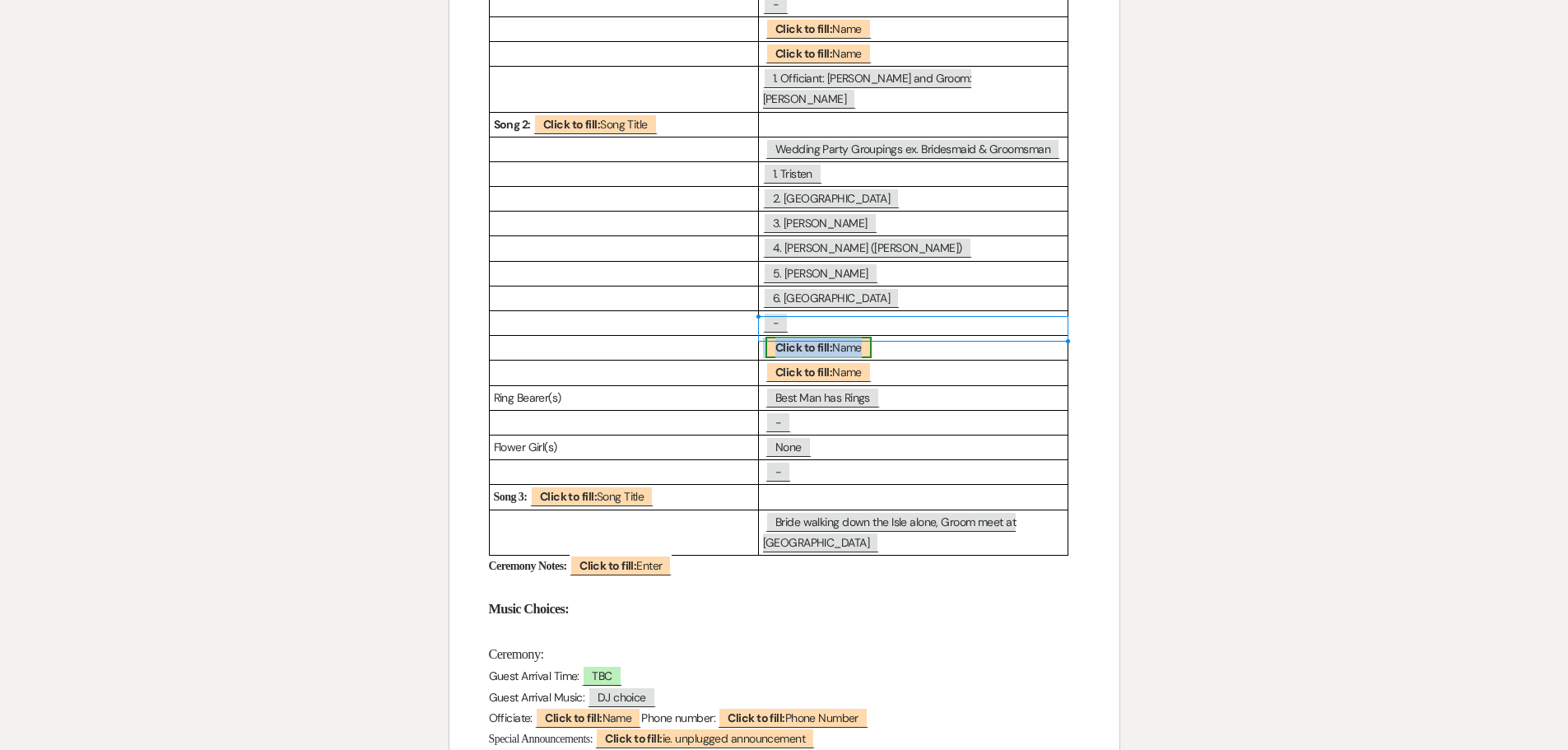
click at [815, 340] on b "Click to fill:" at bounding box center [803, 347] width 56 height 15
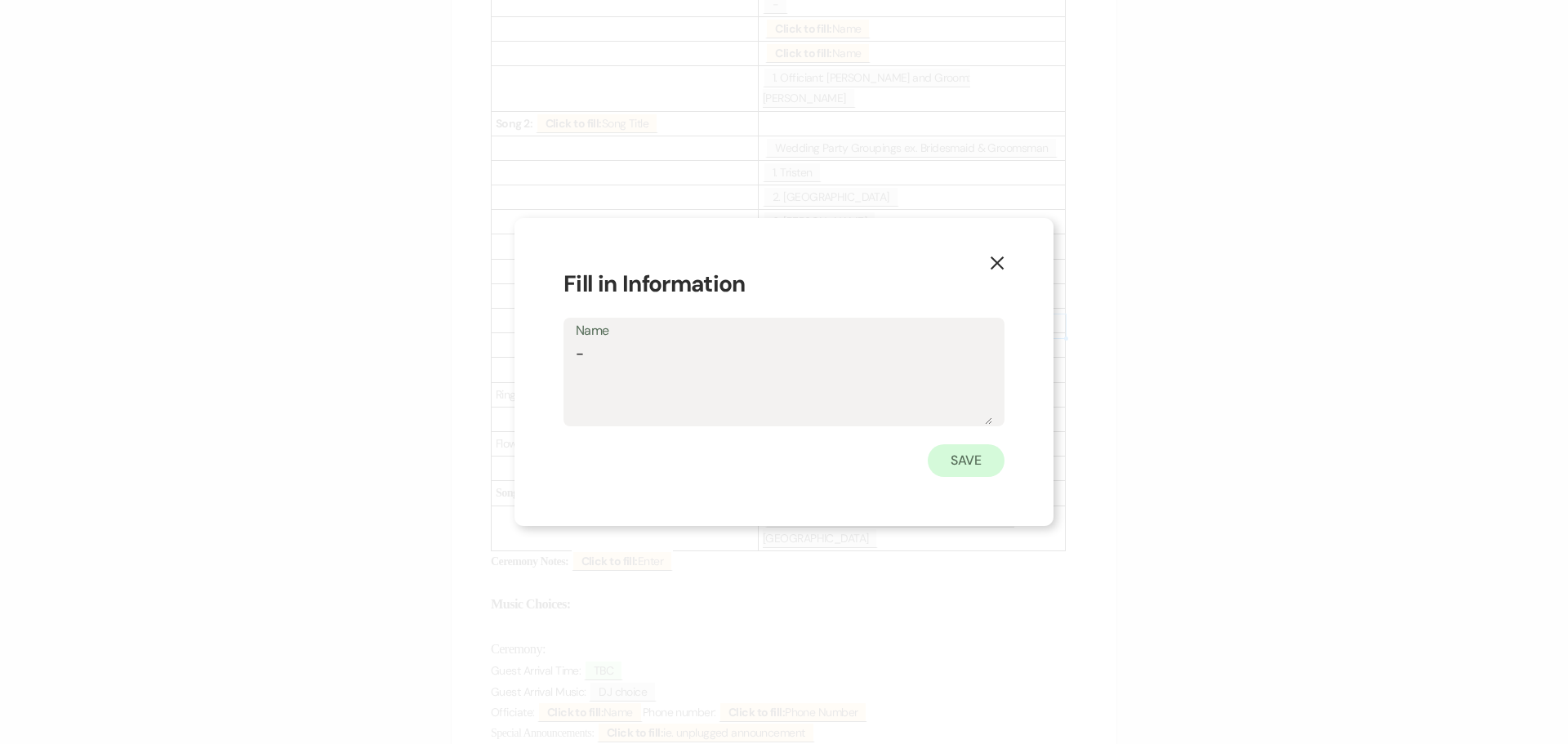
type textarea "-"
click at [961, 469] on button "Save" at bounding box center [966, 461] width 77 height 33
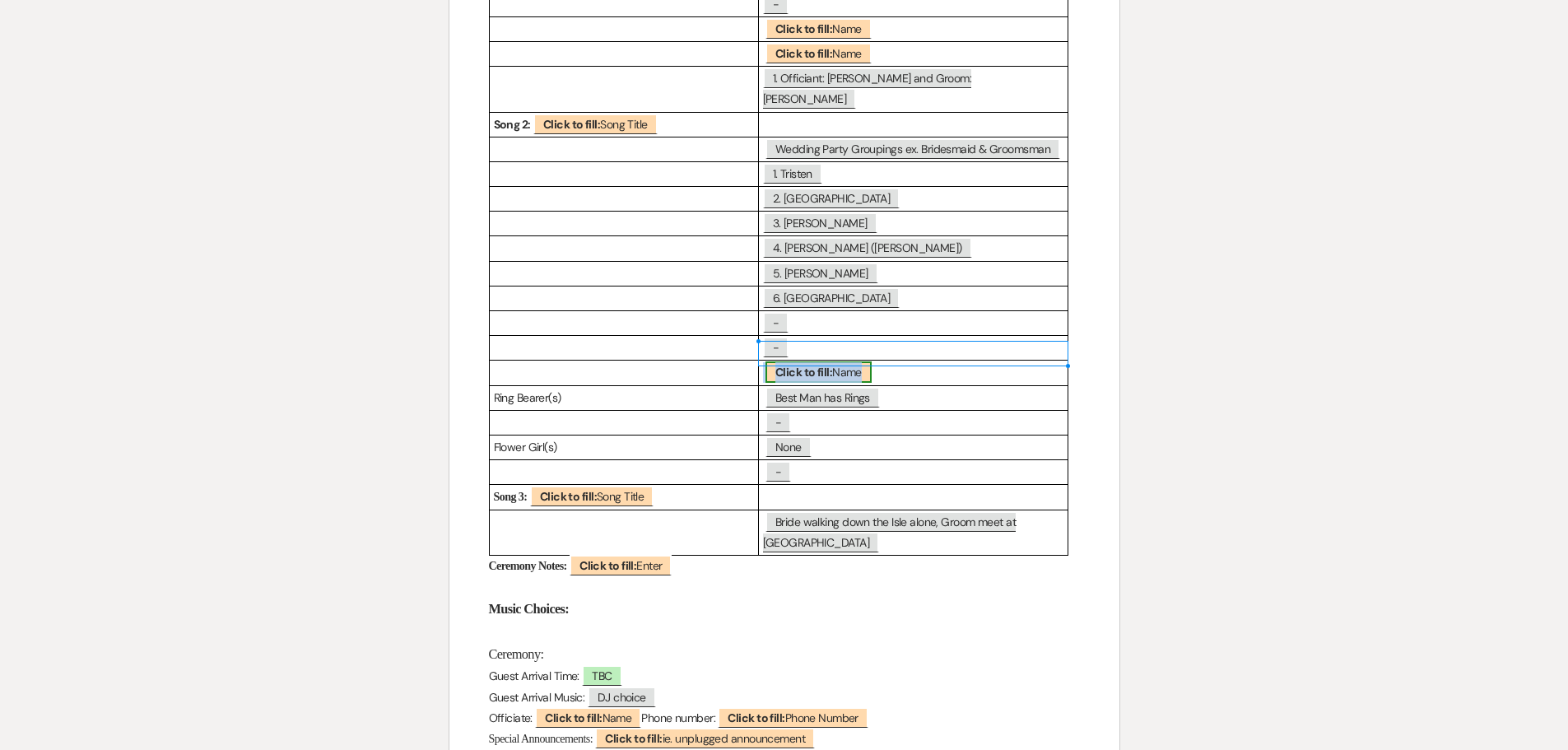
click at [791, 364] on b "Click to fill:" at bounding box center [803, 371] width 56 height 15
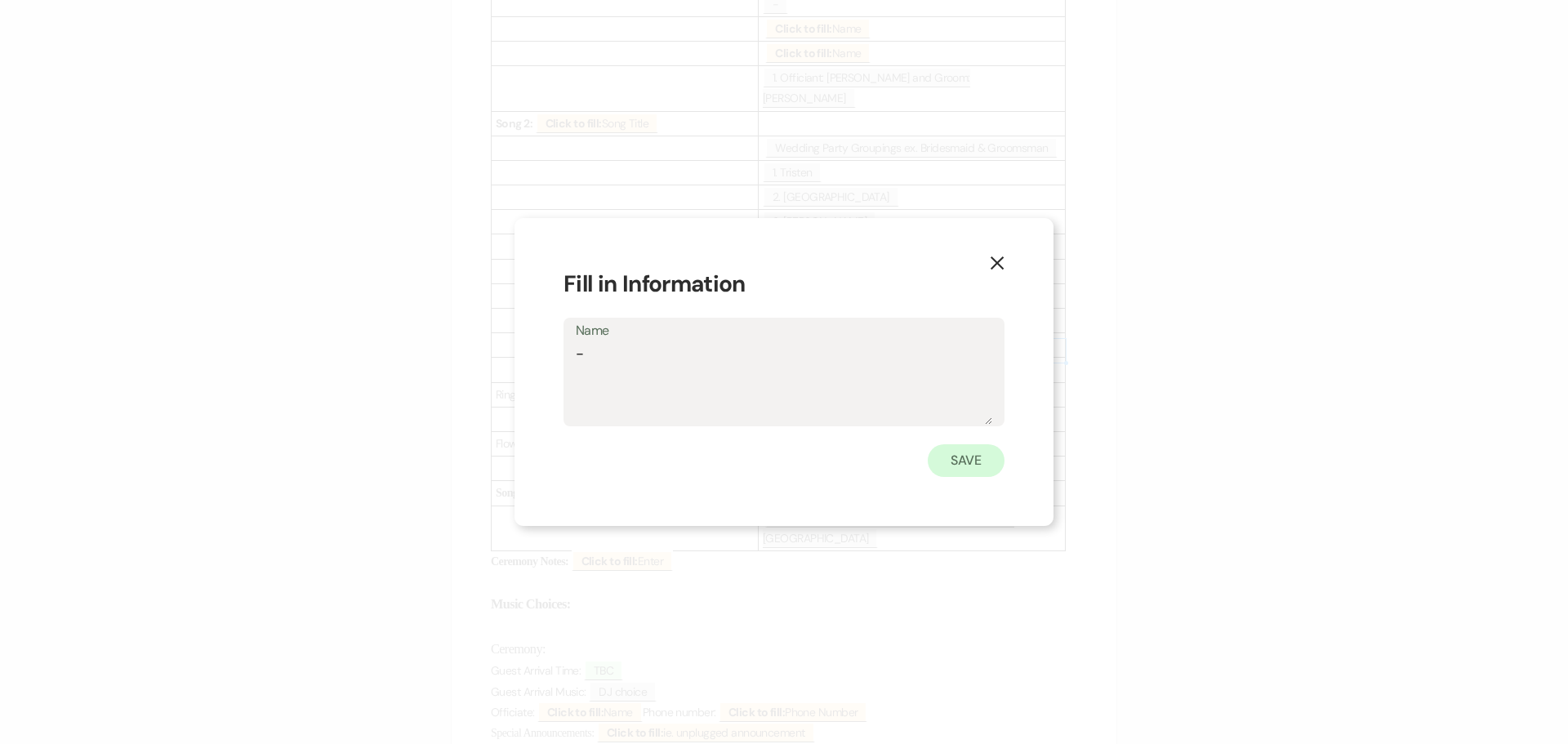
type textarea "-"
click at [962, 457] on button "Save" at bounding box center [966, 461] width 77 height 33
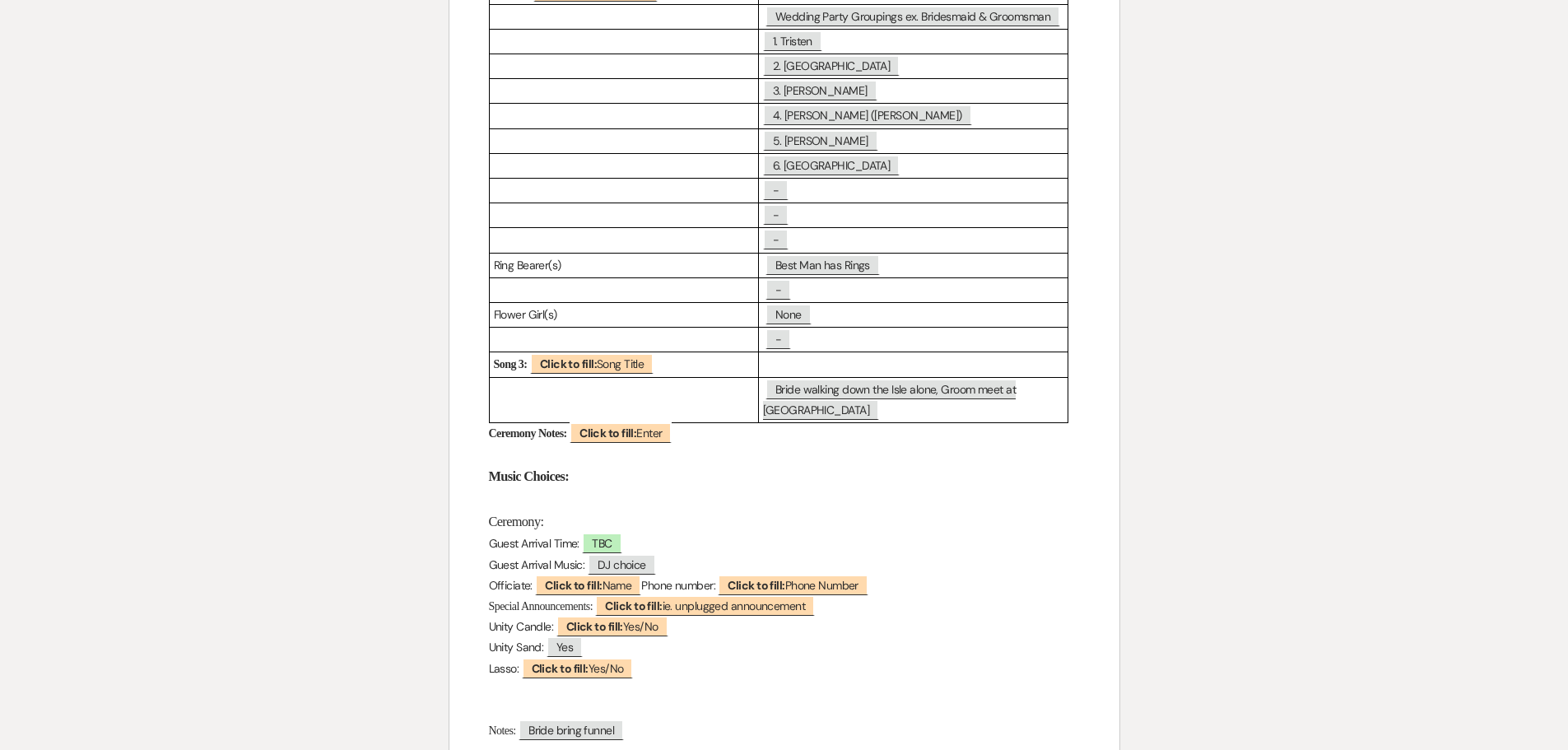
scroll to position [576, 0]
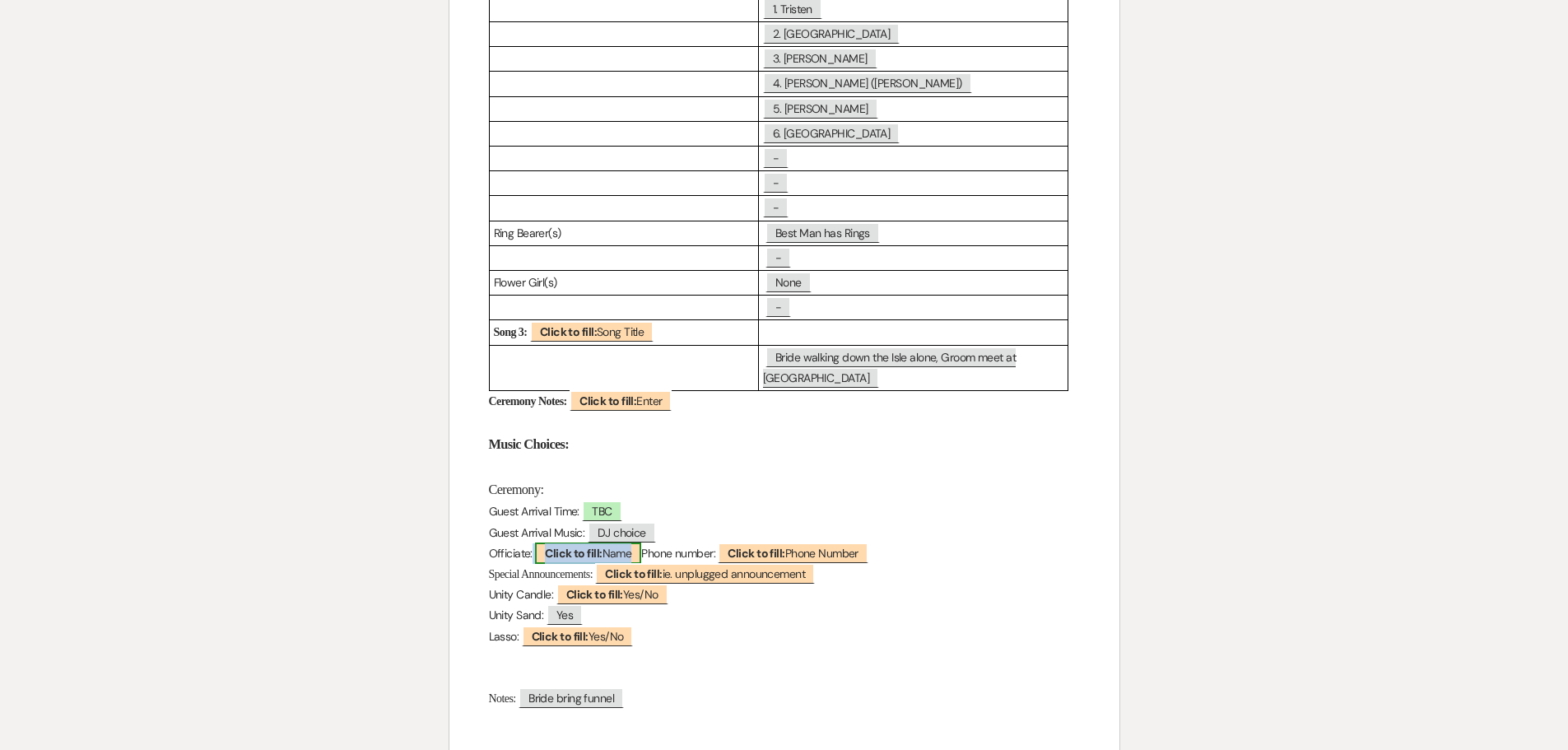
click at [614, 542] on span "Click to fill: Name" at bounding box center [588, 553] width 106 height 21
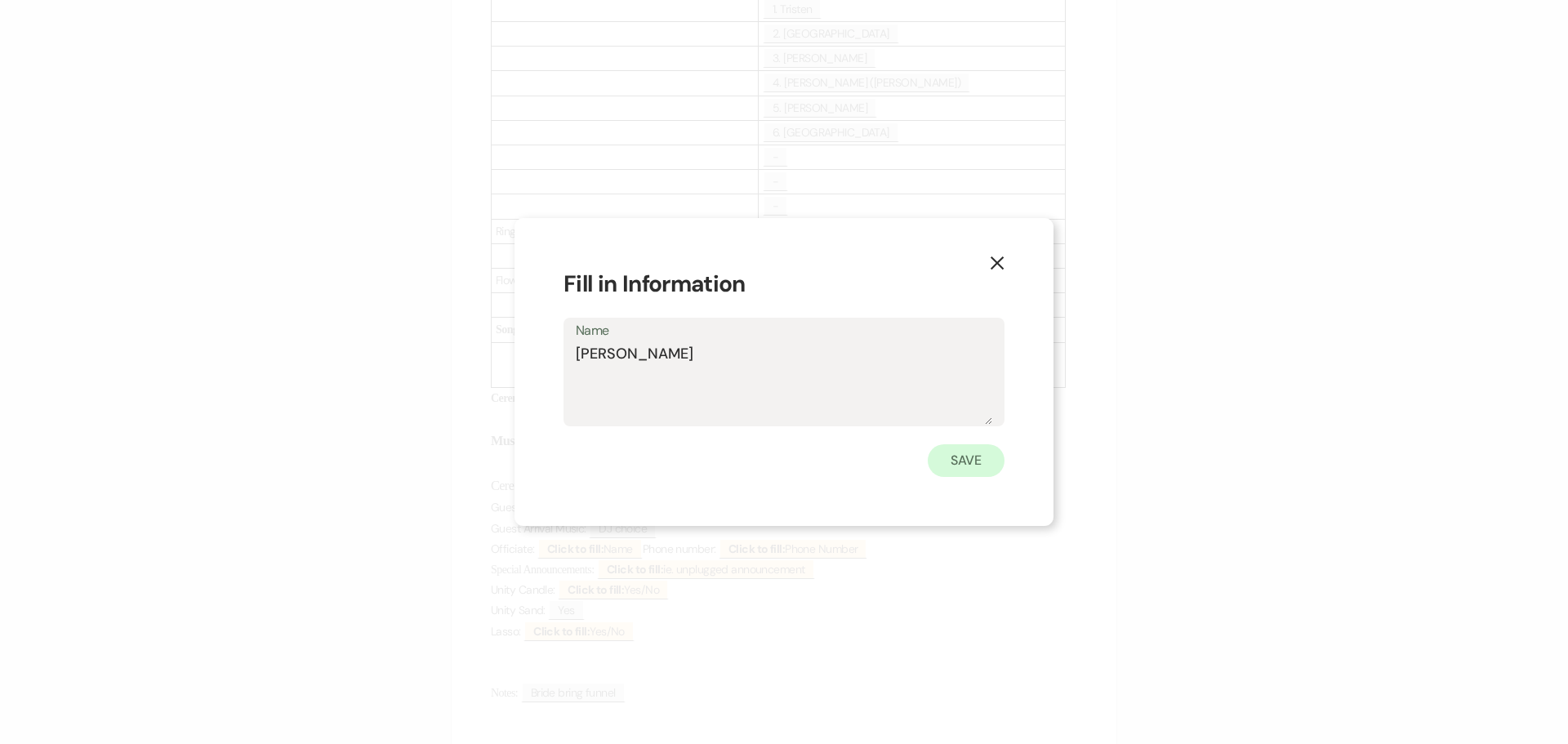
type textarea "[PERSON_NAME]"
click at [965, 456] on button "Save" at bounding box center [966, 461] width 77 height 33
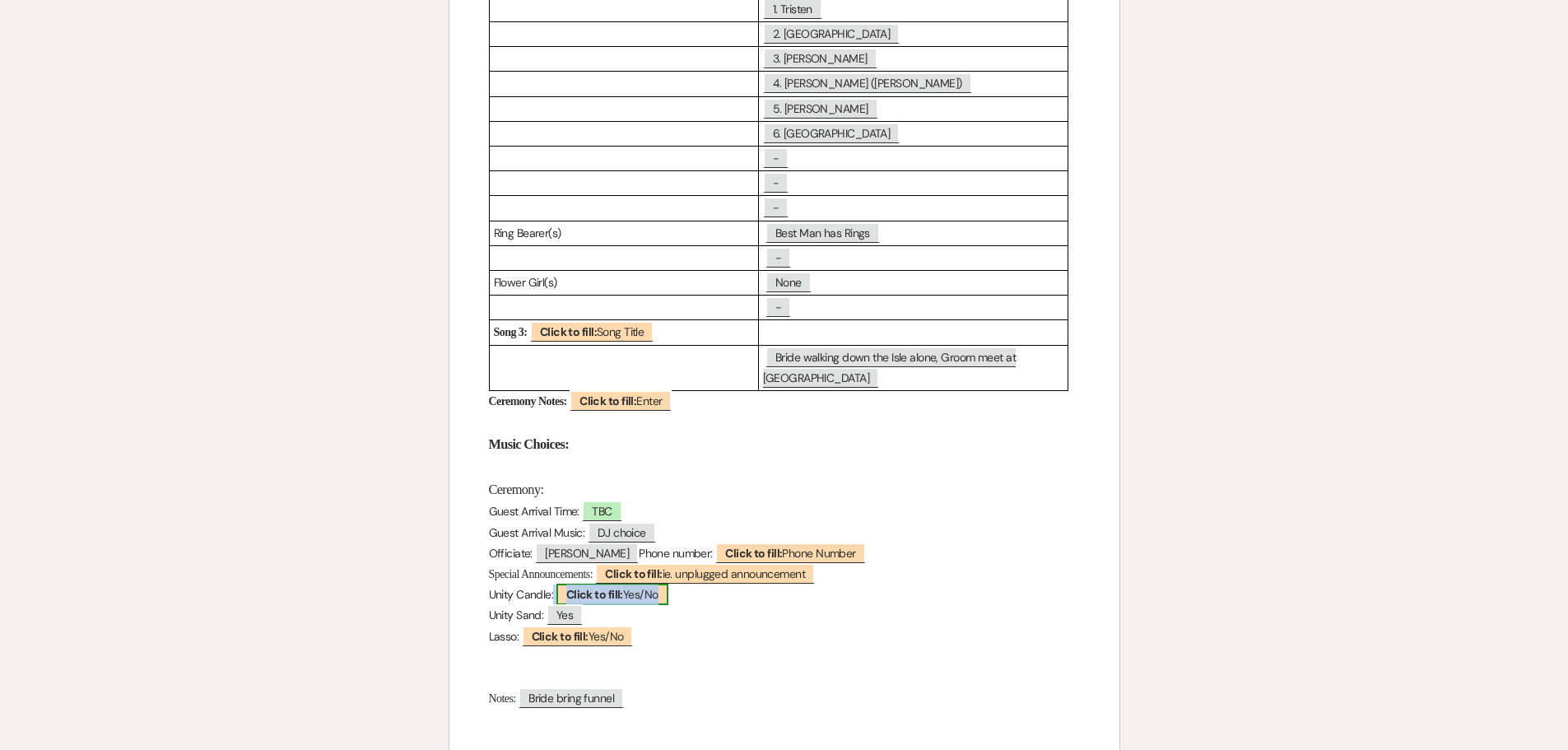
click at [610, 587] on b "Click to fill:" at bounding box center [595, 594] width 56 height 15
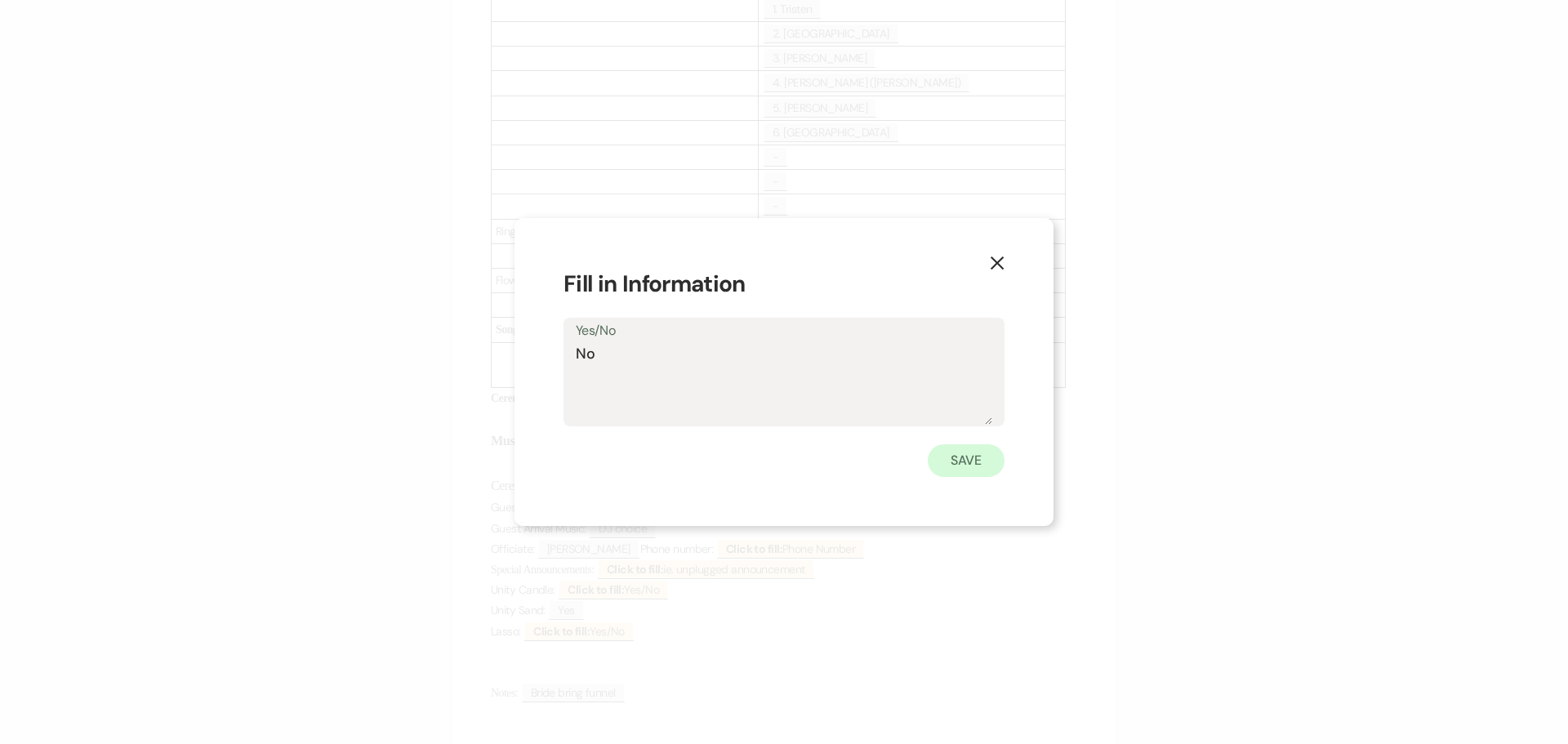
type textarea "No"
click at [959, 447] on button "Save" at bounding box center [966, 461] width 77 height 33
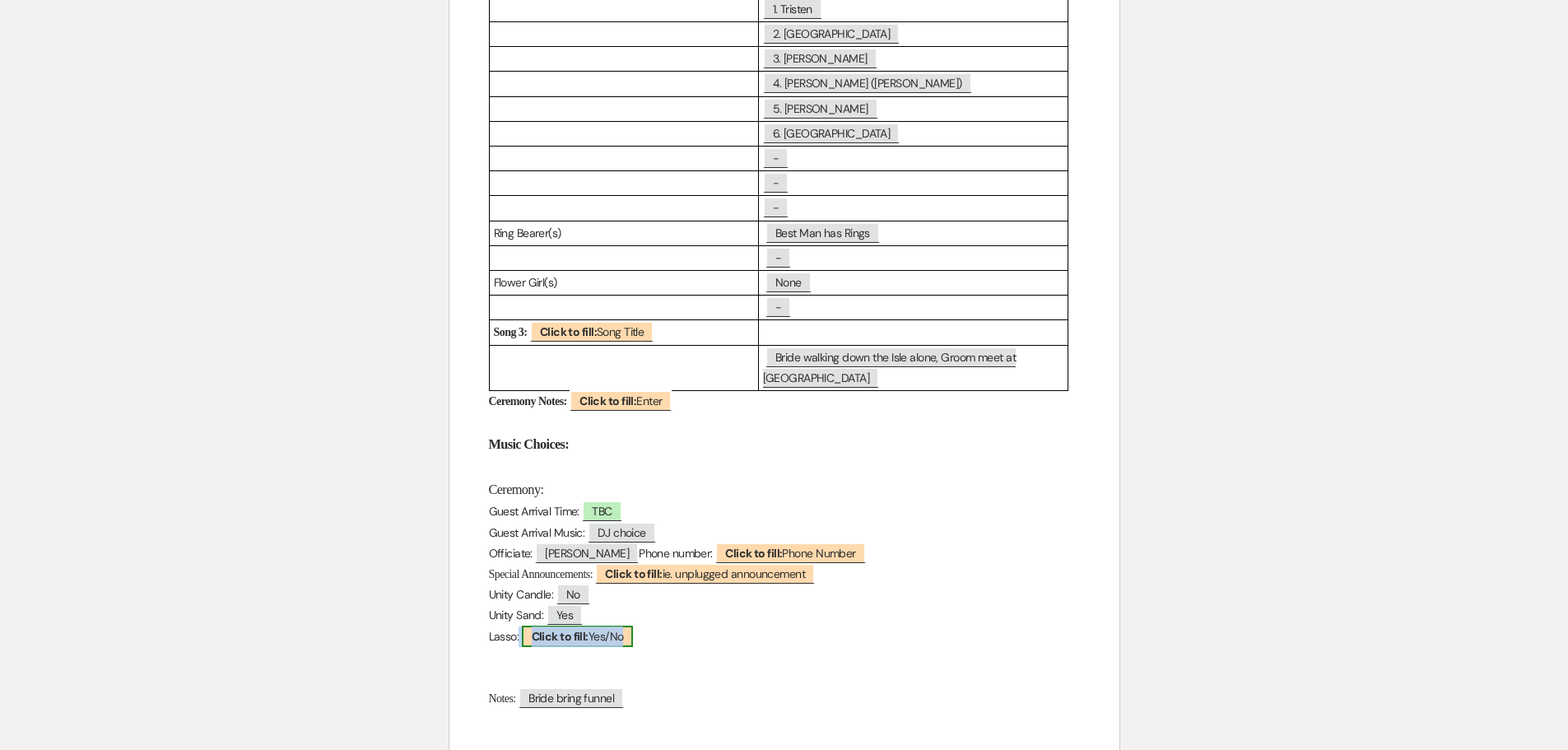
click at [571, 629] on b "Click to fill:" at bounding box center [560, 635] width 56 height 15
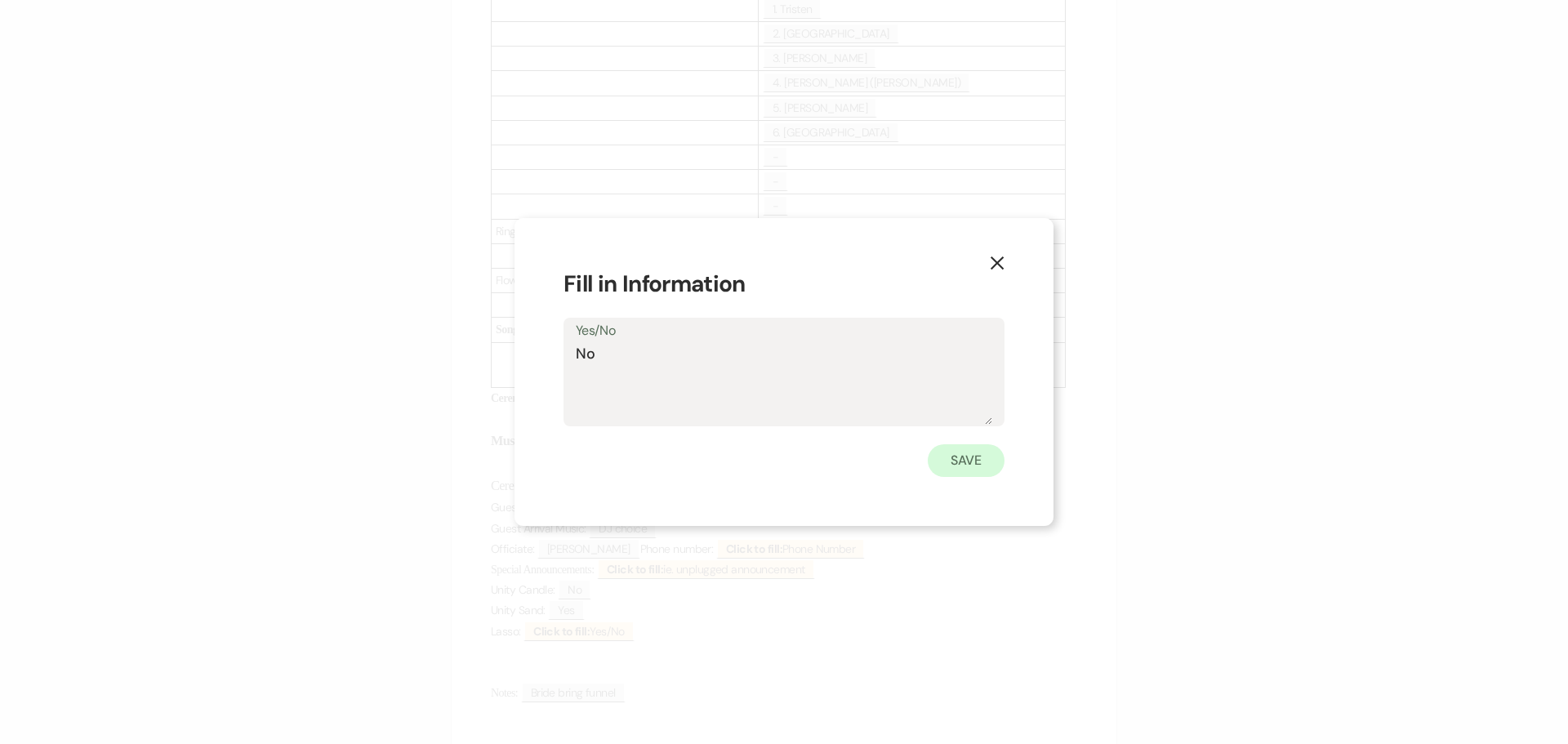
type textarea "No"
click at [968, 463] on button "Save" at bounding box center [966, 461] width 77 height 33
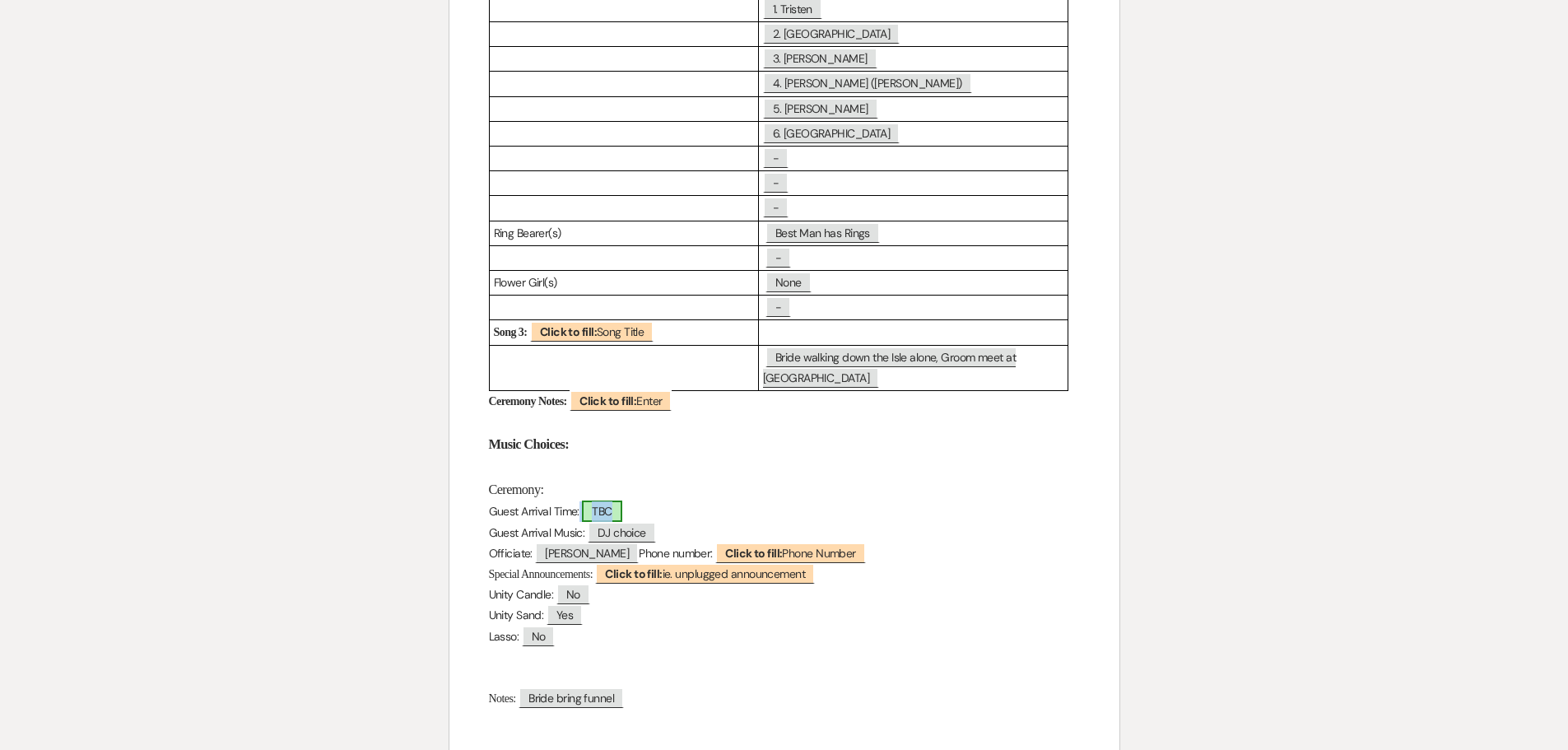
click at [612, 500] on span "TBC" at bounding box center [601, 511] width 40 height 21
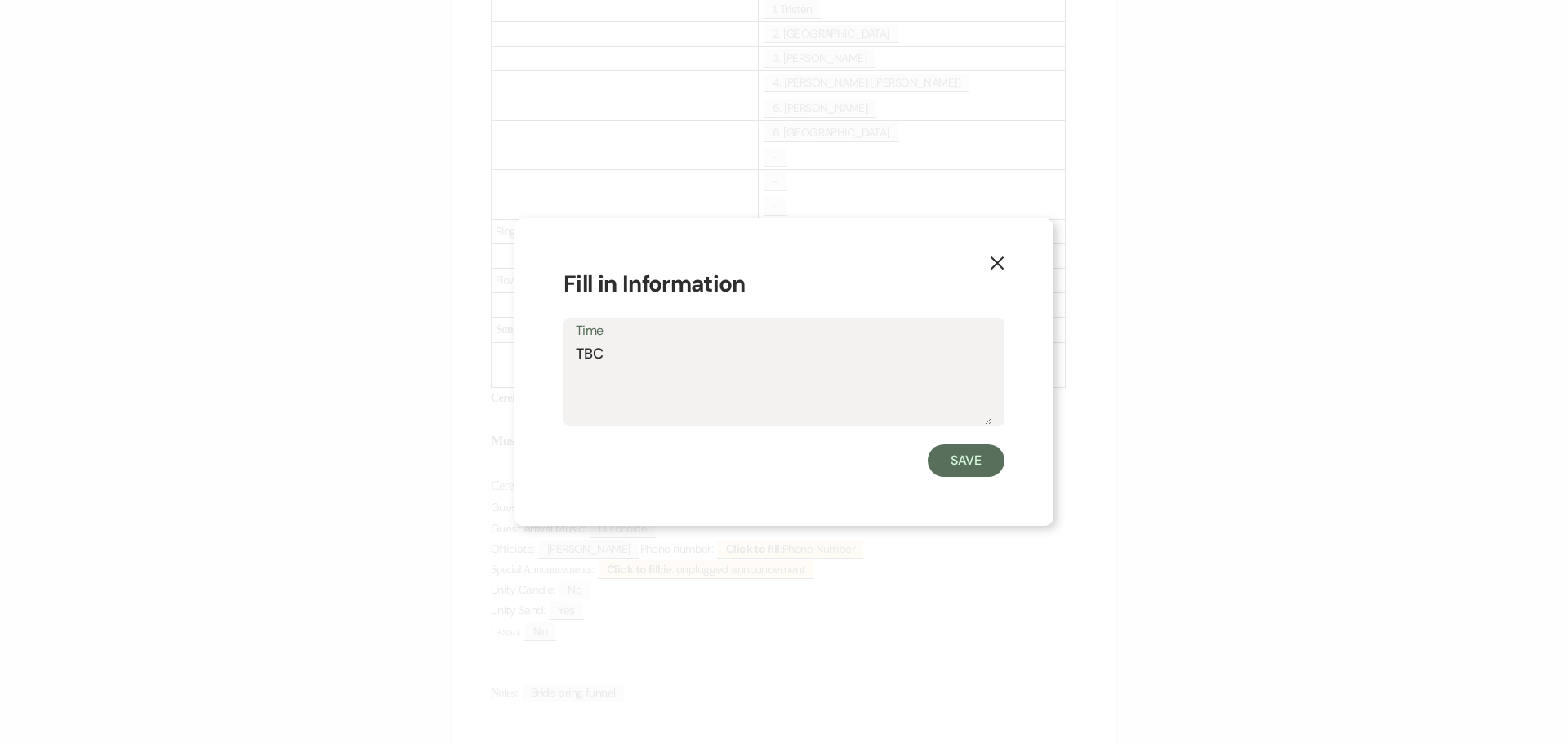
drag, startPoint x: 613, startPoint y: 355, endPoint x: 563, endPoint y: 356, distance: 50.0
click at [563, 356] on div "X Fill in Information Time TBC Save" at bounding box center [784, 371] width 539 height 307
type textarea "3:30pm"
click at [958, 460] on button "Save" at bounding box center [966, 461] width 77 height 33
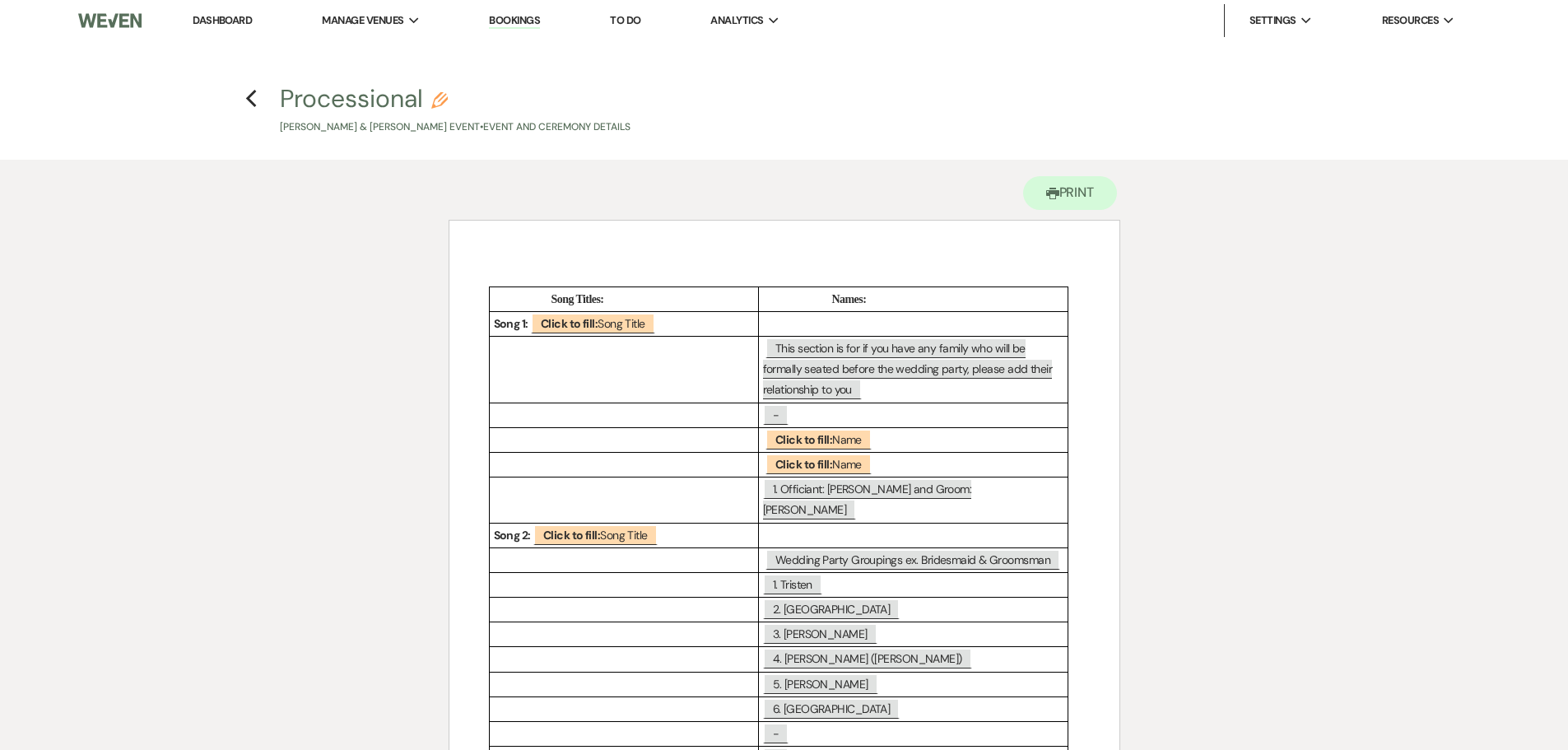
scroll to position [0, 0]
click at [248, 99] on use "button" at bounding box center [251, 99] width 11 height 18
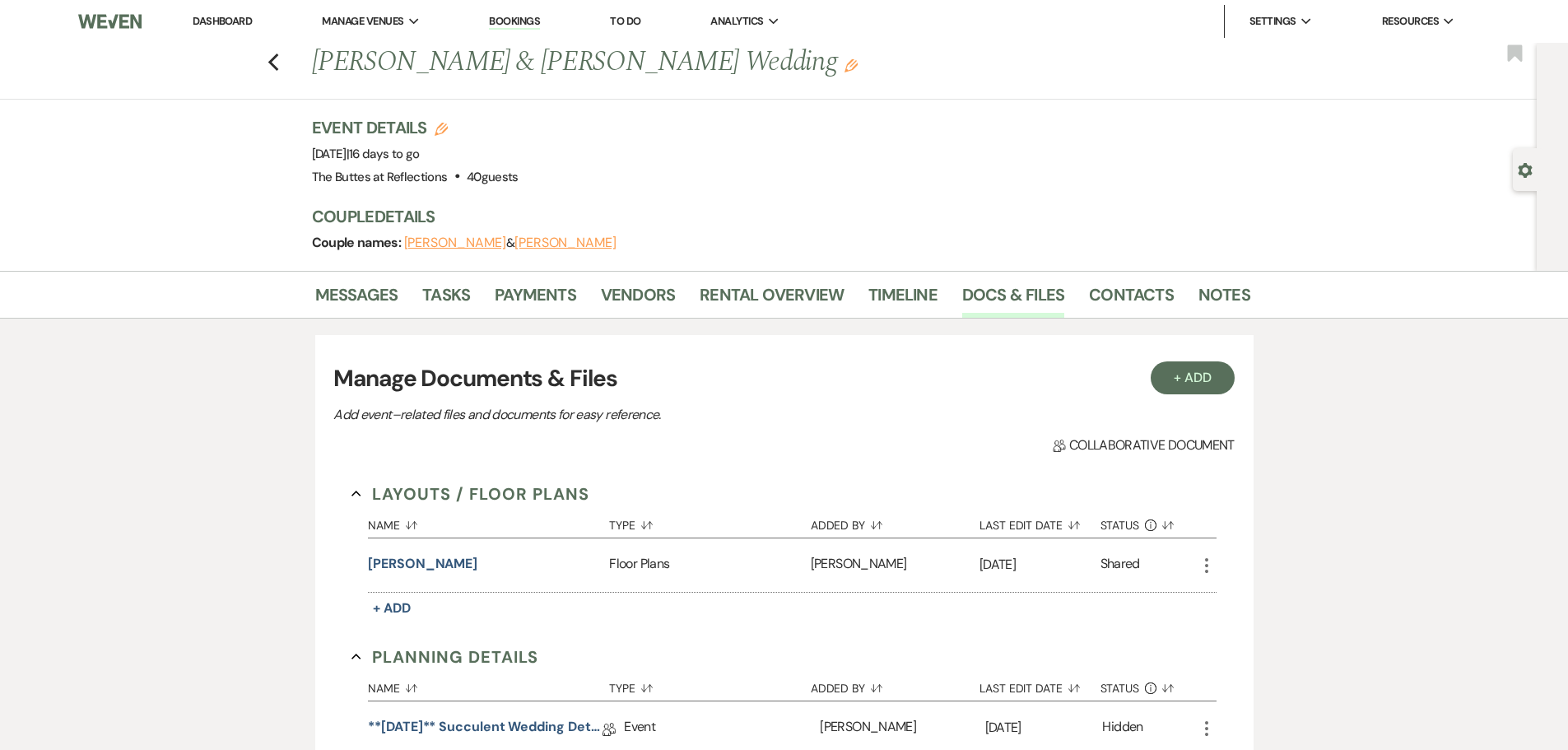
scroll to position [829, 0]
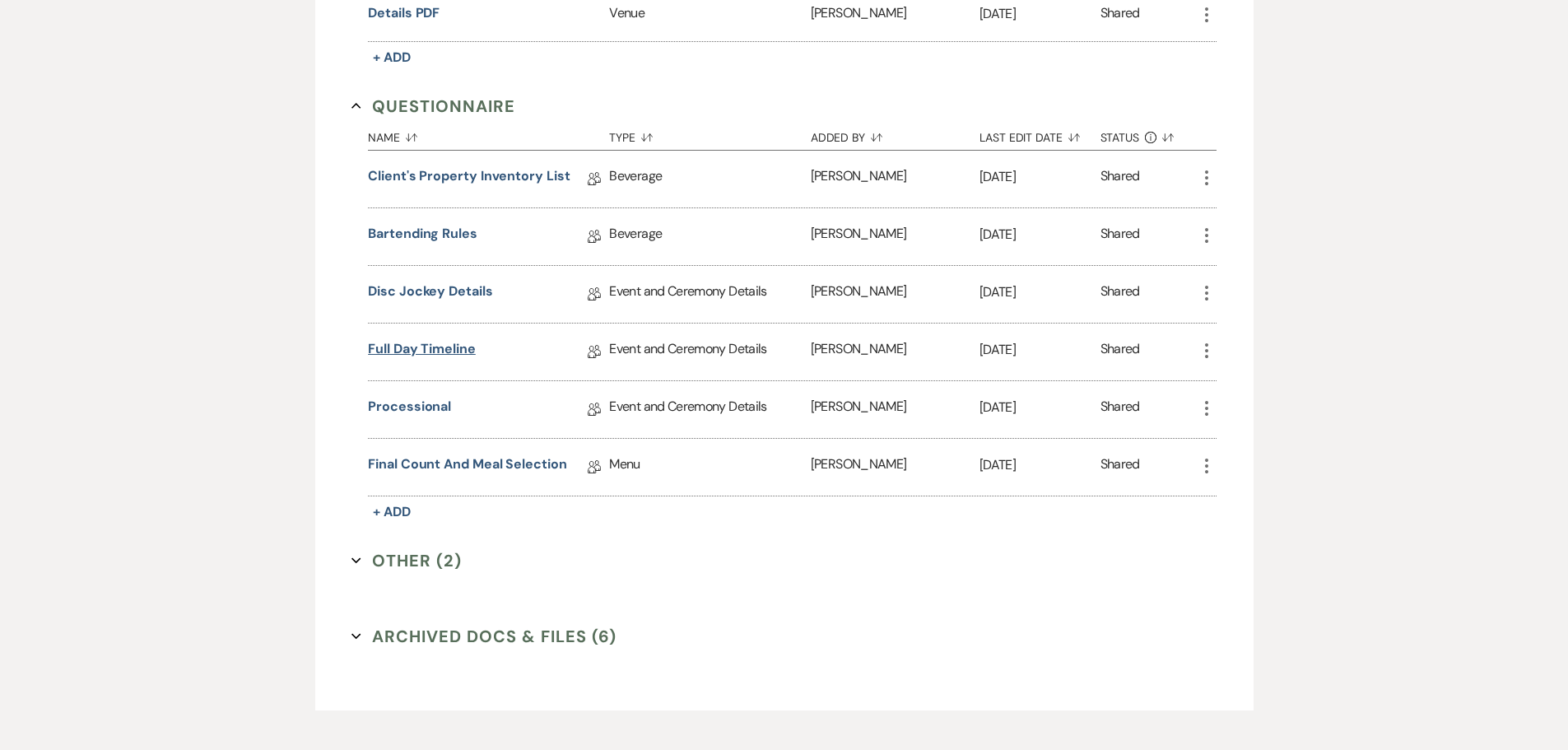
click at [423, 348] on link "Full Day Timeline" at bounding box center [422, 352] width 108 height 25
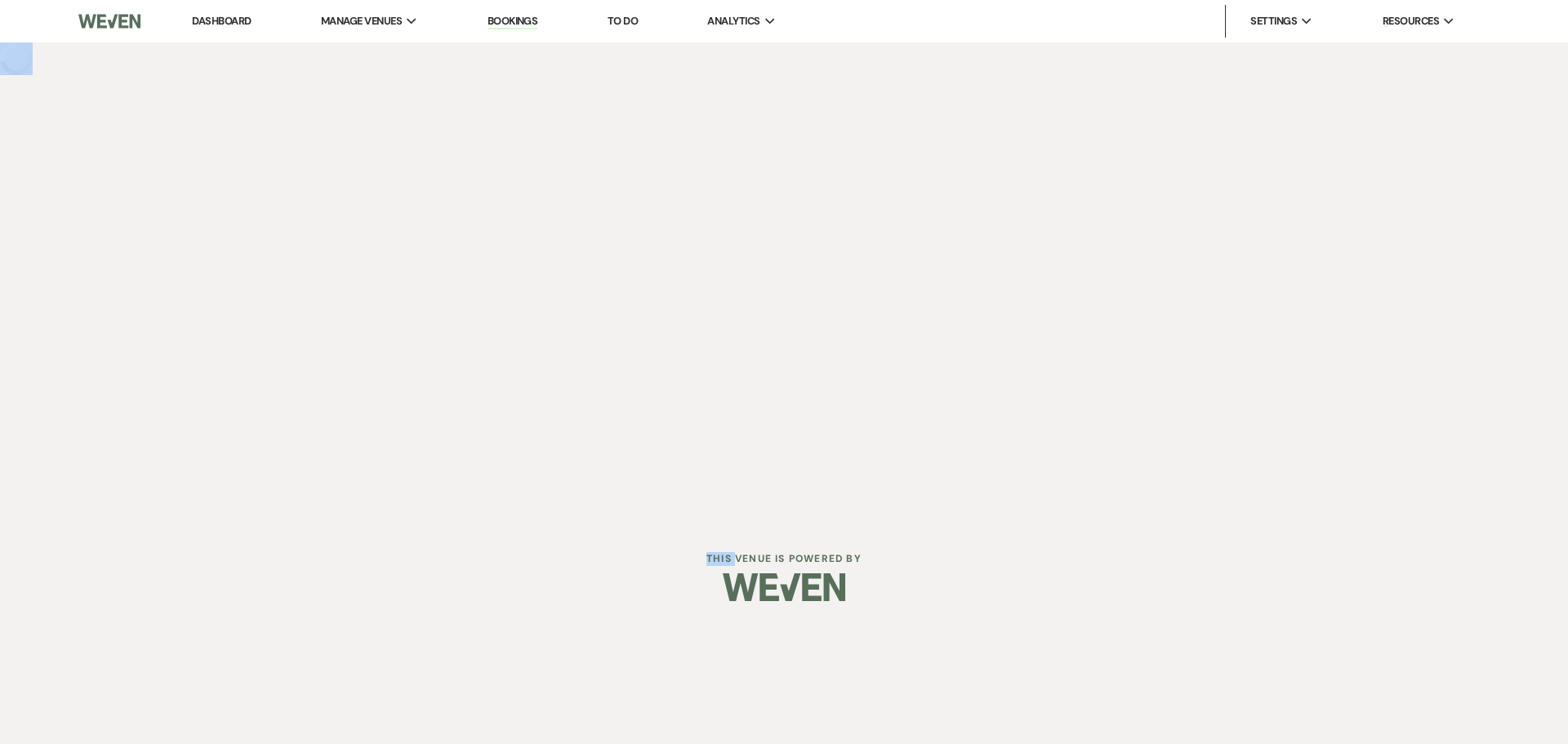
click at [419, 345] on div "Dashboard Manage Venues Expand The Buttes at Reflections Bookings To Do Analyti…" at bounding box center [784, 260] width 1568 height 520
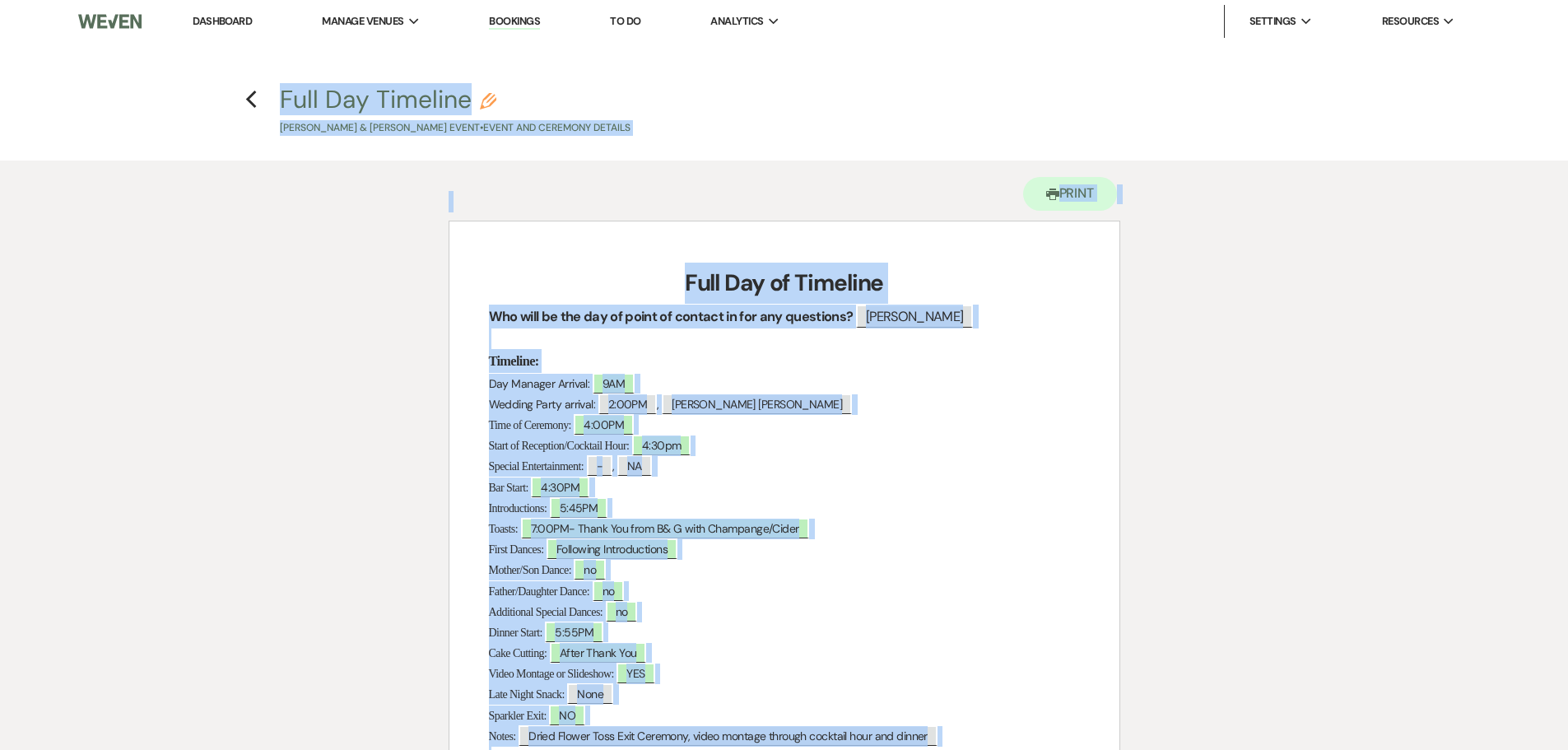
click at [1003, 392] on p "Day Manager Arrival: ﻿ 9AM ﻿" at bounding box center [784, 384] width 591 height 20
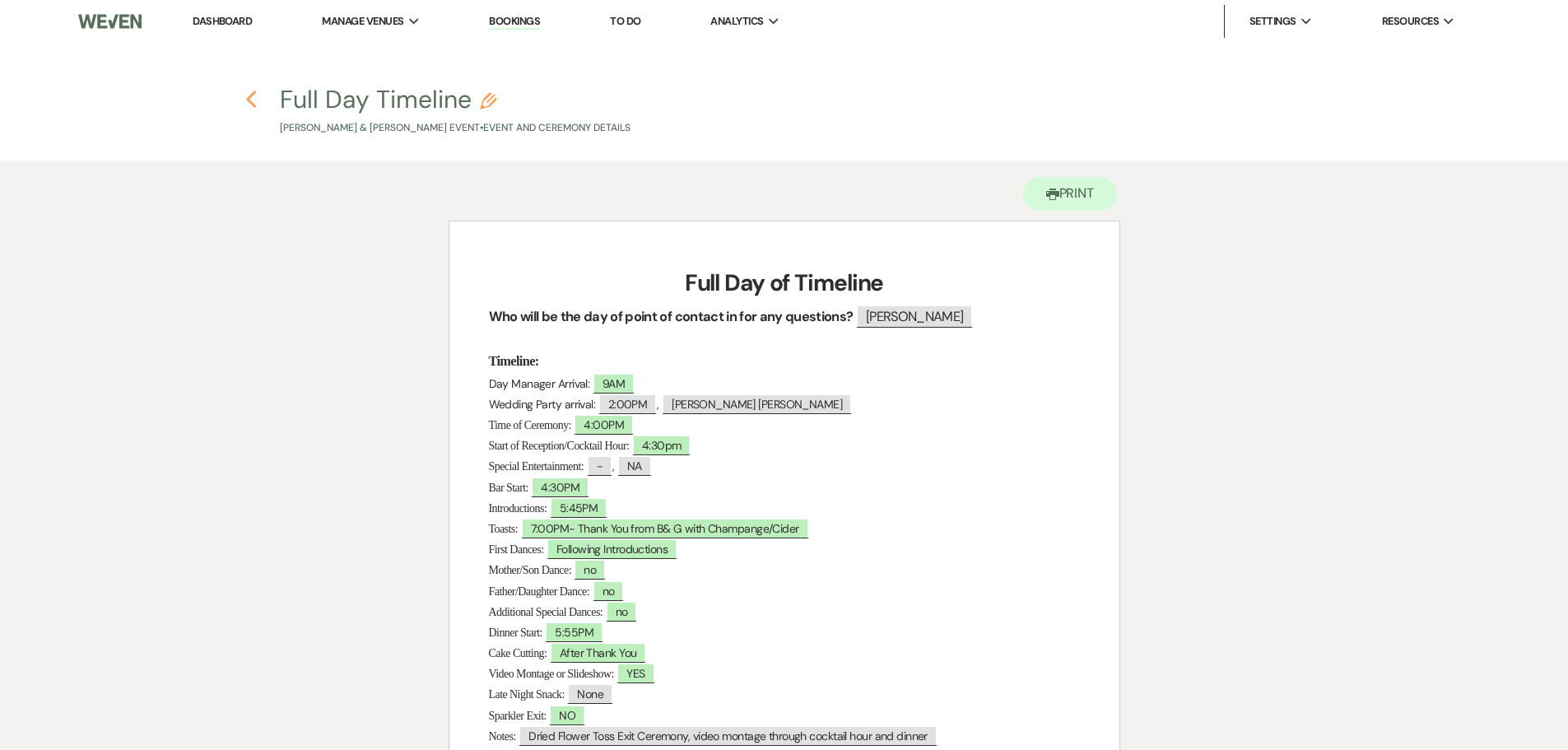
click at [251, 95] on use "button" at bounding box center [251, 99] width 11 height 18
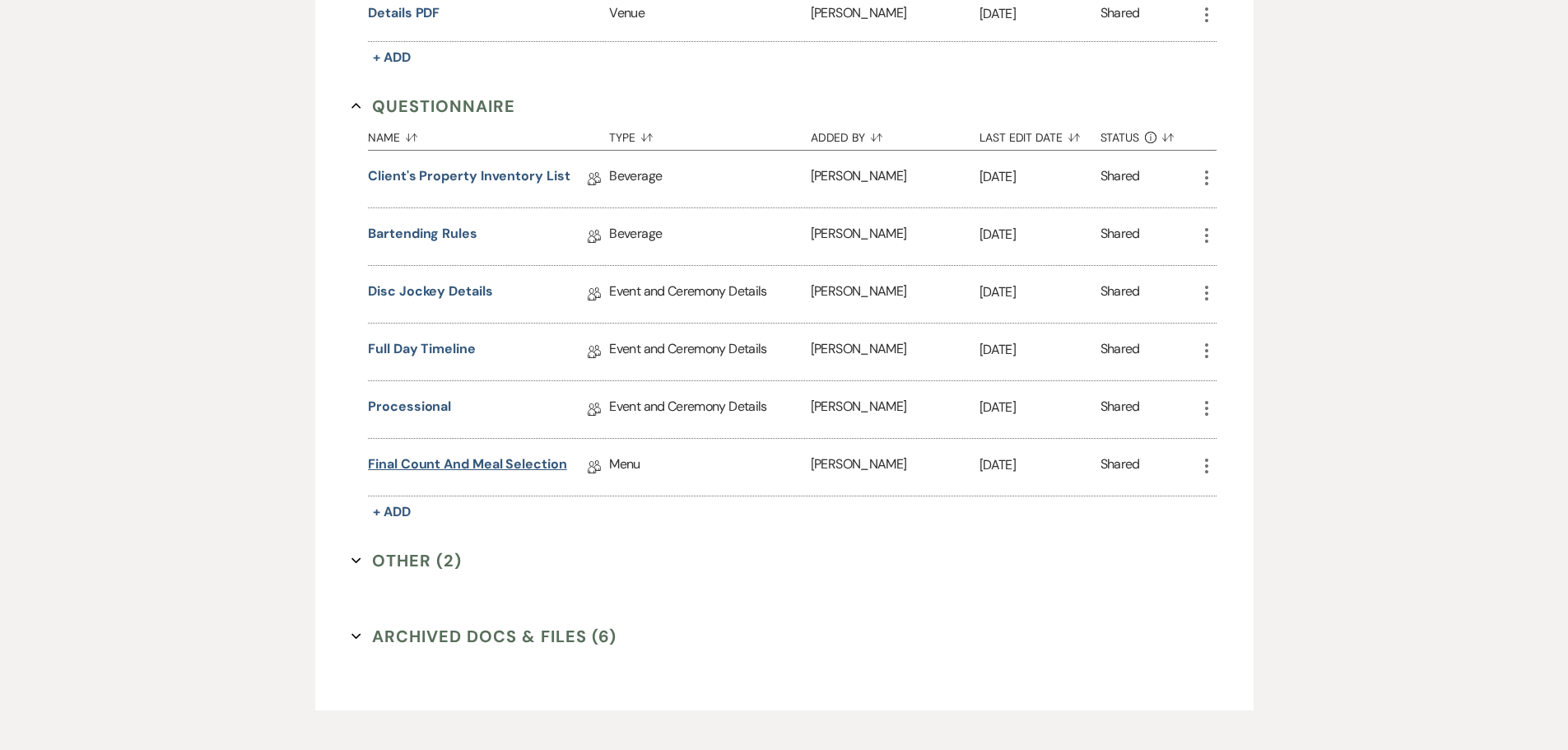
click at [470, 466] on link "Final Count and Meal Selection" at bounding box center [467, 467] width 199 height 25
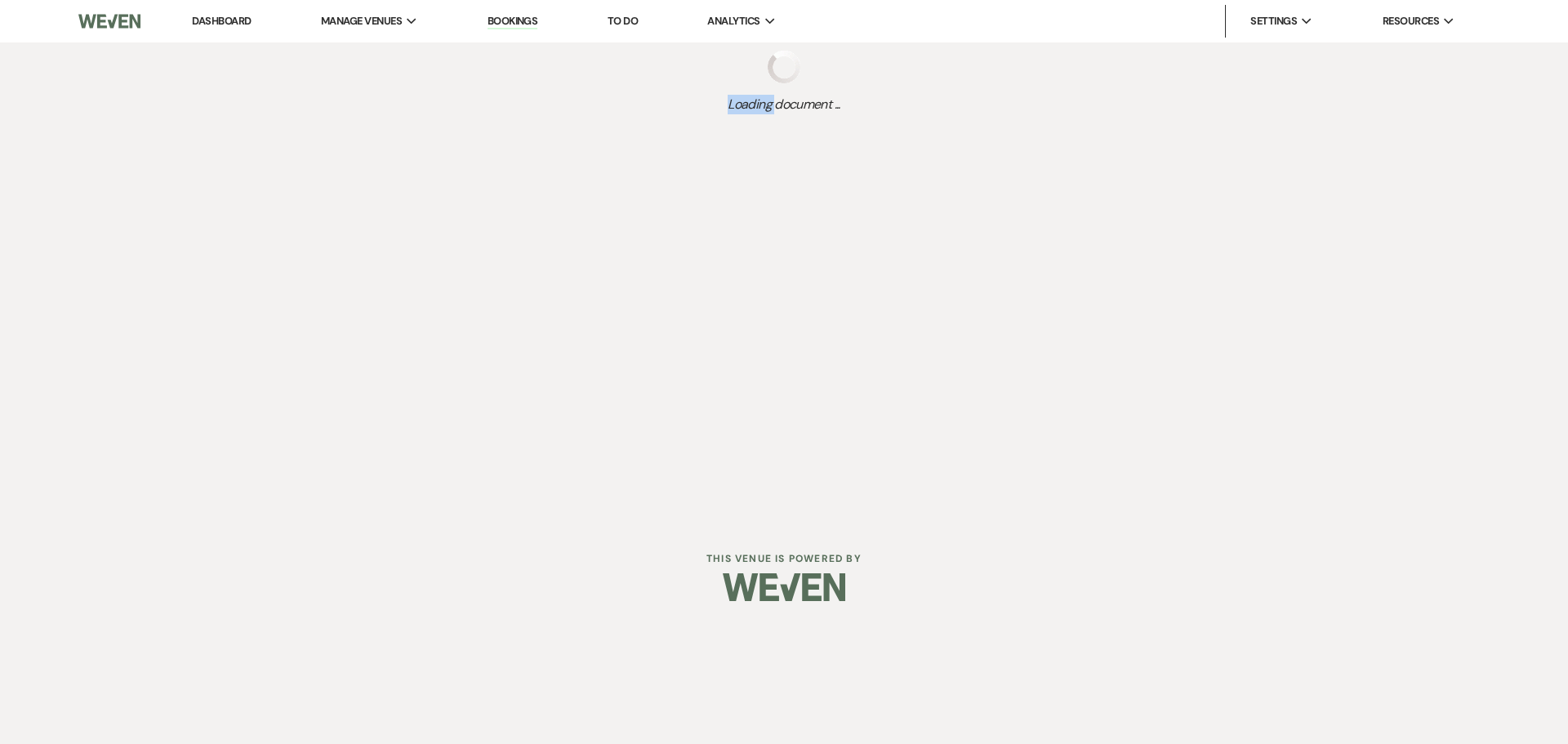
click at [467, 463] on div "Dashboard Manage Venues Expand The Buttes at Reflections Bookings To Do Analyti…" at bounding box center [784, 260] width 1568 height 520
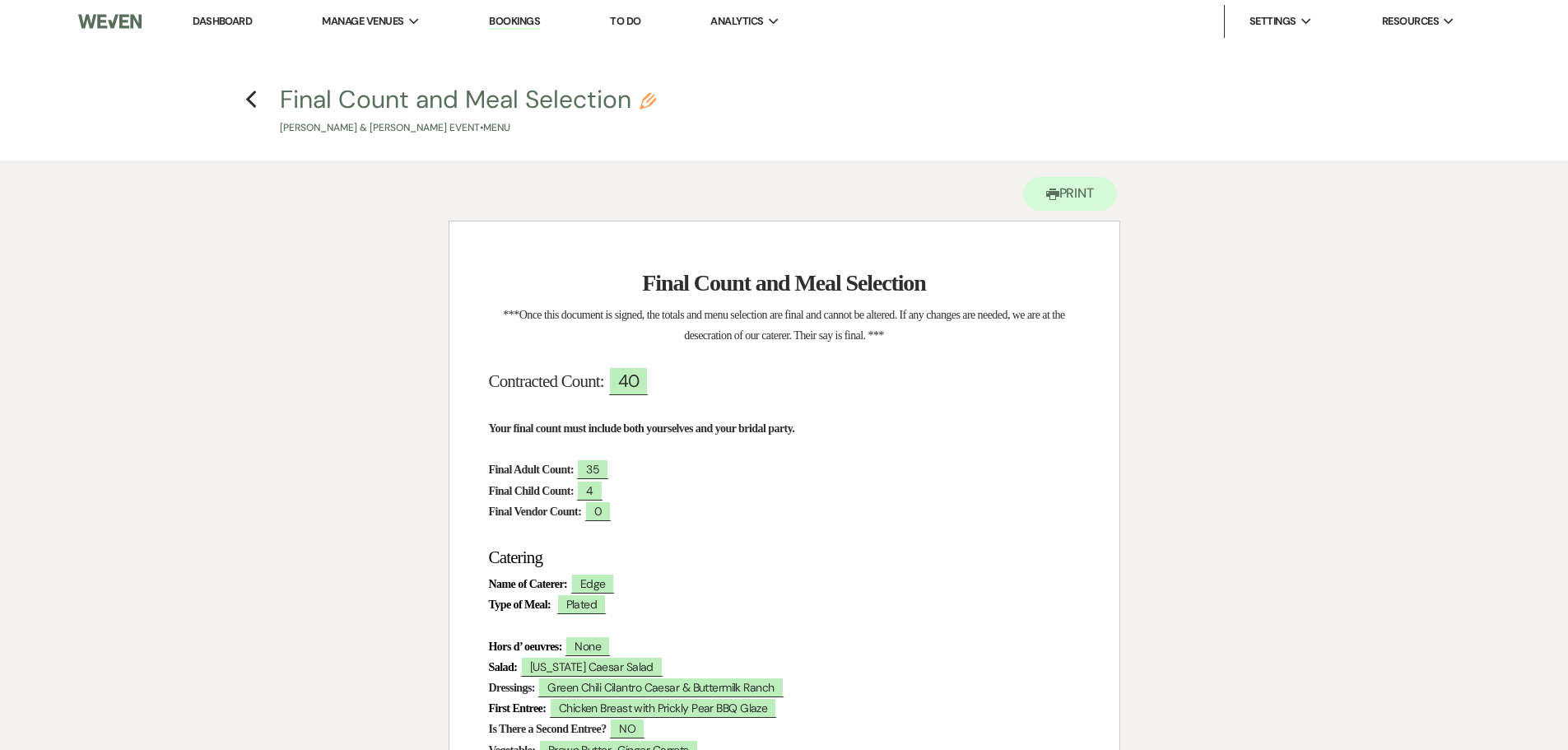
click at [665, 494] on p "Final Child Count: ﻿ 4 ﻿" at bounding box center [784, 491] width 591 height 20
click at [253, 100] on icon "Previous" at bounding box center [251, 99] width 13 height 19
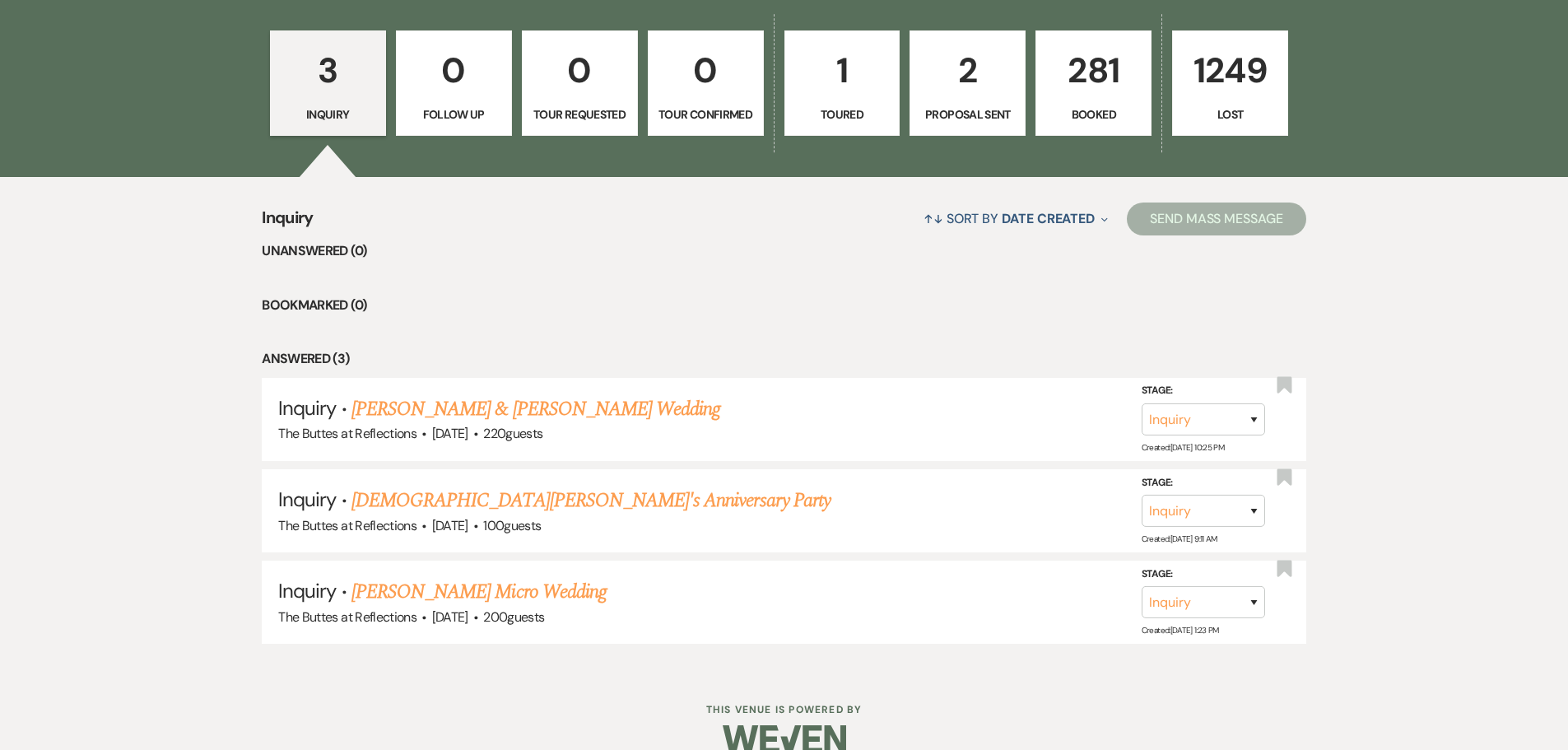
scroll to position [522, 0]
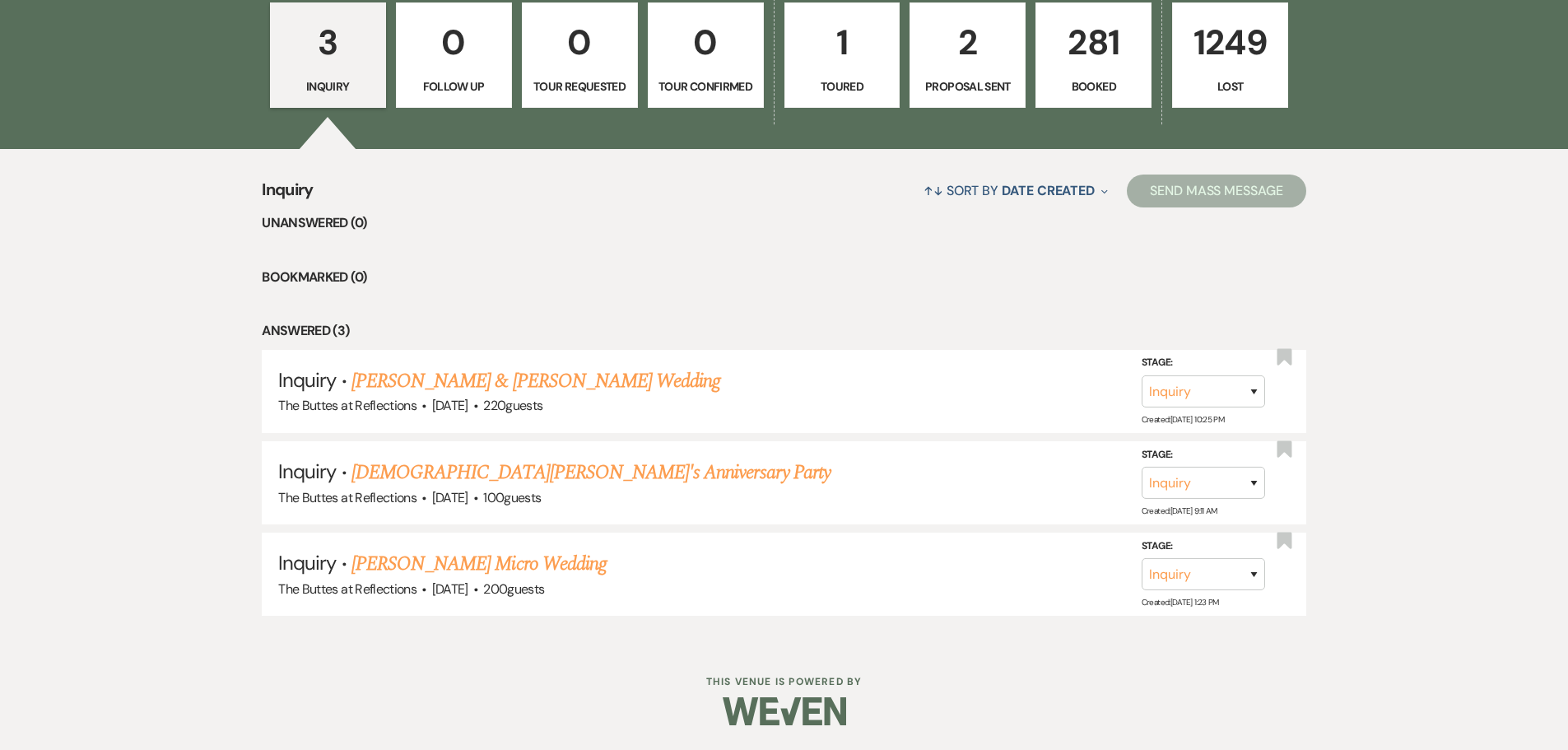
click at [1095, 62] on p "281" at bounding box center [1093, 42] width 94 height 55
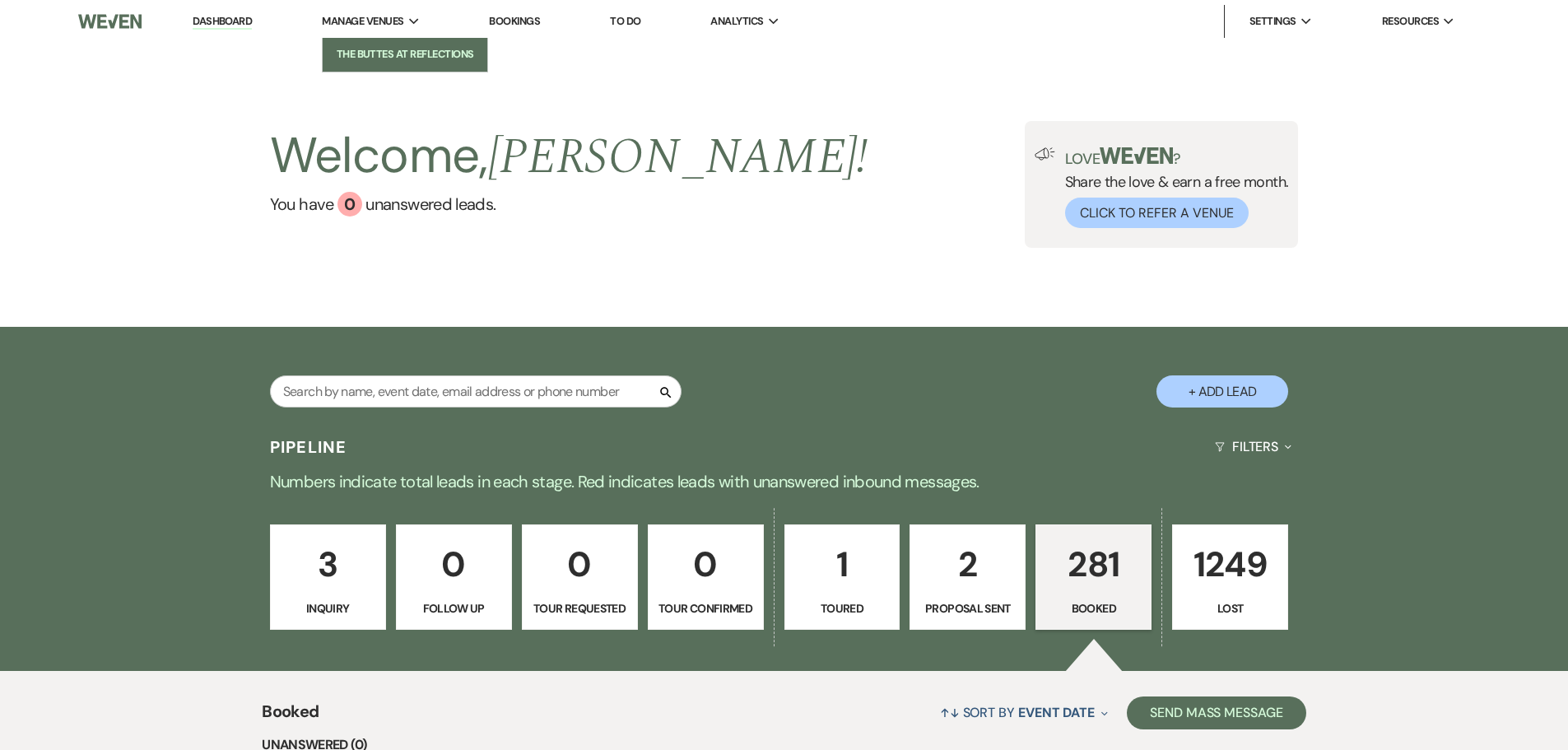
click at [394, 56] on li "The Buttes at Reflections" at bounding box center [404, 53] width 148 height 17
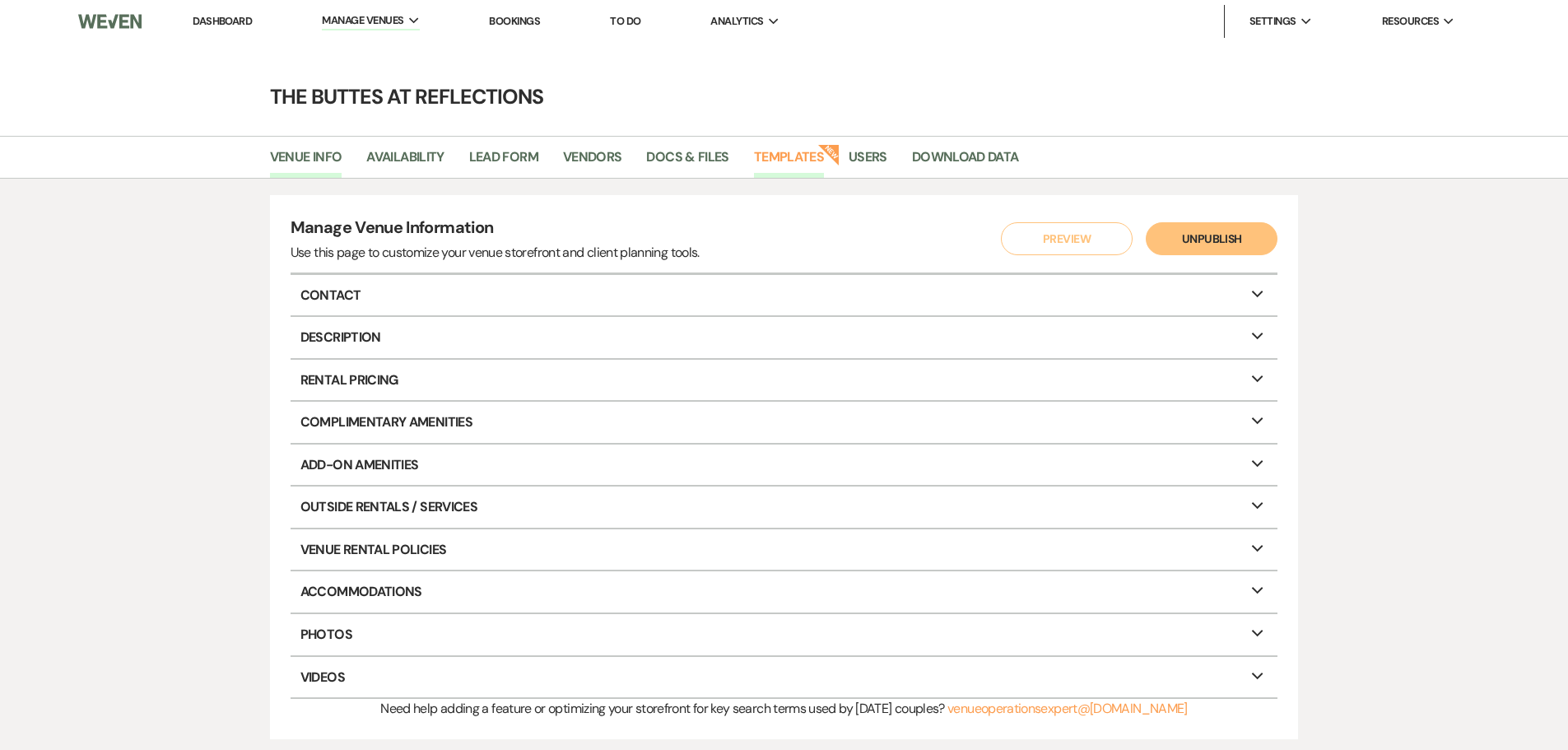
click at [788, 156] on link "Templates" at bounding box center [789, 162] width 70 height 31
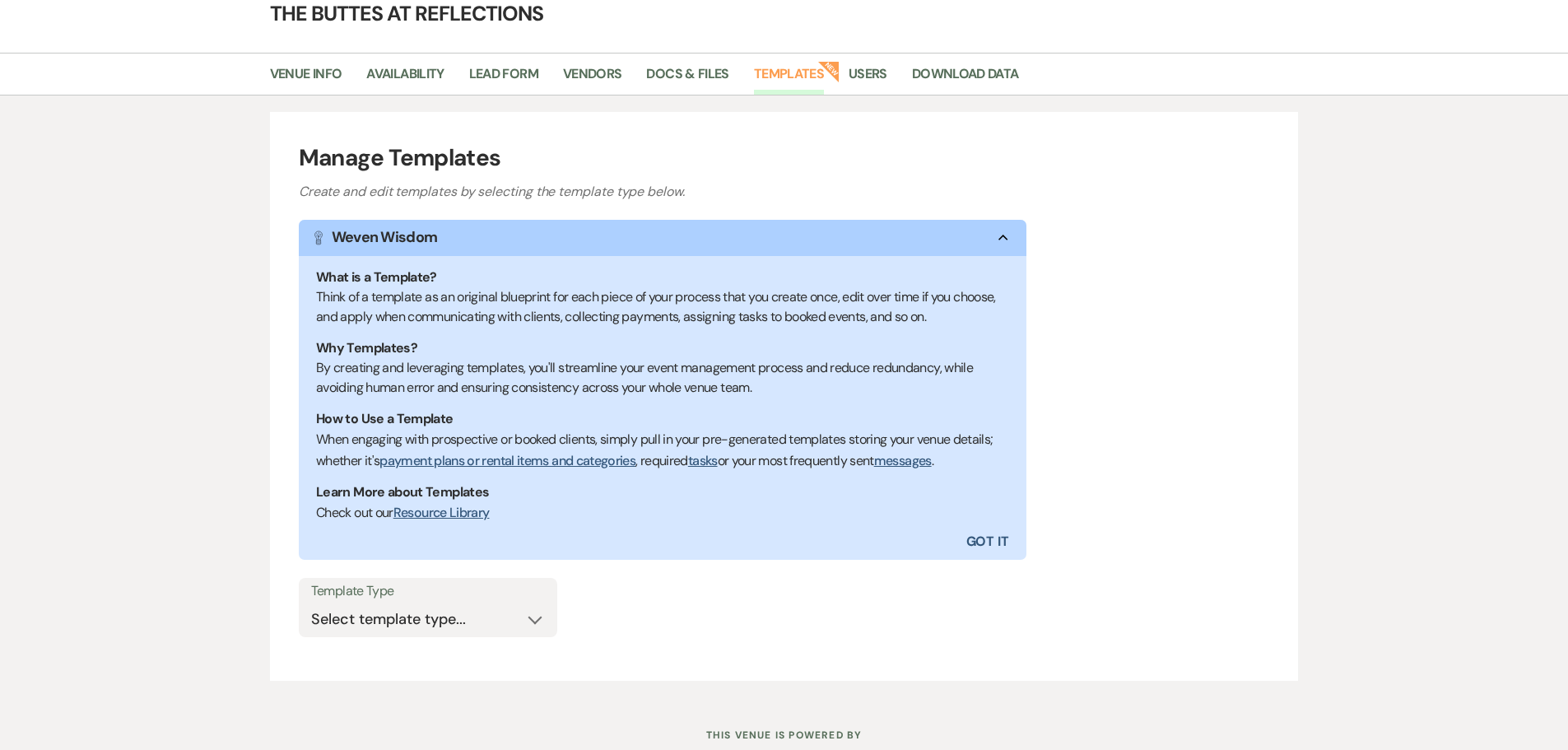
scroll to position [54, 0]
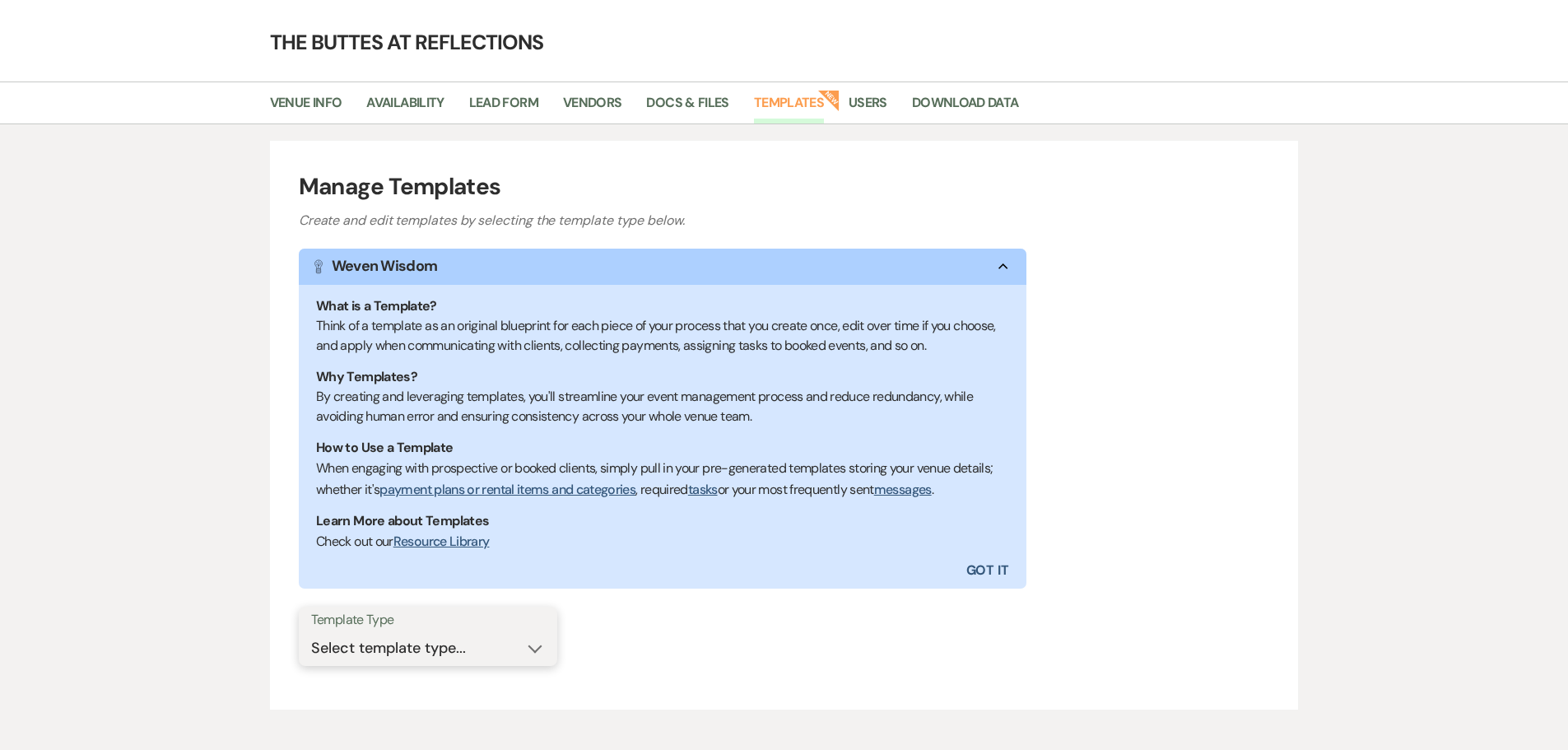
click at [528, 646] on select "Select template type... Task List Message Templates Payment Plan Inventory Item…" at bounding box center [427, 648] width 234 height 32
click at [311, 632] on select "Select template type... Task List Message Templates Payment Plan Inventory Item…" at bounding box center [427, 648] width 234 height 32
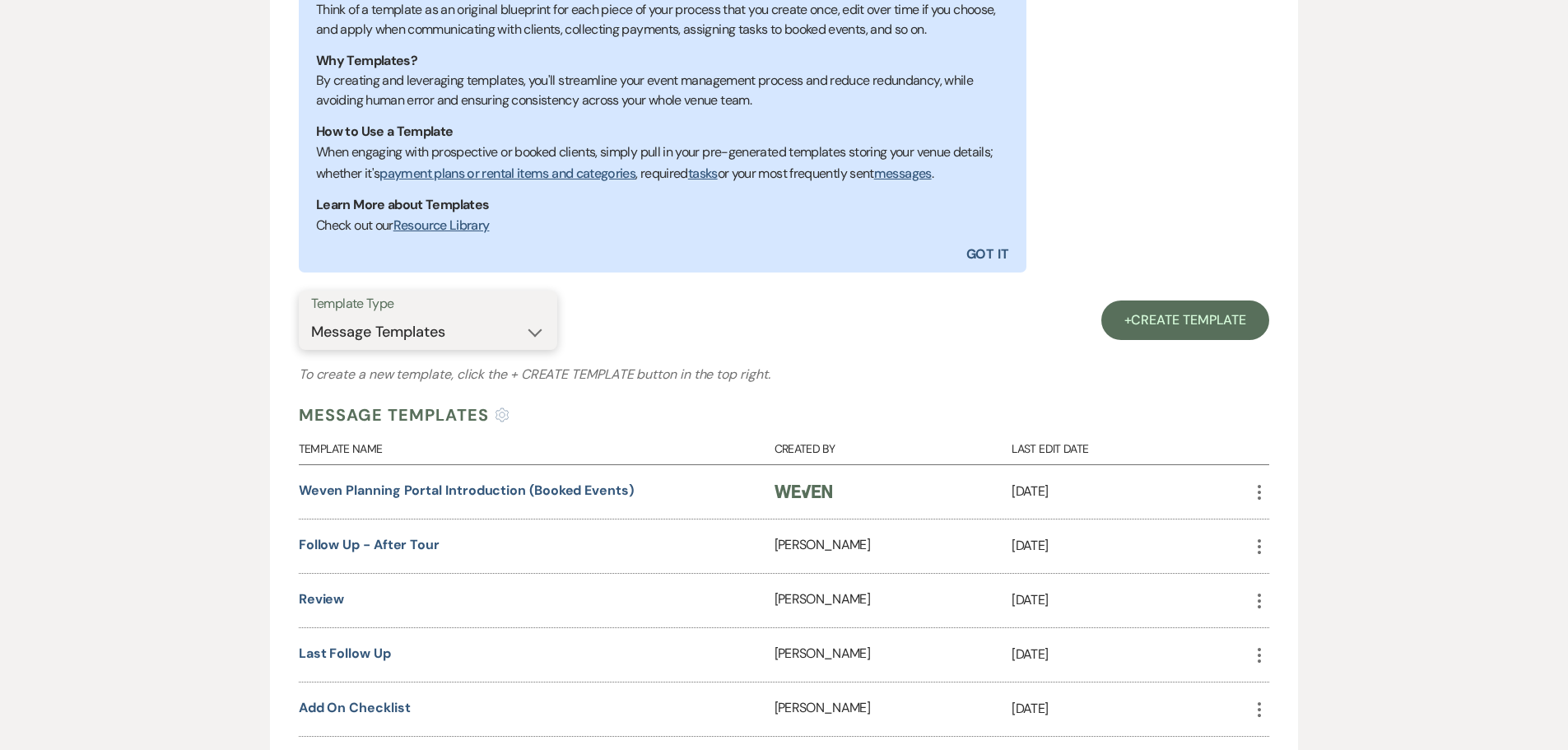
scroll to position [384, 0]
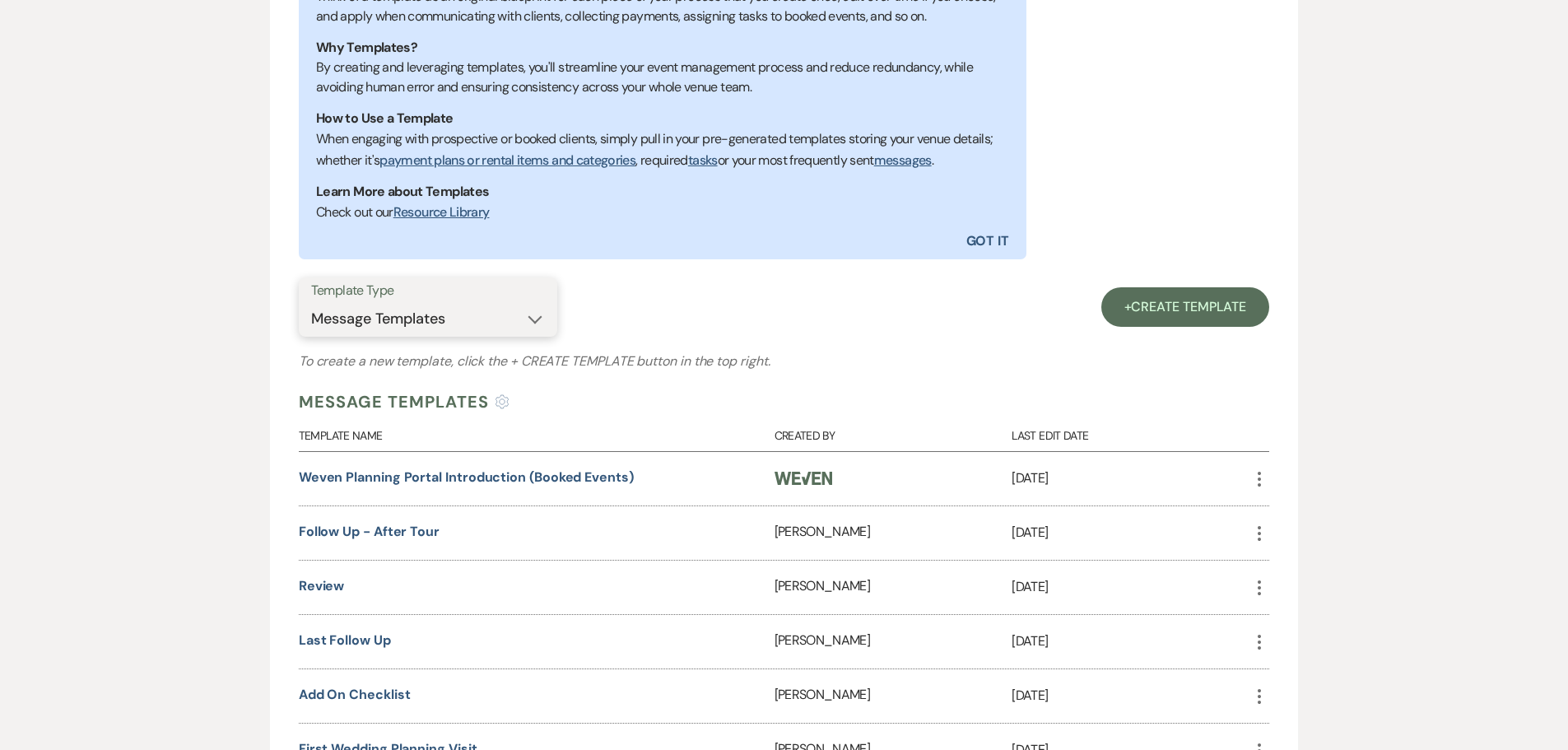
click at [533, 325] on select "Select template type... Task List Message Templates Payment Plan Inventory Item…" at bounding box center [427, 319] width 234 height 32
click at [311, 335] on select "Select template type... Task List Message Templates Payment Plan Inventory Item…" at bounding box center [427, 319] width 234 height 32
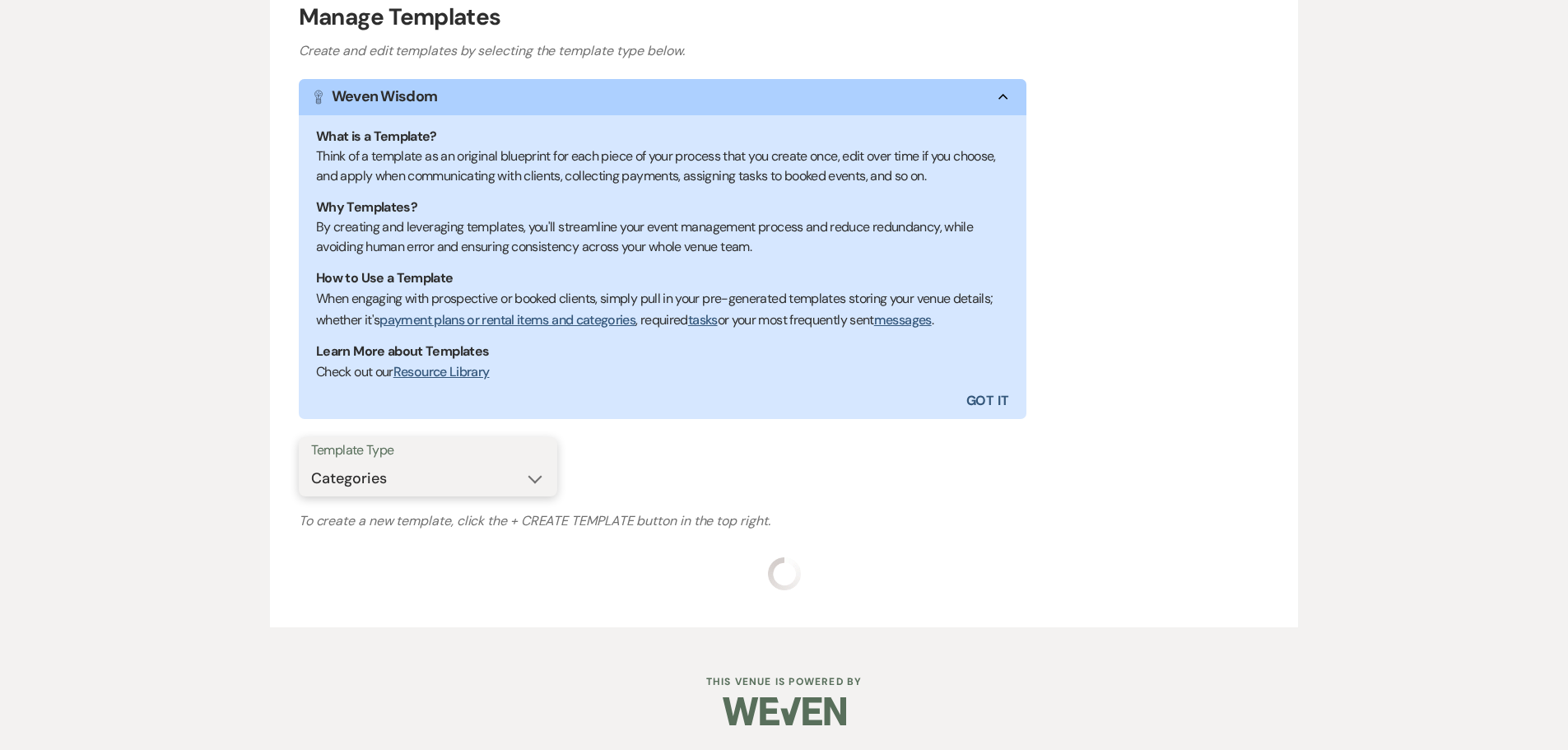
scroll to position [368, 0]
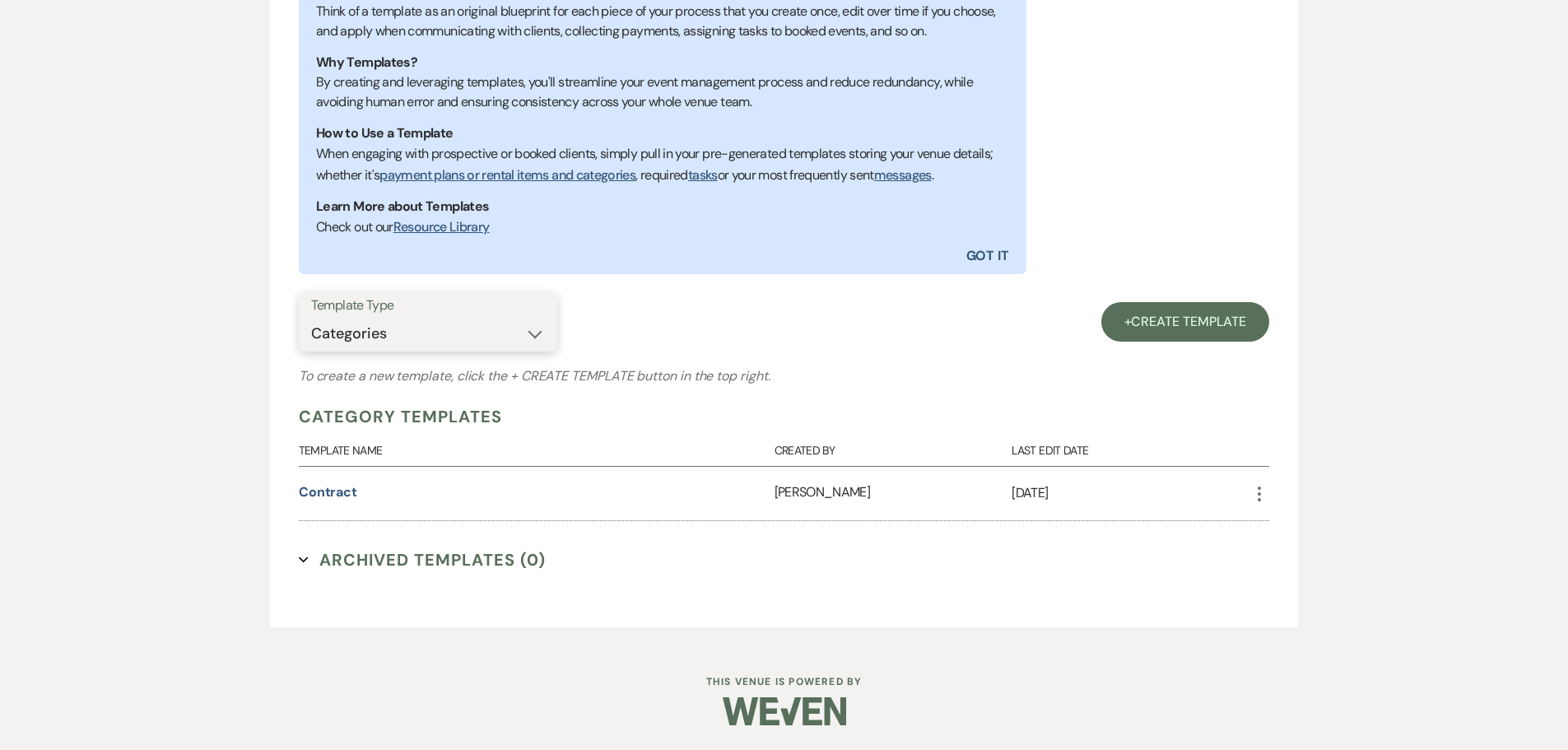
click at [529, 336] on select "Select template type... Task List Message Templates Payment Plan Inventory Item…" at bounding box center [427, 333] width 234 height 32
click at [311, 350] on select "Select template type... Task List Message Templates Payment Plan Inventory Item…" at bounding box center [427, 333] width 234 height 32
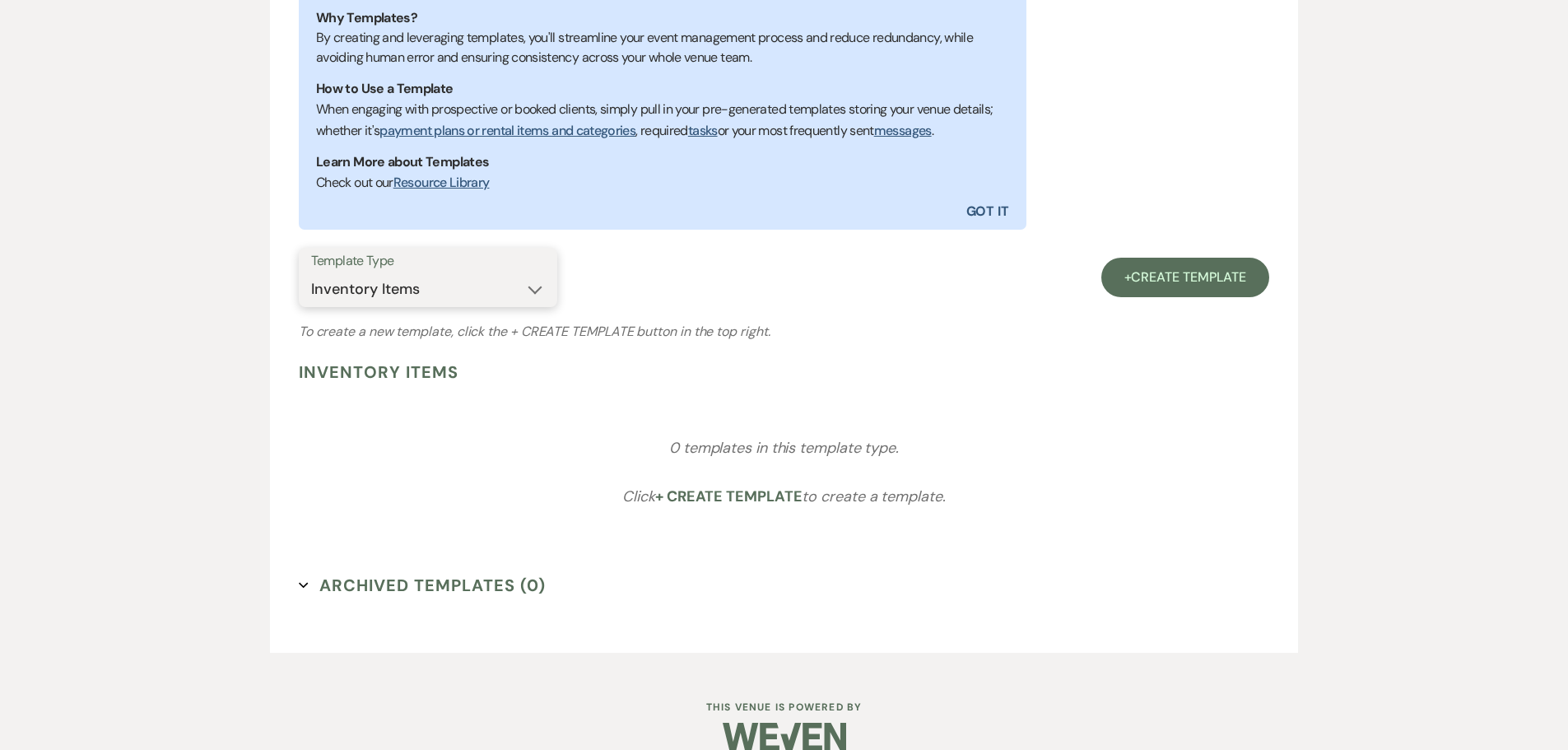
scroll to position [438, 0]
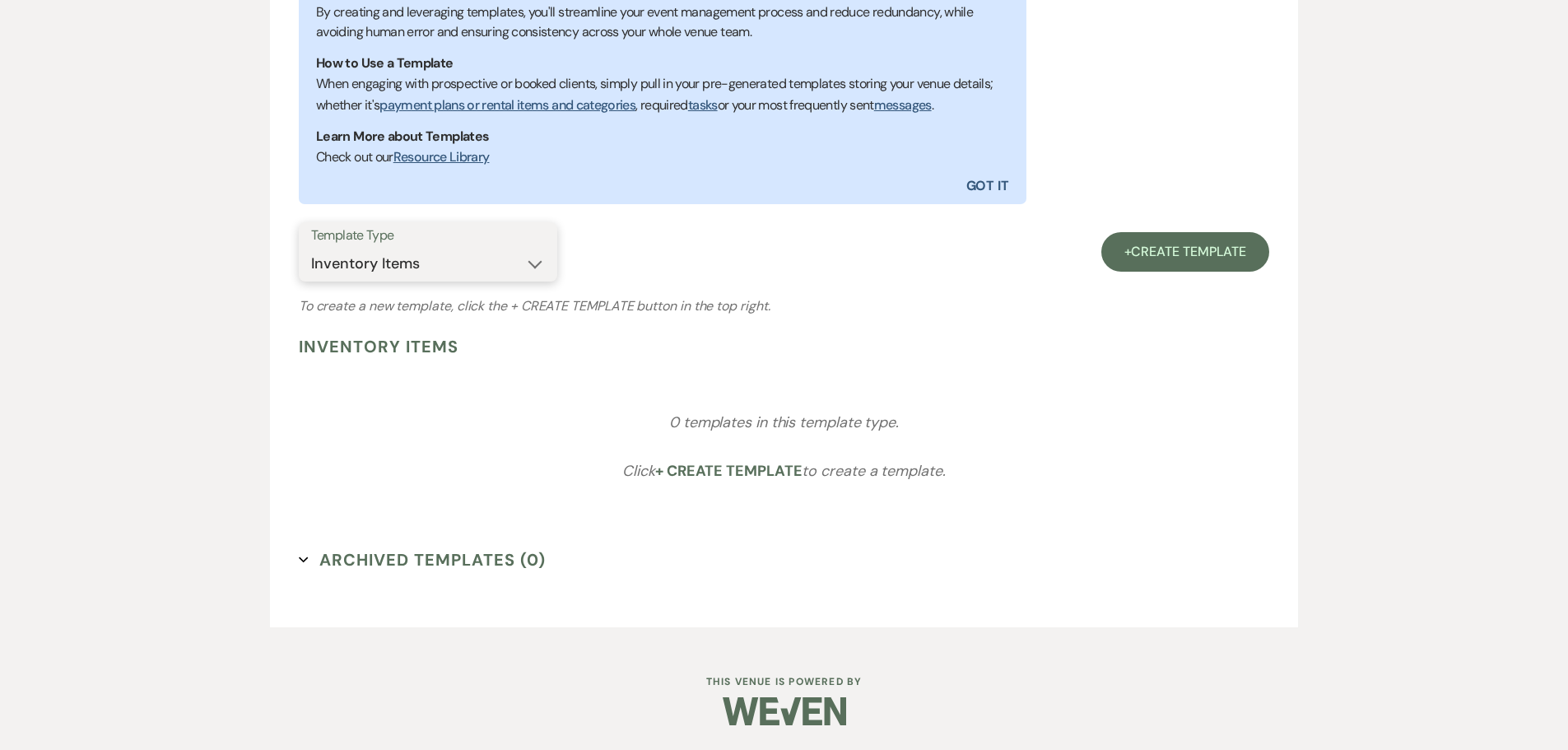
click at [529, 257] on select "Select template type... Task List Message Templates Payment Plan Inventory Item…" at bounding box center [427, 263] width 234 height 32
select select "Task List"
click at [311, 280] on select "Select template type... Task List Message Templates Payment Plan Inventory Item…" at bounding box center [427, 263] width 234 height 32
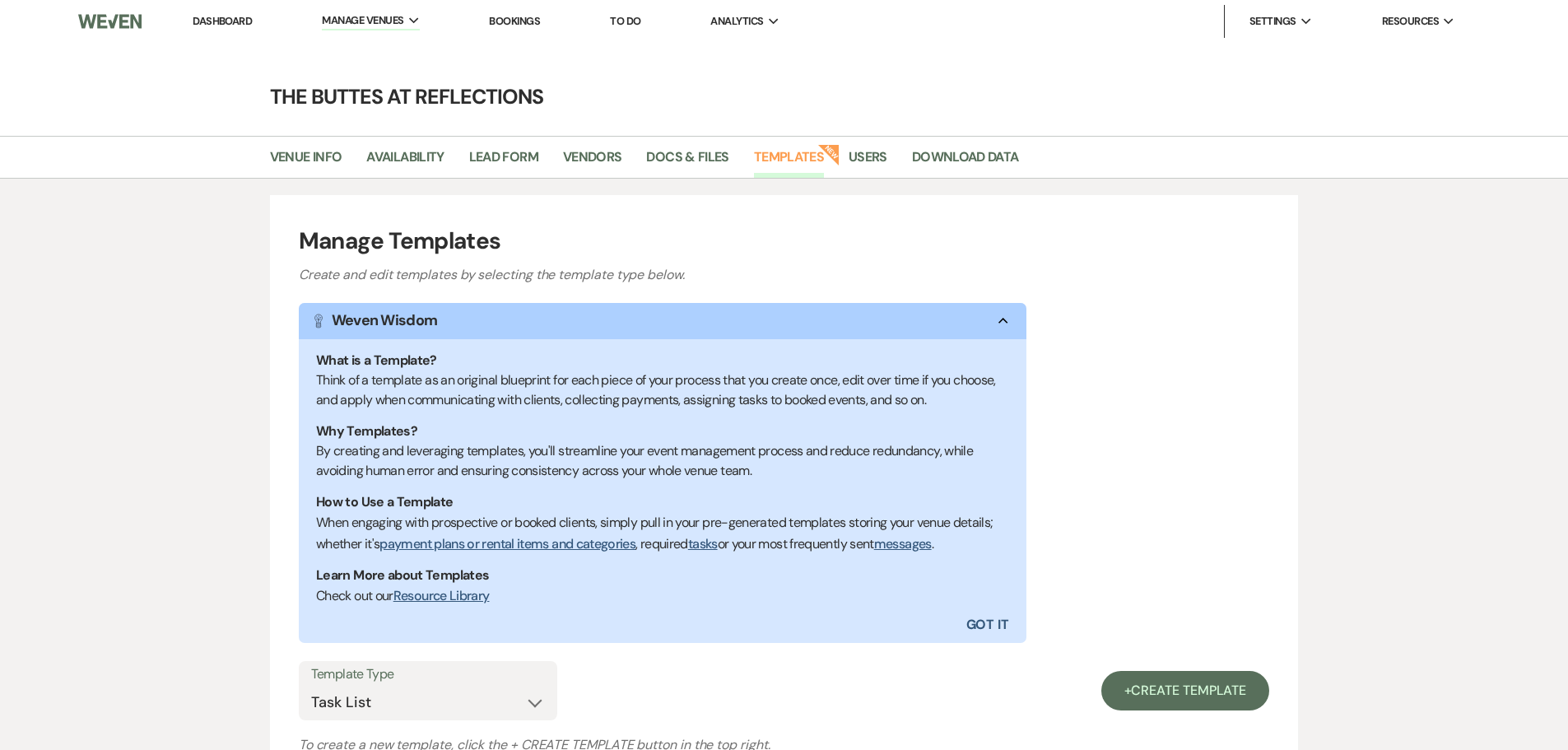
click at [786, 158] on link "Templates" at bounding box center [789, 162] width 70 height 31
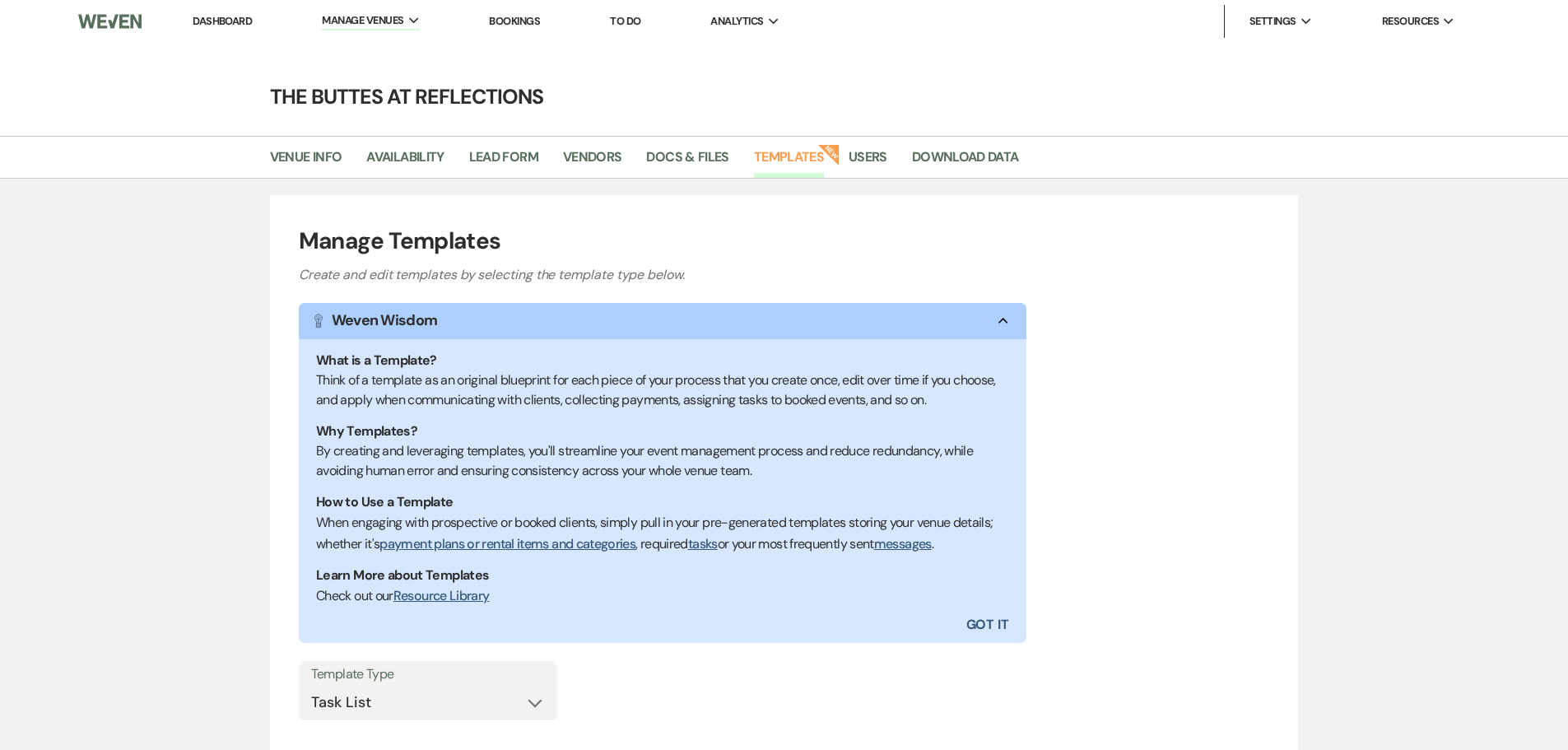
select select
click at [781, 155] on link "Templates" at bounding box center [789, 162] width 70 height 31
click at [690, 157] on link "Docs & Files" at bounding box center [687, 162] width 83 height 31
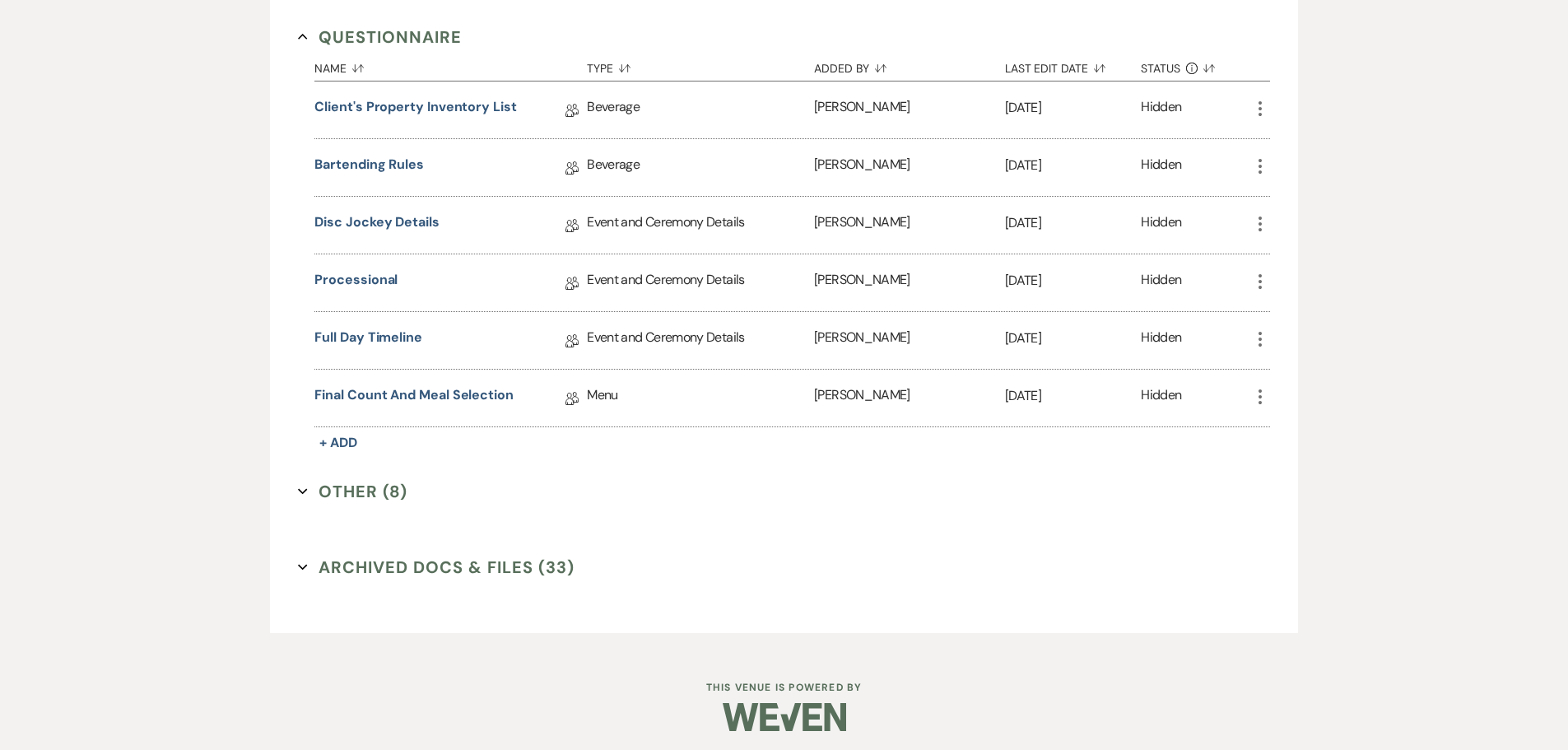
scroll to position [2645, 0]
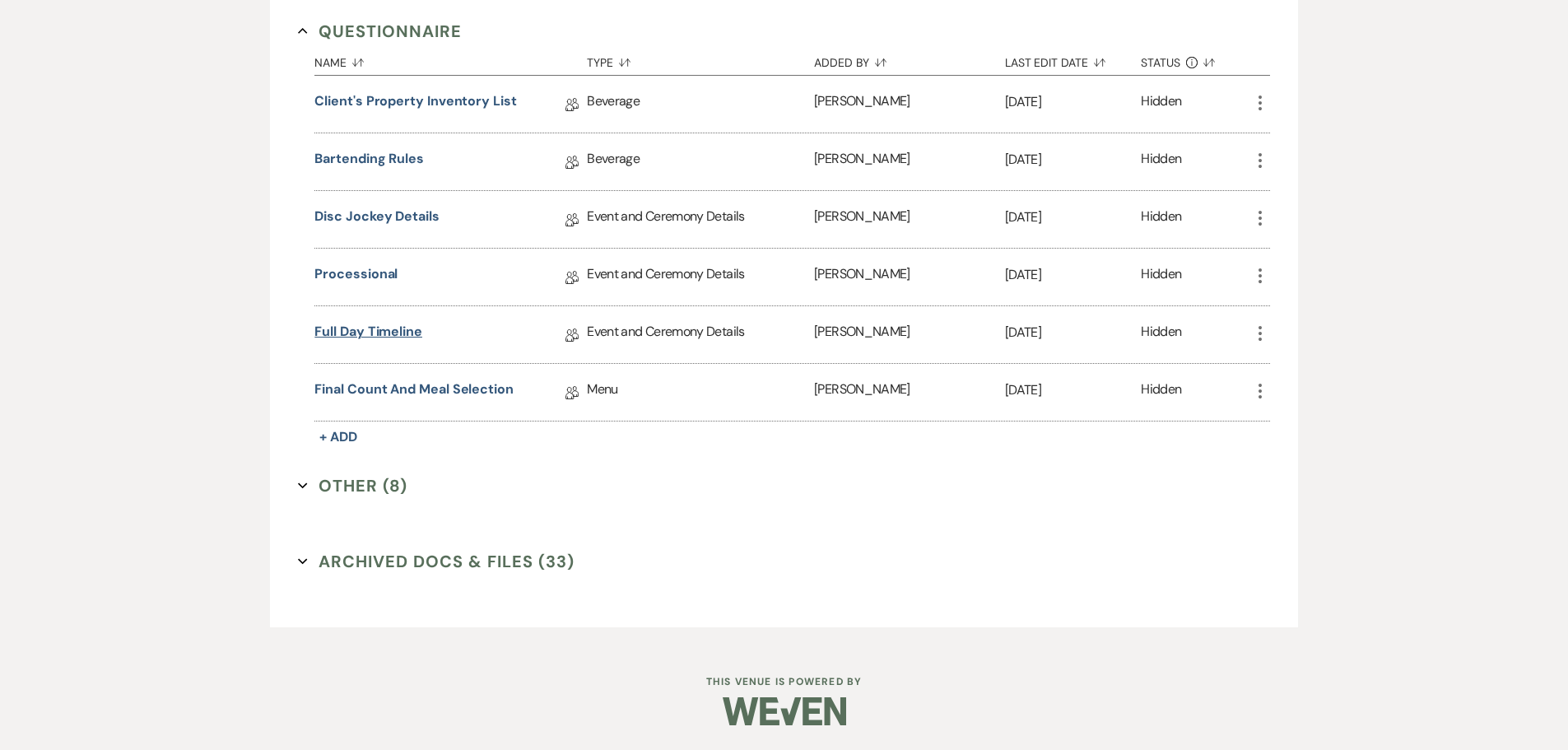
click at [395, 331] on link "Full Day Timeline" at bounding box center [368, 334] width 108 height 25
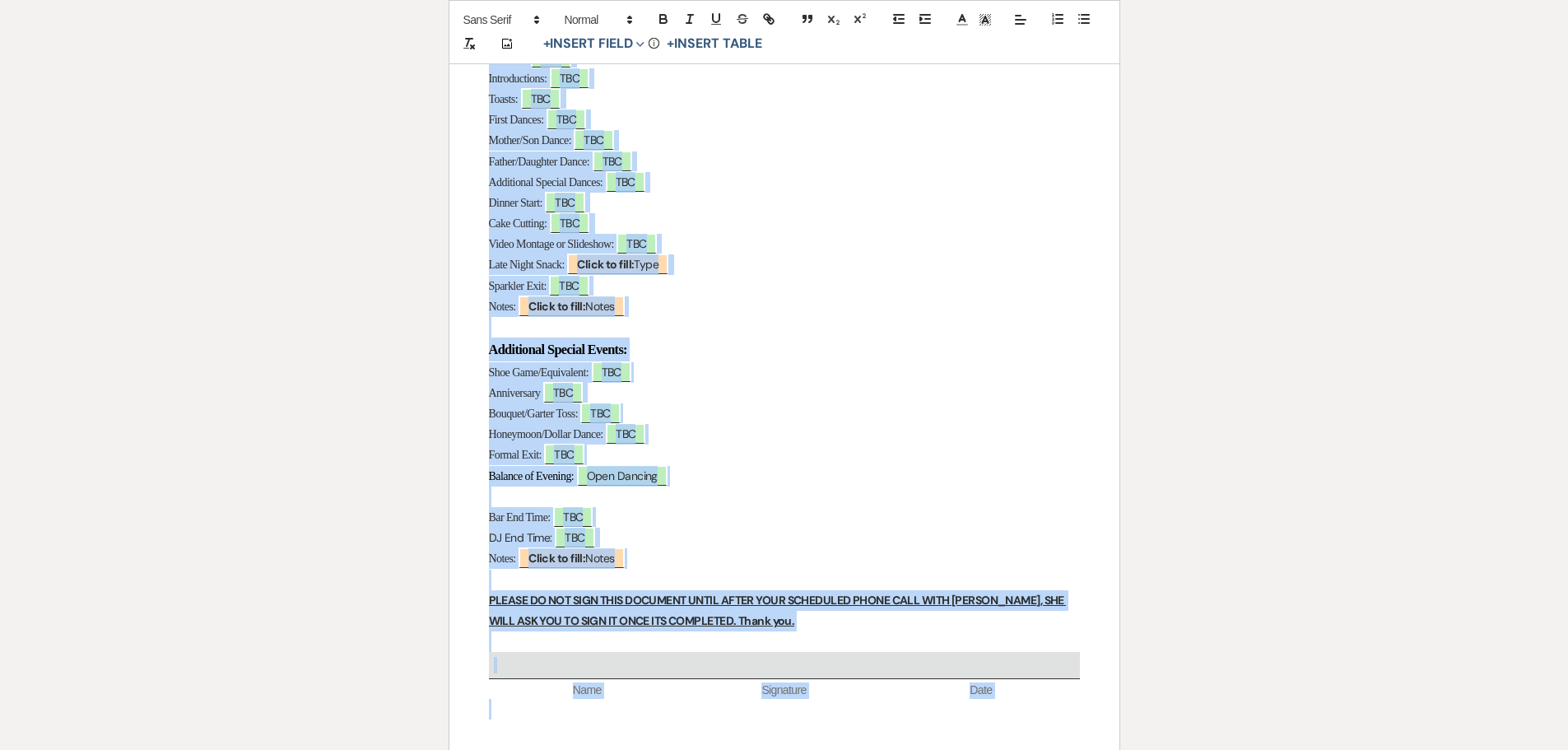
scroll to position [712, 0]
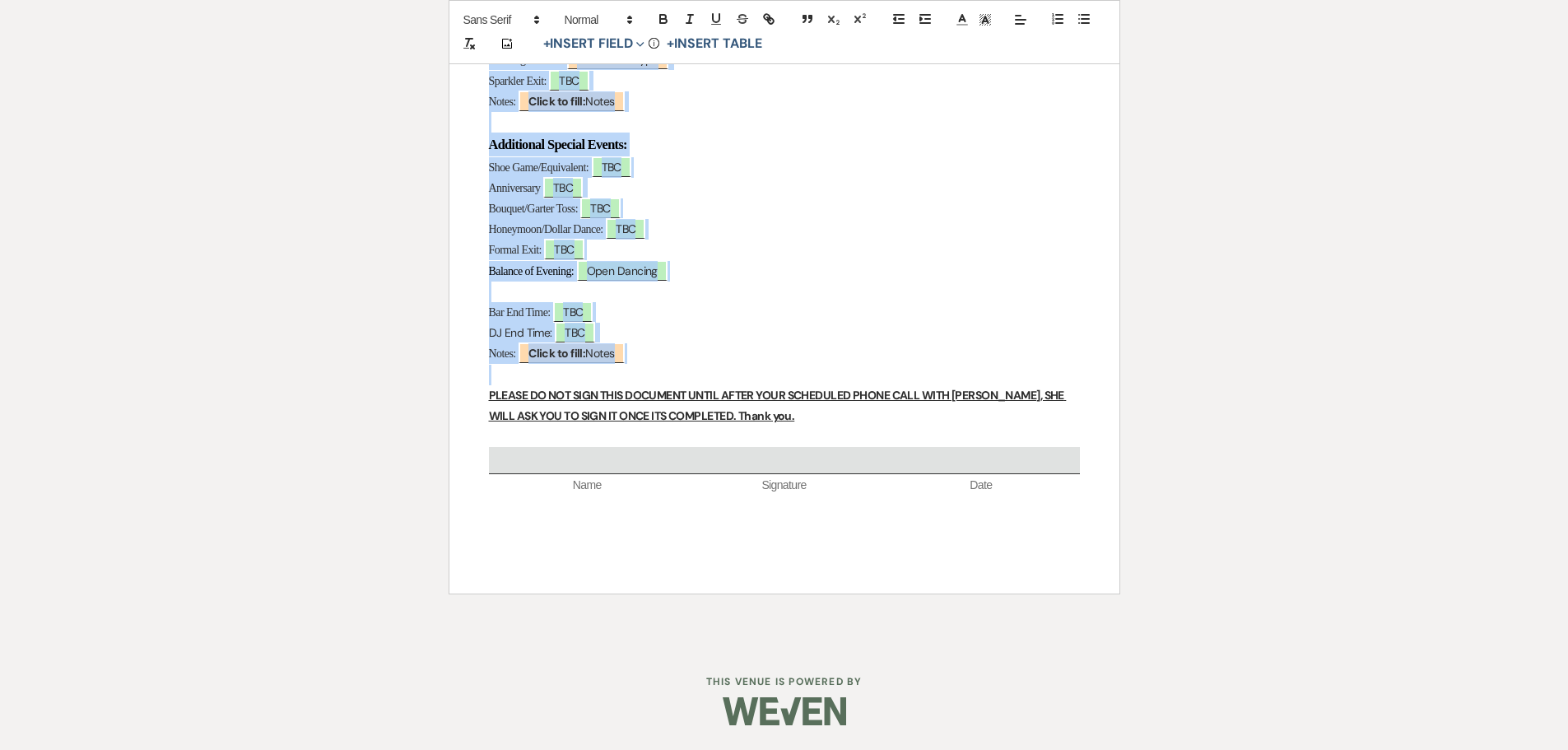
drag, startPoint x: 656, startPoint y: 115, endPoint x: 728, endPoint y: 363, distance: 258.2
click at [728, 363] on div "Full Day of Timeline Who will be the day of point of contact in for any questio…" at bounding box center [783, 83] width 669 height 1020
copy div "Full Day of Timeline Who will be the day of point of contact in for any questio…"
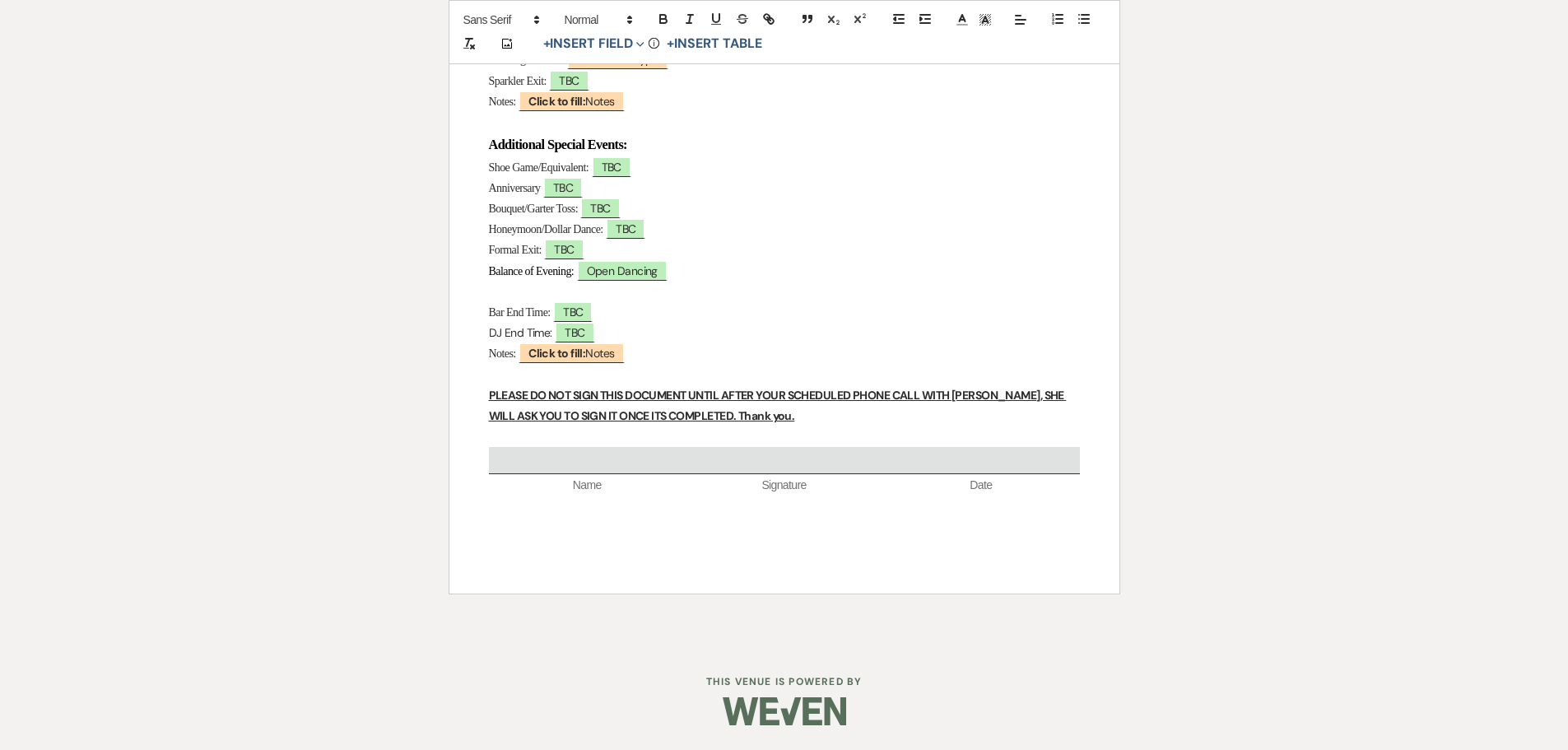
click at [305, 157] on div "Printer Print Add Photo + Insert Field Expand Standard Field Smart Field Signat…" at bounding box center [784, 46] width 1185 height 1196
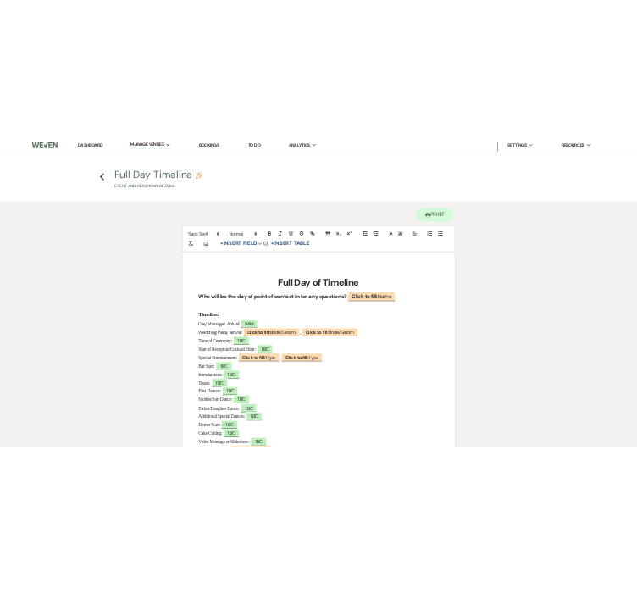
scroll to position [0, 0]
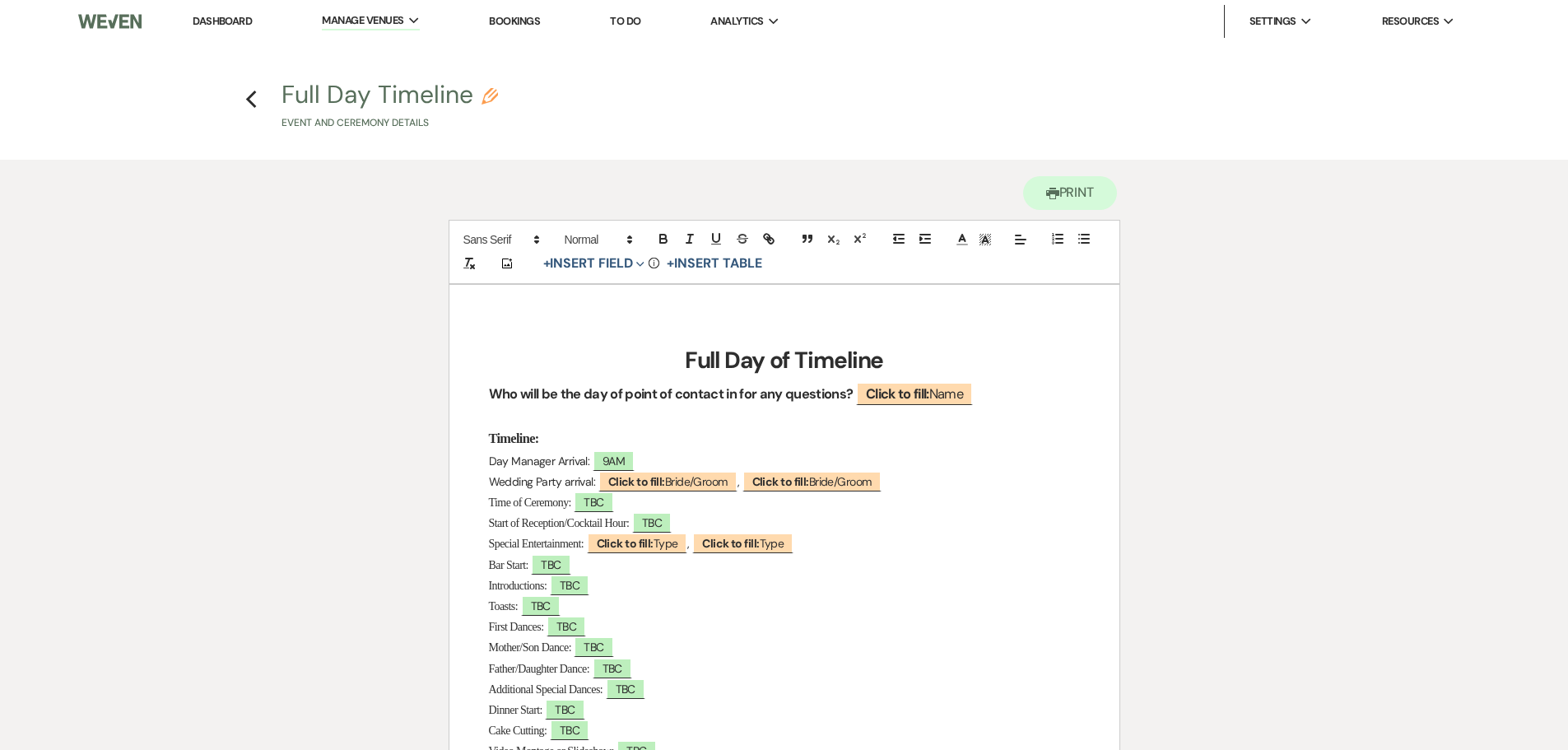
click at [1230, 715] on div "Printer Print Add Photo + Insert Field Expand Standard Field Smart Field Signat…" at bounding box center [784, 757] width 1185 height 1196
click at [1230, 716] on div "Printer Print Add Photo + Insert Field Expand Standard Field Smart Field Signat…" at bounding box center [784, 757] width 1185 height 1196
click at [862, 438] on h3 "Timeline:" at bounding box center [784, 438] width 591 height 24
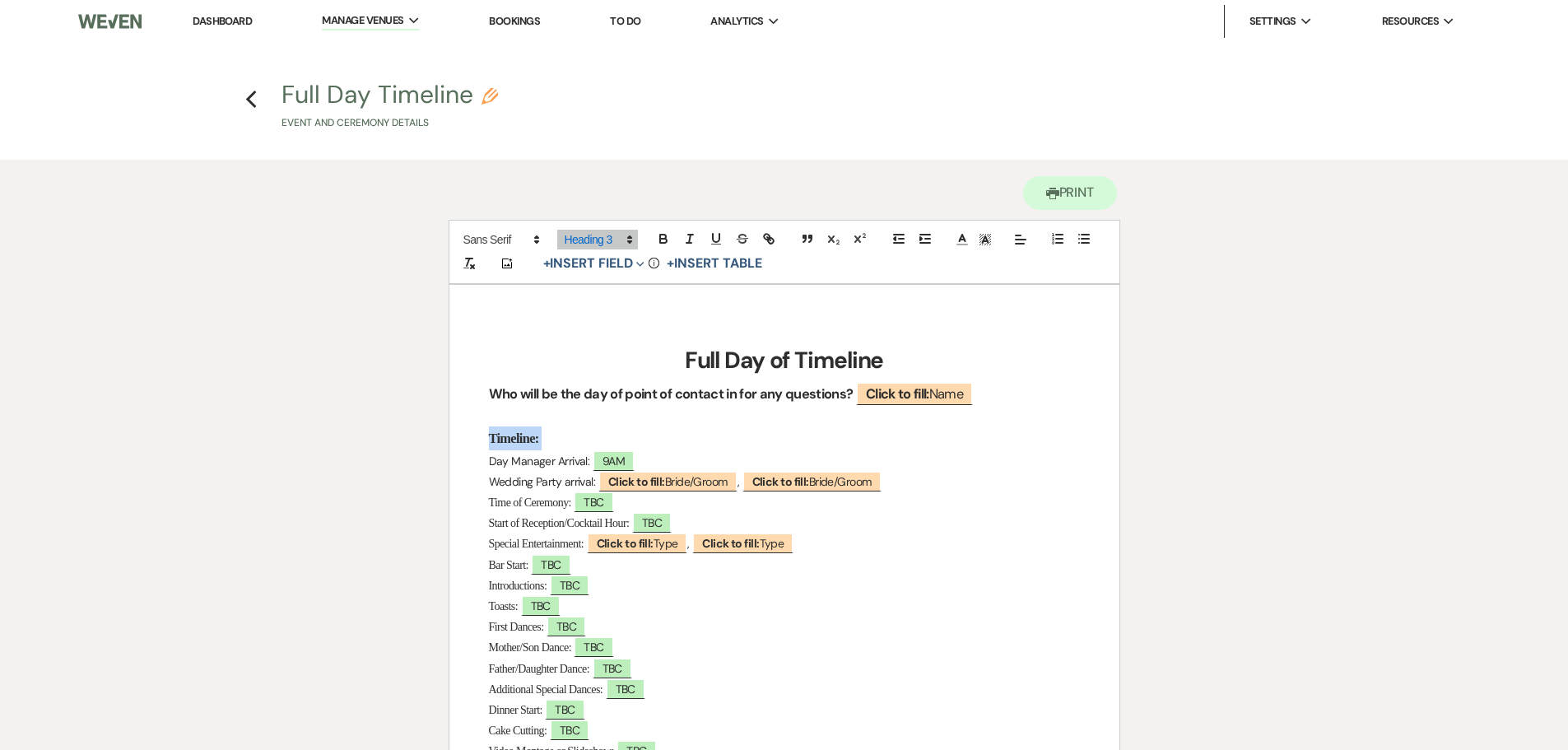
click at [862, 438] on h3 "Timeline:" at bounding box center [784, 438] width 591 height 24
